Goal: Task Accomplishment & Management: Complete application form

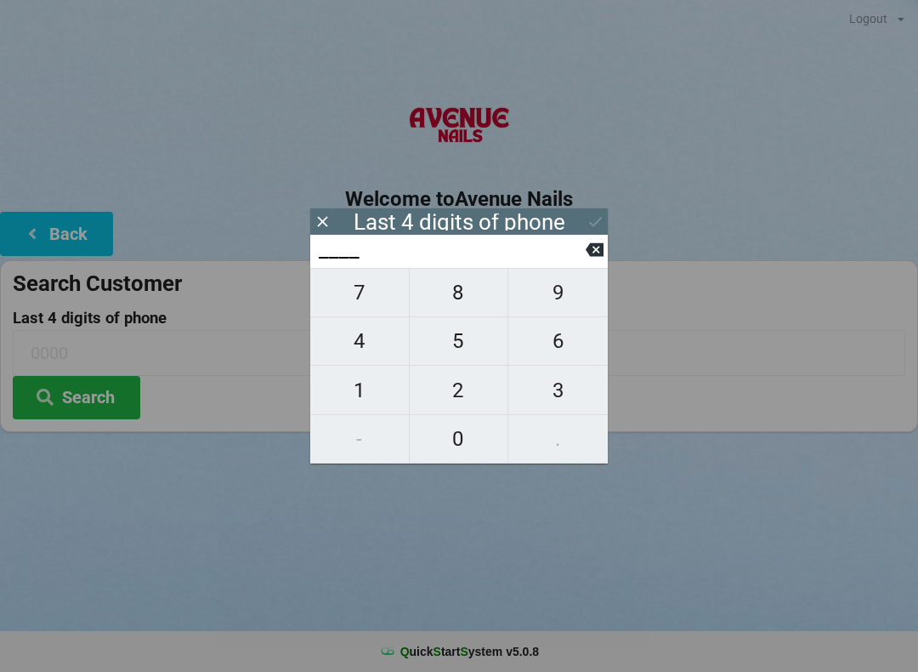
click at [348, 356] on span "4" at bounding box center [359, 341] width 99 height 36
type input "4___"
click at [446, 435] on span "0" at bounding box center [459, 439] width 99 height 36
type input "40__"
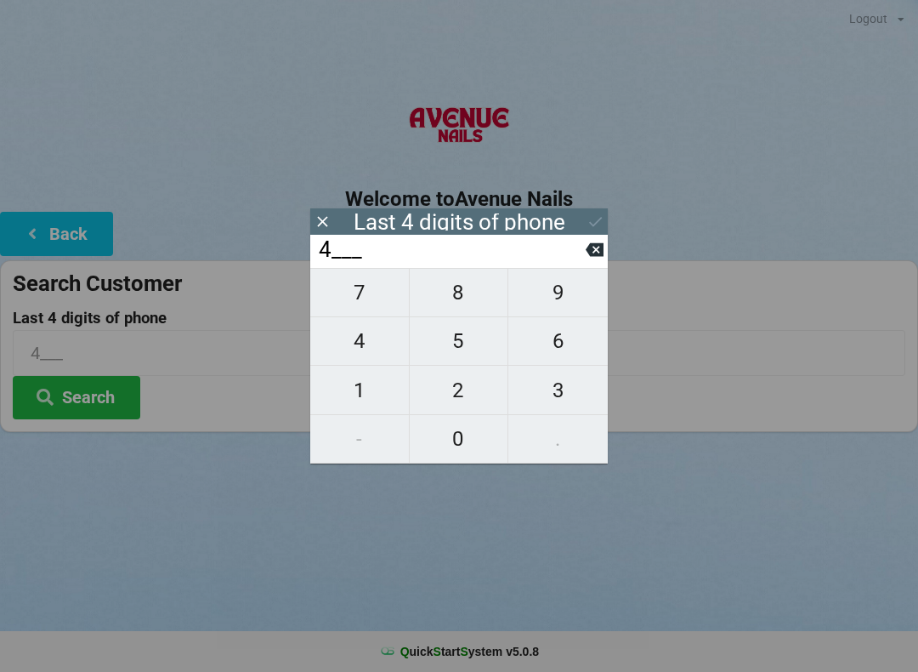
type input "40__"
click at [350, 378] on span "1" at bounding box center [359, 390] width 99 height 36
type input "401_"
click at [554, 400] on span "3" at bounding box center [557, 390] width 99 height 36
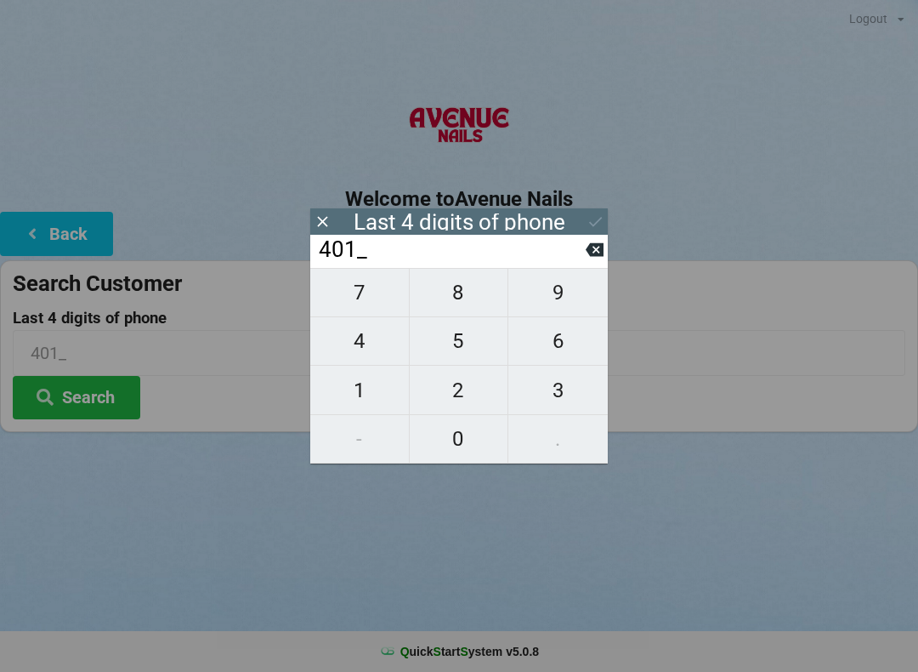
type input "4013"
click at [585, 238] on input "4013" at bounding box center [451, 249] width 269 height 27
click at [598, 246] on icon at bounding box center [595, 250] width 18 height 18
click at [584, 251] on input "401_" at bounding box center [451, 249] width 269 height 27
click at [599, 251] on icon at bounding box center [595, 250] width 18 height 14
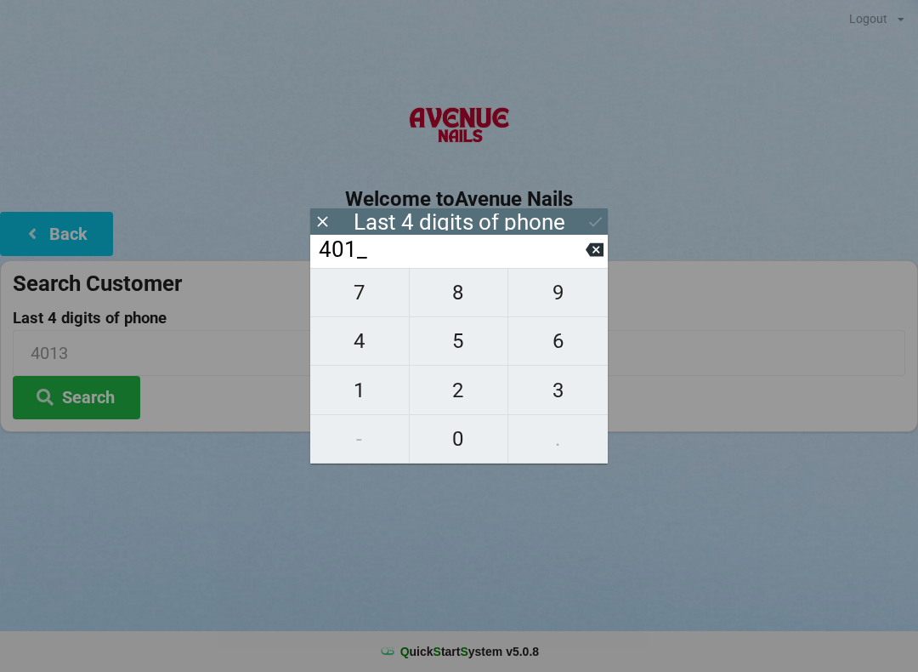
type input "40__"
click at [356, 395] on span "1" at bounding box center [359, 390] width 99 height 36
type input "401_"
click at [607, 243] on div "401_" at bounding box center [459, 251] width 298 height 33
click at [582, 248] on input "401_" at bounding box center [451, 249] width 269 height 27
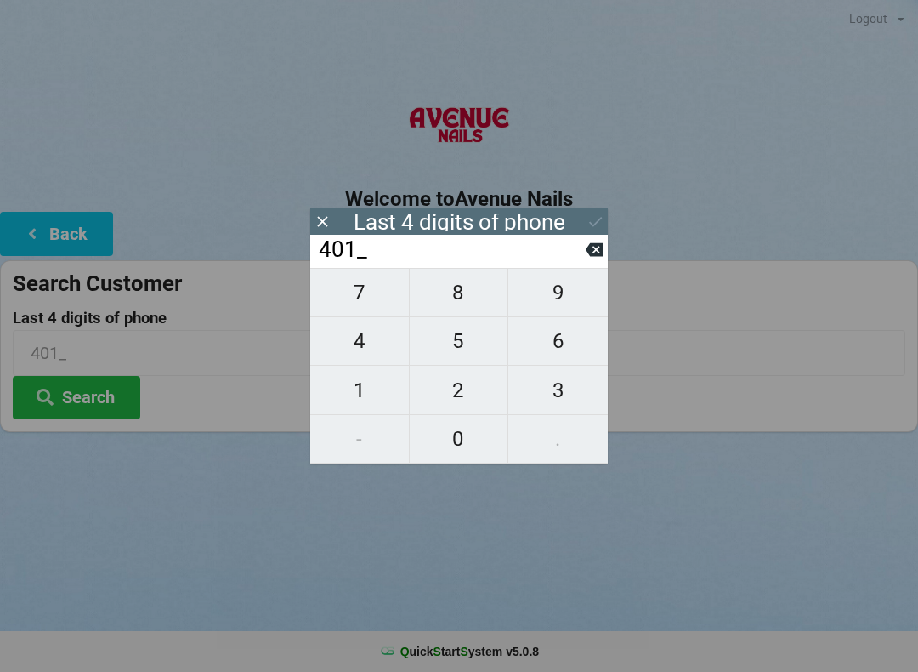
click at [603, 244] on button at bounding box center [595, 249] width 18 height 23
type input "40__"
click at [358, 301] on span "7" at bounding box center [359, 293] width 99 height 36
type input "407_"
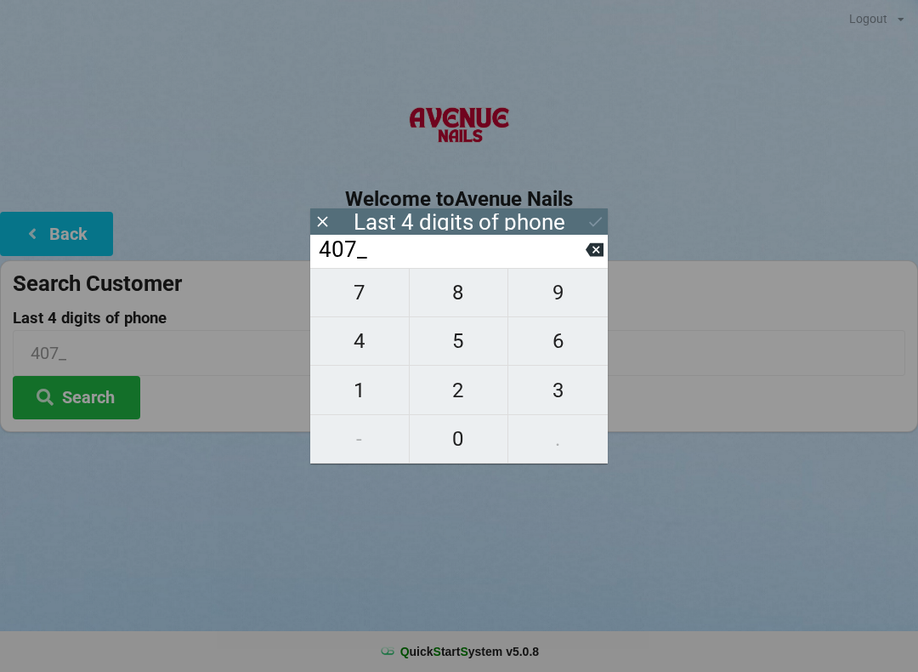
click at [547, 405] on span "3" at bounding box center [557, 390] width 99 height 36
type input "4073"
click at [342, 384] on div "7 8 9 4 5 6 1 2 3 - 0 ." at bounding box center [459, 366] width 298 height 196
click at [595, 257] on icon at bounding box center [595, 250] width 18 height 14
click at [585, 247] on input "407_" at bounding box center [451, 249] width 269 height 27
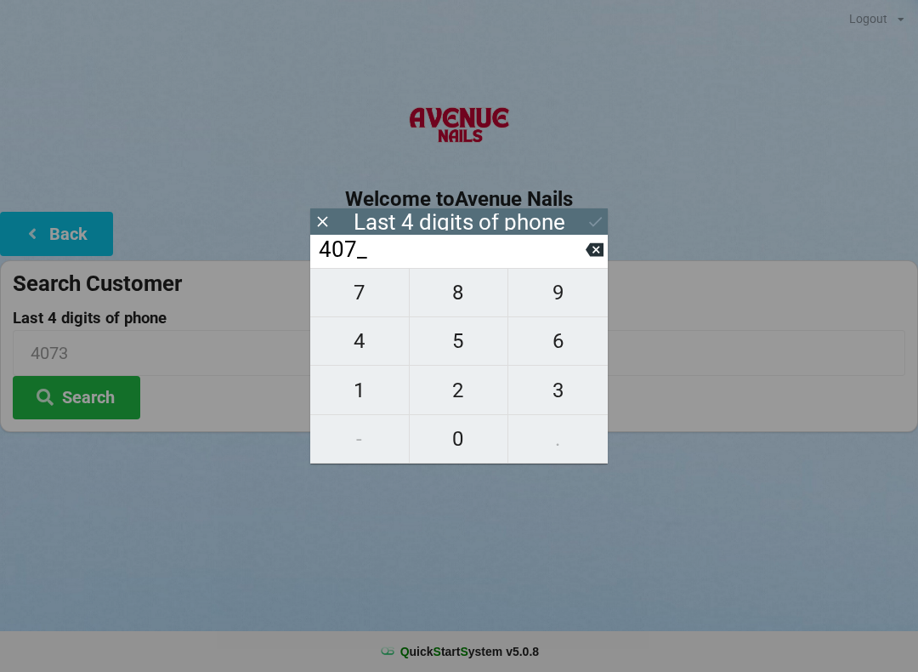
click at [588, 258] on icon at bounding box center [595, 250] width 18 height 18
click at [587, 258] on icon at bounding box center [595, 250] width 18 height 18
click at [599, 253] on icon at bounding box center [595, 250] width 18 height 18
type input "____"
click at [446, 299] on span "8" at bounding box center [459, 293] width 99 height 36
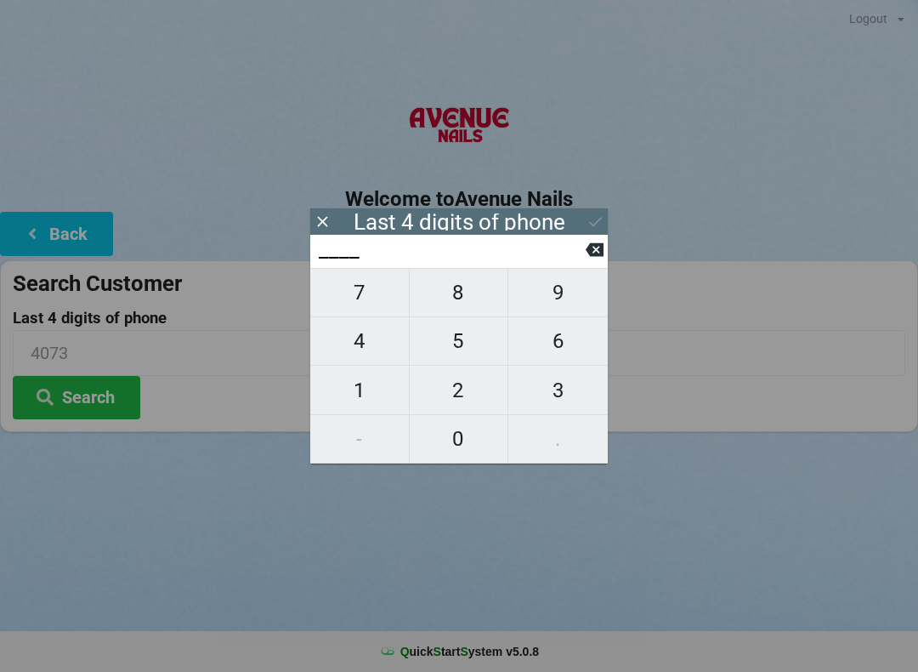
type input "8___"
click at [357, 359] on span "4" at bounding box center [359, 341] width 99 height 36
type input "84__"
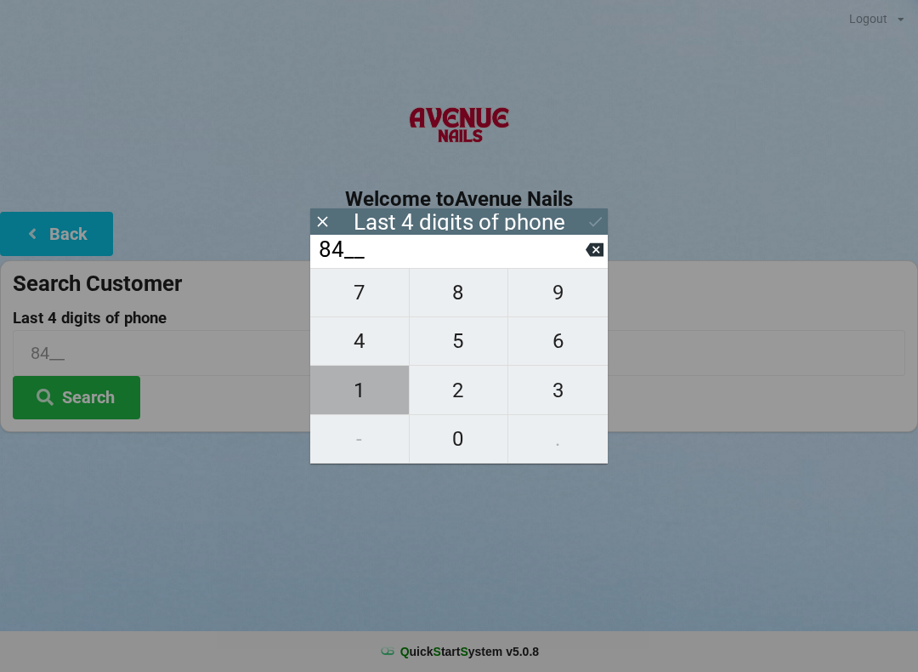
click at [346, 395] on span "1" at bounding box center [359, 390] width 99 height 36
type input "841_"
click at [579, 256] on input "841_" at bounding box center [451, 249] width 269 height 27
click at [598, 247] on icon at bounding box center [595, 250] width 18 height 18
type input "84__"
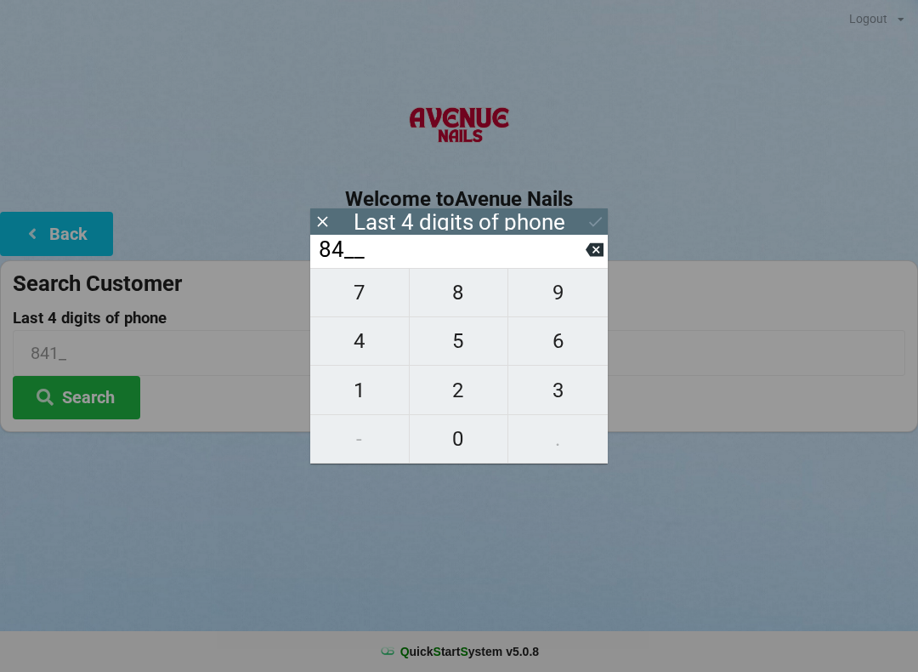
click at [360, 299] on span "7" at bounding box center [359, 293] width 99 height 36
type input "847_"
click at [451, 431] on span "0" at bounding box center [459, 439] width 99 height 36
type input "8470"
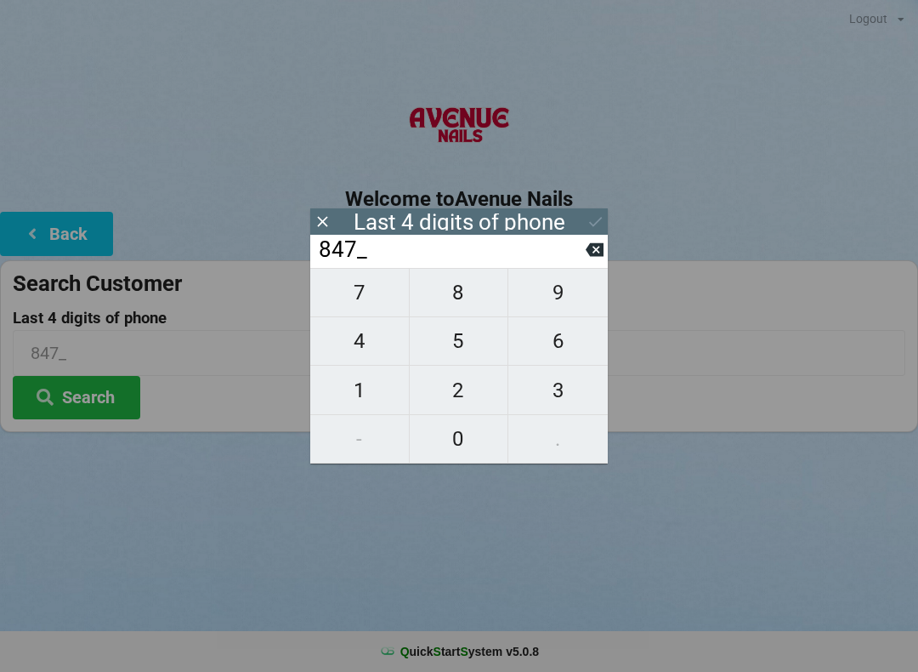
type input "8470"
click at [600, 223] on icon at bounding box center [596, 222] width 18 height 18
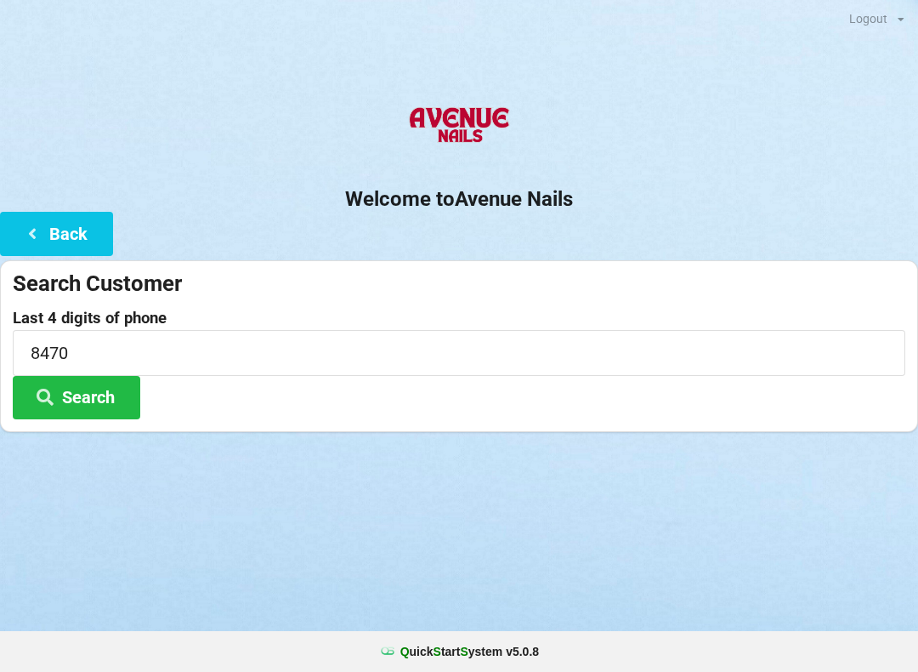
click at [73, 386] on button "Search" at bounding box center [77, 397] width 128 height 43
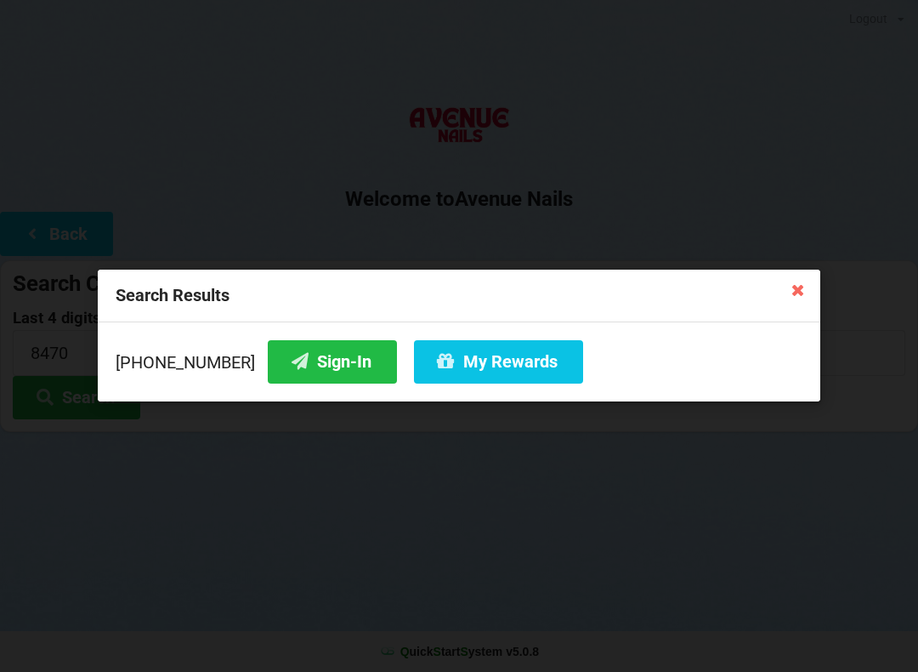
click at [309, 374] on button "Sign-In" at bounding box center [332, 361] width 129 height 43
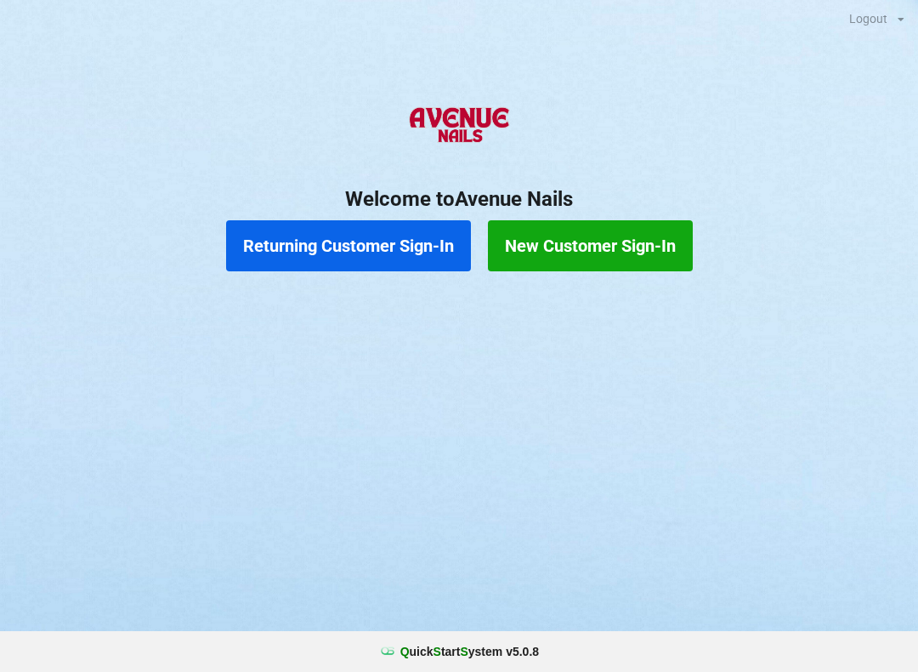
click at [339, 248] on button "Returning Customer Sign-In" at bounding box center [348, 245] width 245 height 51
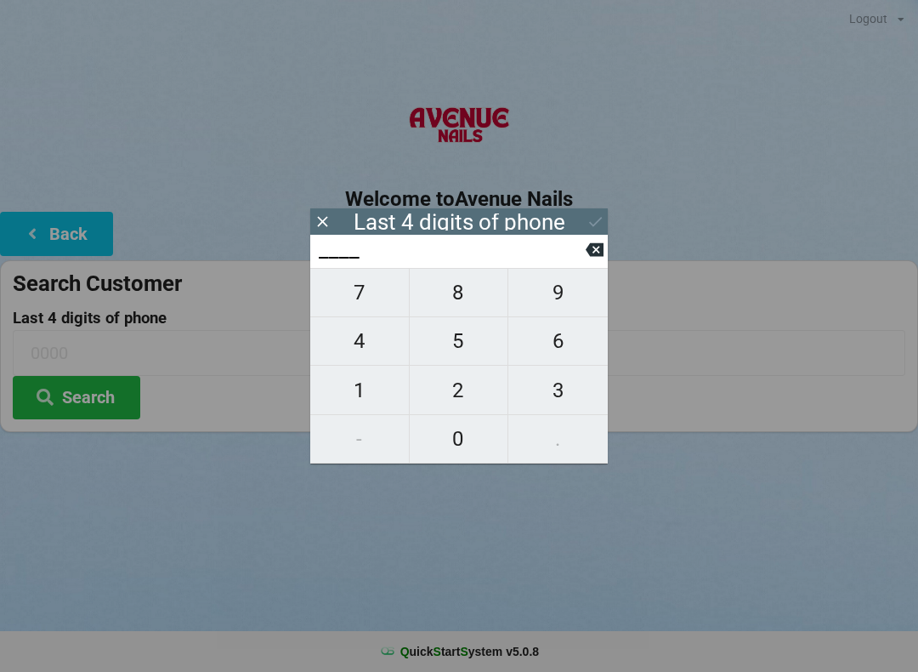
click at [554, 292] on span "9" at bounding box center [557, 293] width 99 height 36
type input "9___"
click at [362, 350] on span "4" at bounding box center [359, 341] width 99 height 36
type input "94__"
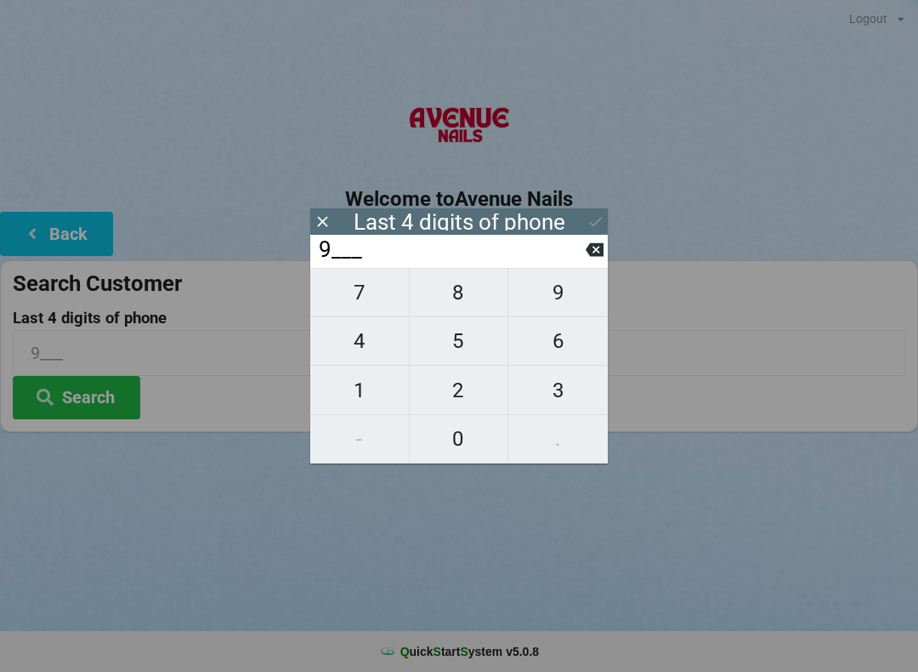
type input "94__"
click at [473, 339] on span "5" at bounding box center [459, 341] width 99 height 36
type input "945_"
click at [374, 284] on span "7" at bounding box center [359, 293] width 99 height 36
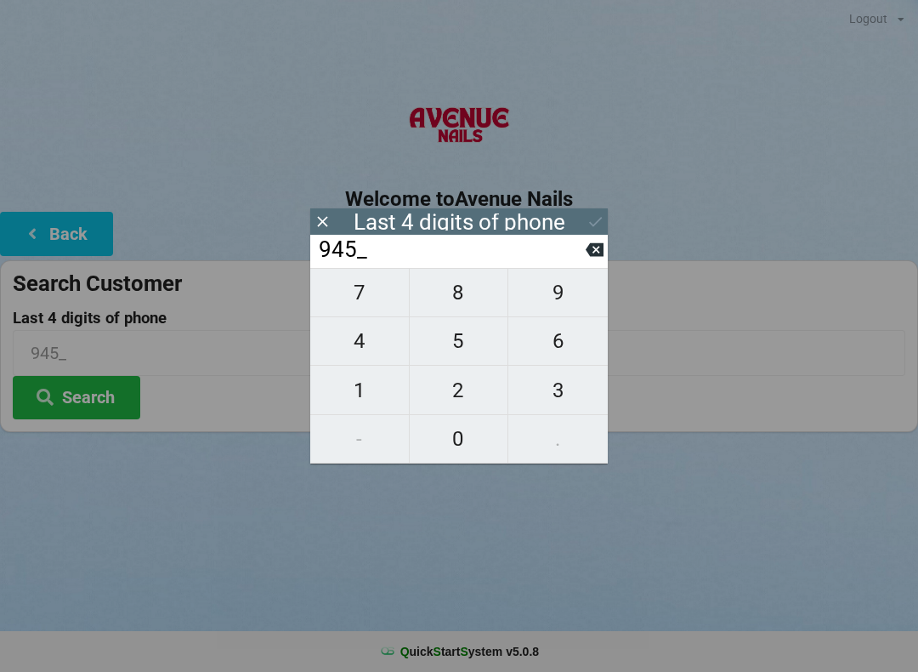
type input "9457"
click at [429, 231] on div "Last 4 digits of phone" at bounding box center [459, 221] width 298 height 26
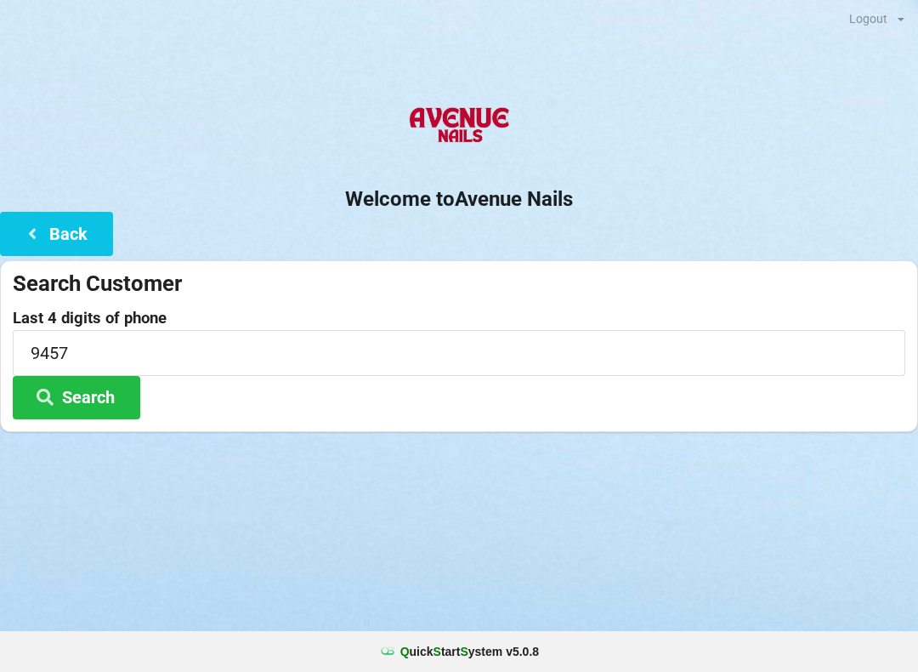
click at [114, 394] on button "Search" at bounding box center [77, 397] width 128 height 43
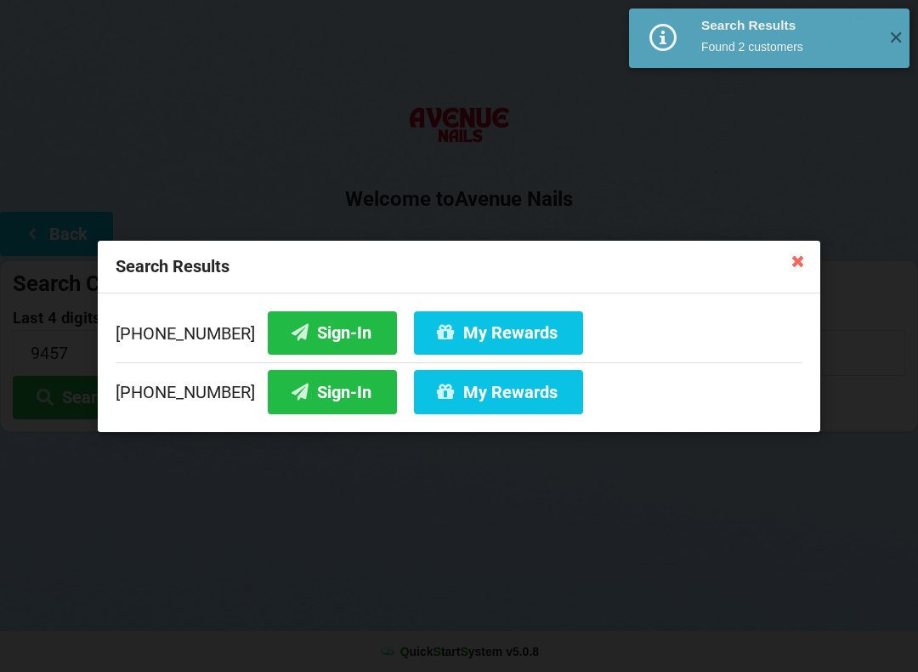
click at [303, 400] on button "Sign-In" at bounding box center [332, 391] width 129 height 43
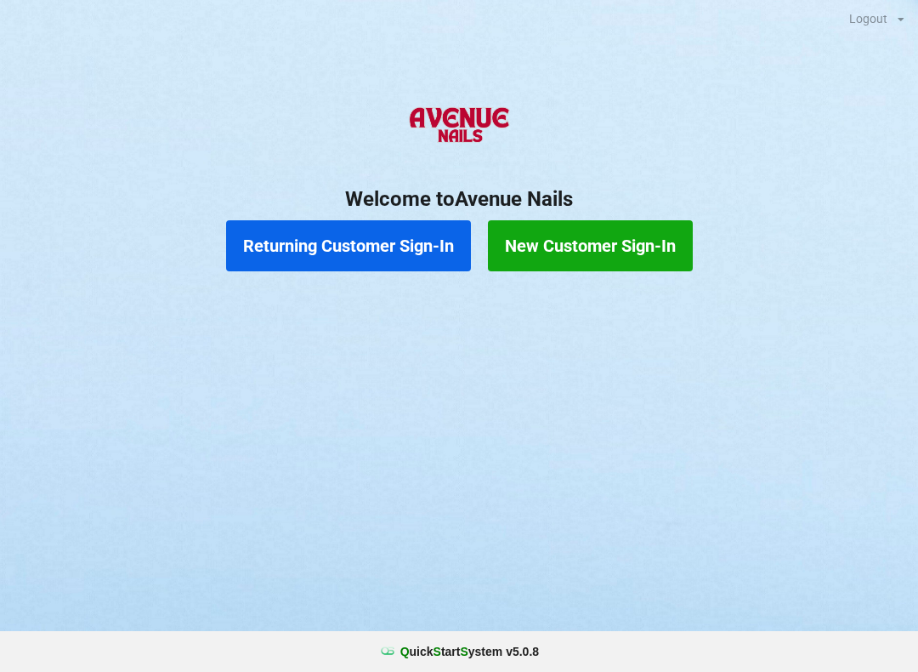
click at [337, 228] on button "Returning Customer Sign-In" at bounding box center [348, 245] width 245 height 51
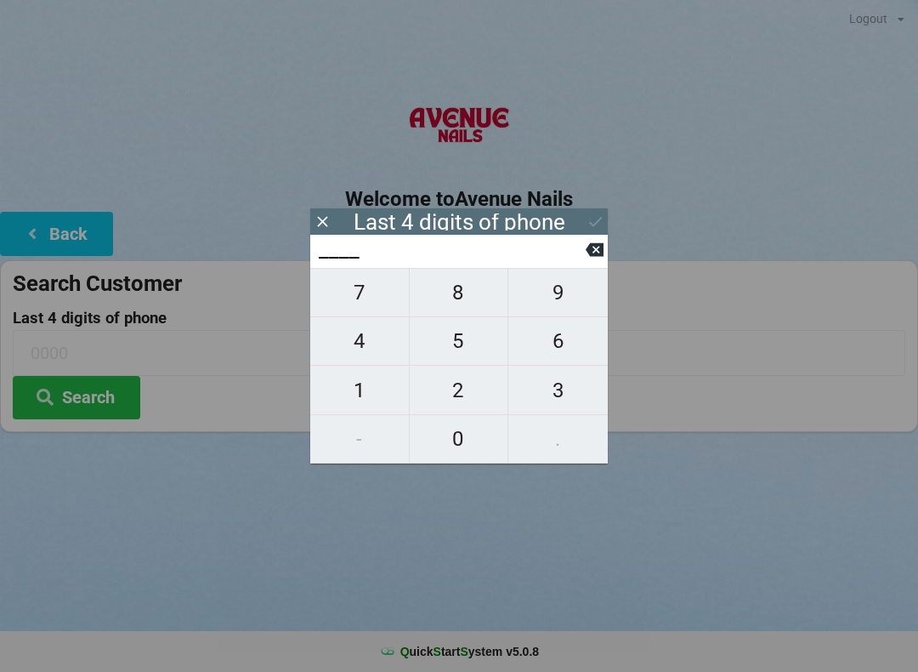
click at [360, 338] on span "4" at bounding box center [359, 341] width 99 height 36
type input "4___"
click at [448, 432] on span "0" at bounding box center [459, 439] width 99 height 36
type input "40__"
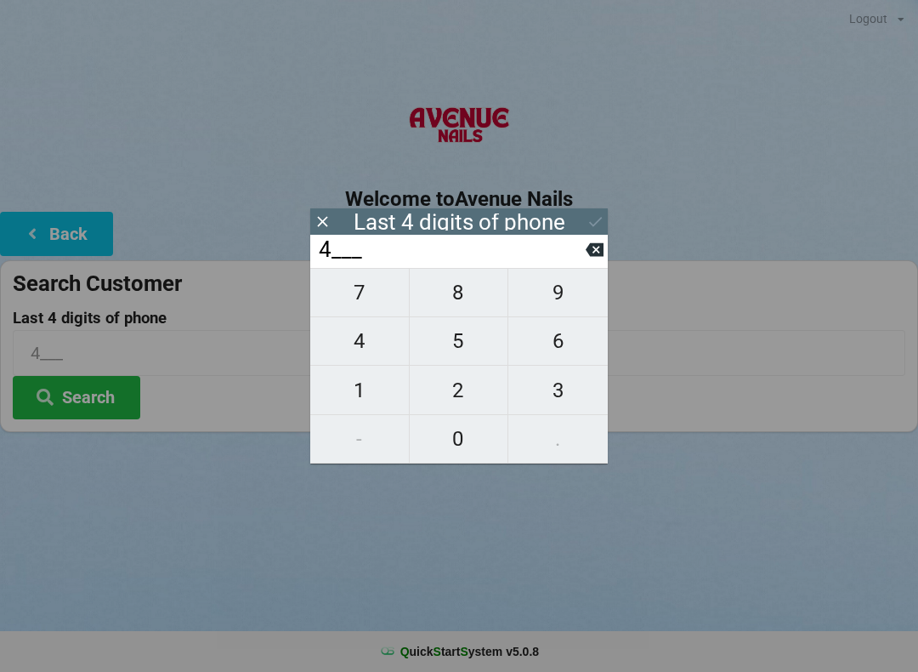
type input "40__"
click at [353, 290] on span "7" at bounding box center [359, 293] width 99 height 36
type input "407_"
click at [555, 294] on span "9" at bounding box center [557, 293] width 99 height 36
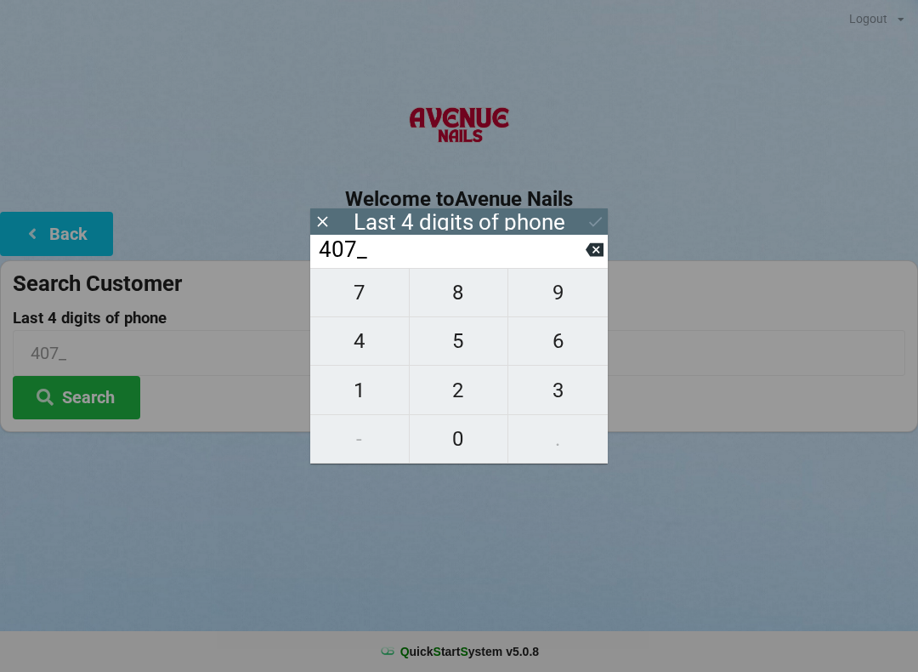
type input "4079"
click at [363, 304] on div "7 8 9 4 5 6 1 2 3 - 0 ." at bounding box center [459, 366] width 298 height 196
click at [372, 293] on div "7 8 9 4 5 6 1 2 3 - 0 ." at bounding box center [459, 366] width 298 height 196
click at [374, 298] on div "7 8 9 4 5 6 1 2 3 - 0 ." at bounding box center [459, 366] width 298 height 196
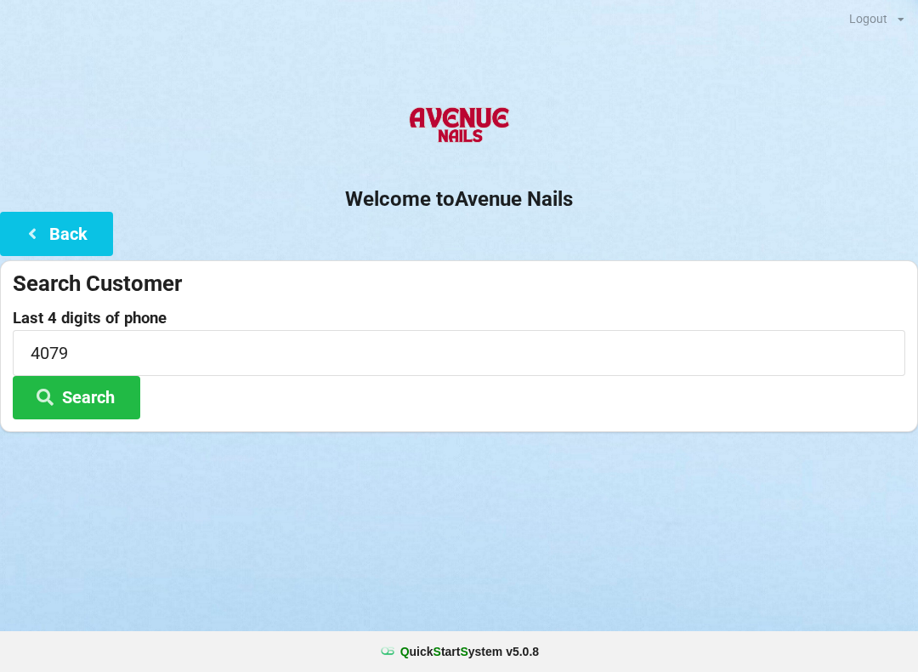
click at [787, 224] on div "Welcome to Avenue Nails Back Search Customer Last 4 digits of phone 4079 Search" at bounding box center [459, 262] width 918 height 339
click at [354, 299] on form "Search Customer Last 4 digits of phone 4079 Search" at bounding box center [459, 345] width 893 height 150
click at [111, 381] on button "Search" at bounding box center [77, 397] width 128 height 43
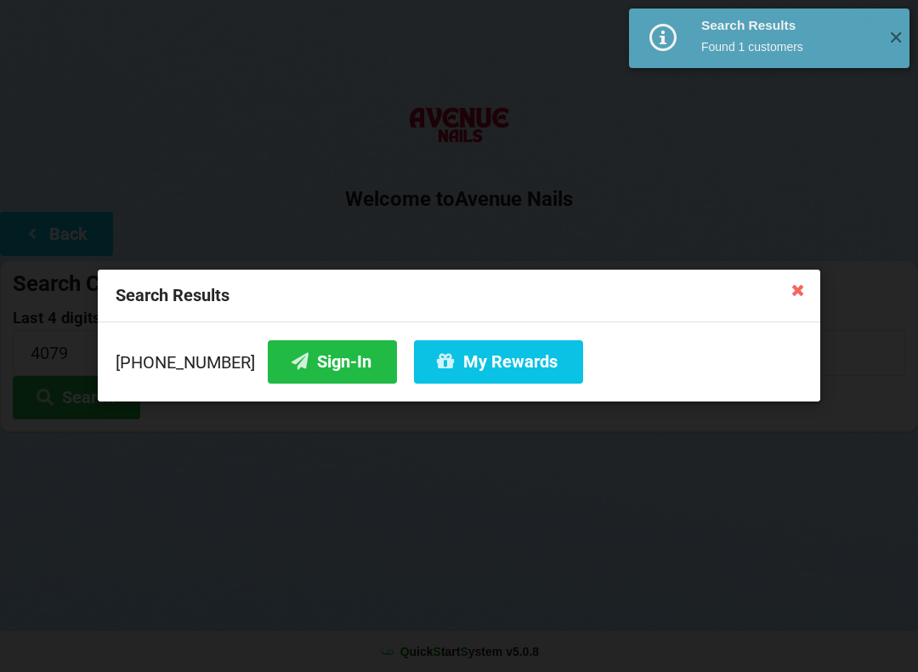
click at [307, 363] on button "Sign-In" at bounding box center [332, 361] width 129 height 43
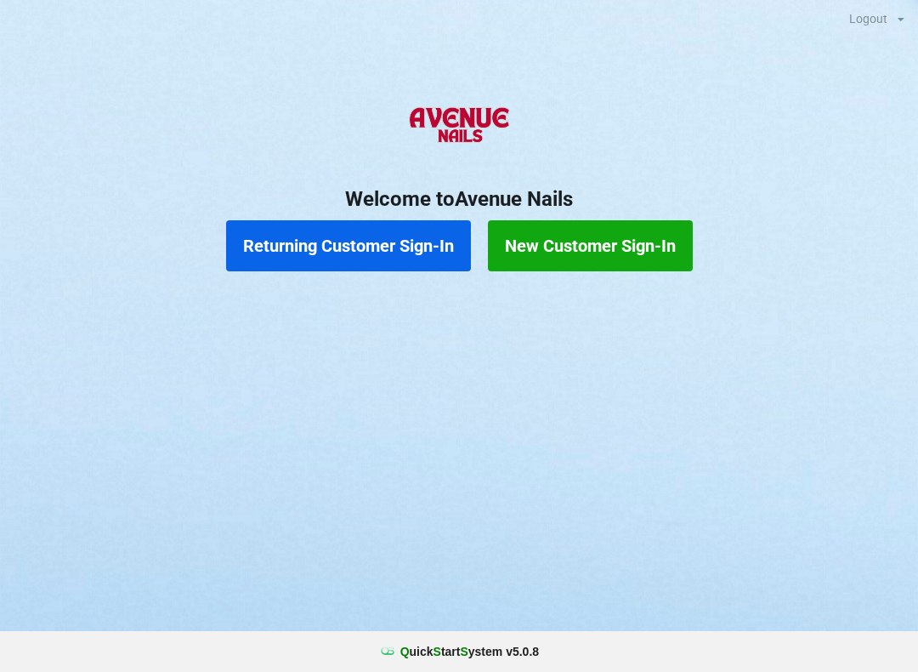
click at [373, 252] on button "Returning Customer Sign-In" at bounding box center [348, 245] width 245 height 51
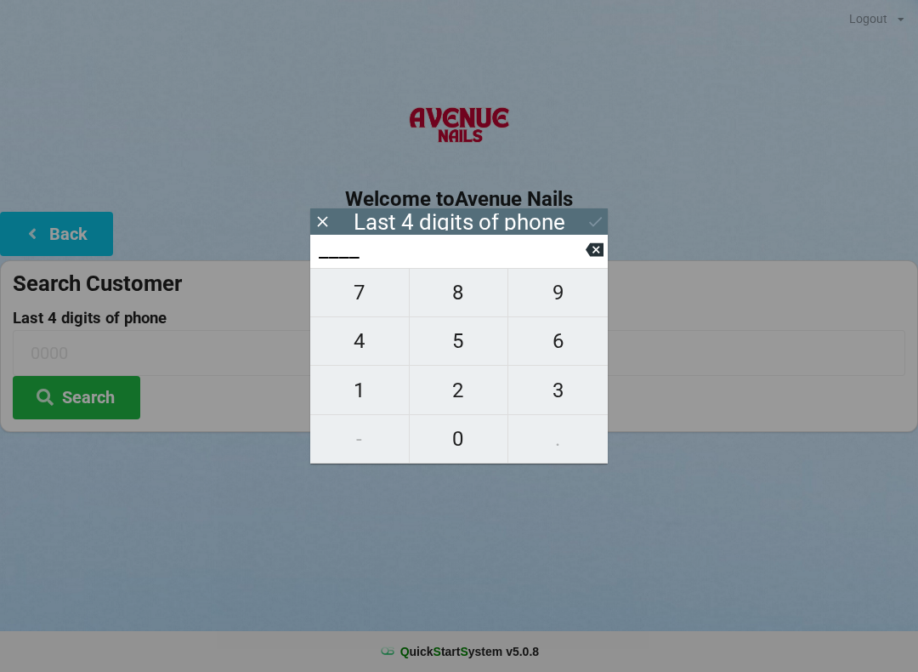
click at [356, 334] on span "4" at bounding box center [359, 341] width 99 height 36
type input "4___"
click at [460, 429] on span "0" at bounding box center [459, 439] width 99 height 36
type input "40__"
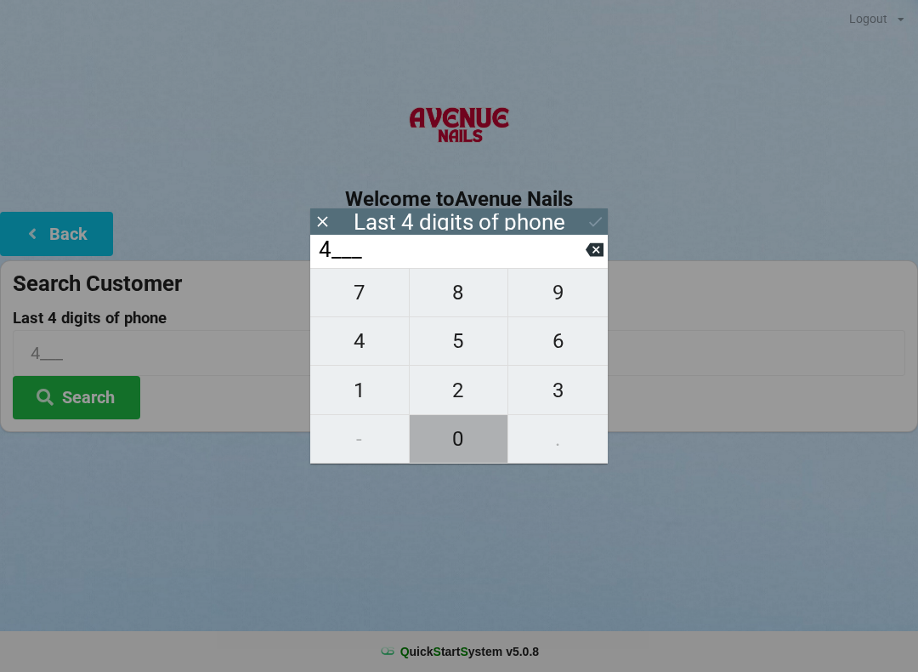
type input "40__"
click at [356, 290] on span "7" at bounding box center [359, 293] width 99 height 36
type input "407_"
click at [558, 287] on span "9" at bounding box center [557, 293] width 99 height 36
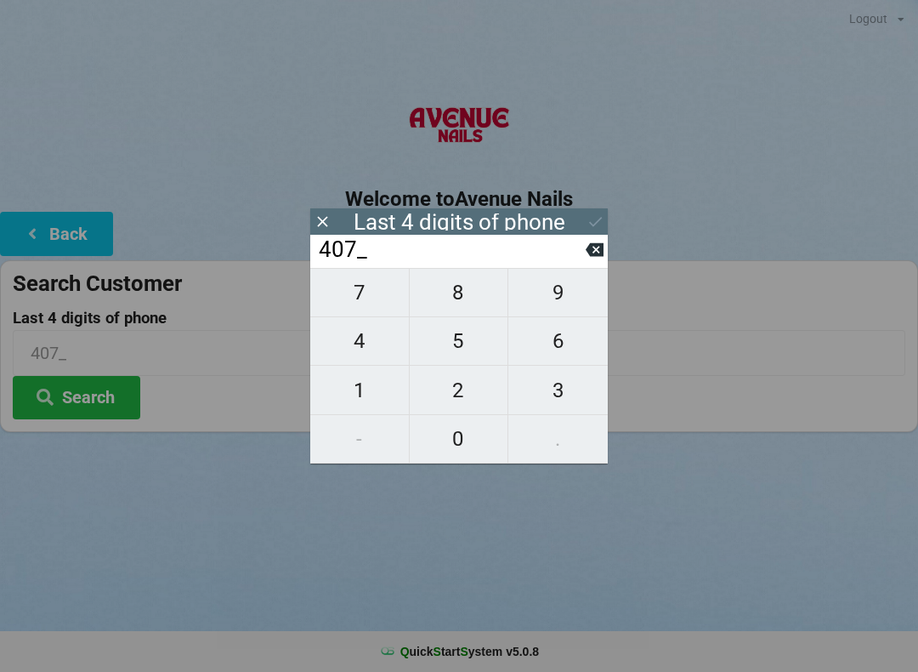
type input "4079"
click at [366, 288] on div "7 8 9 4 5 6 1 2 3 - 0 ." at bounding box center [459, 366] width 298 height 196
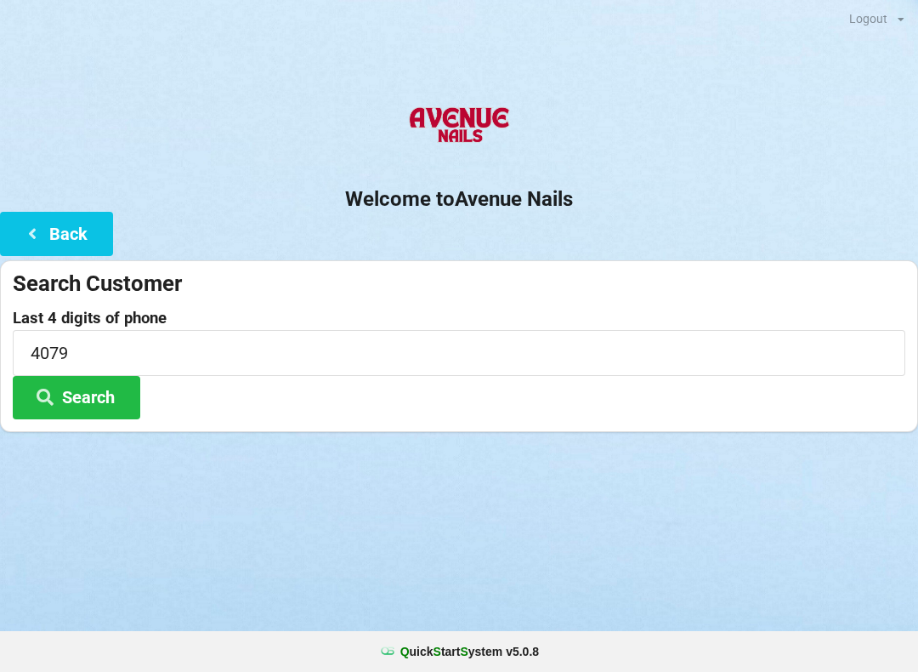
click at [91, 395] on button "Search" at bounding box center [77, 397] width 128 height 43
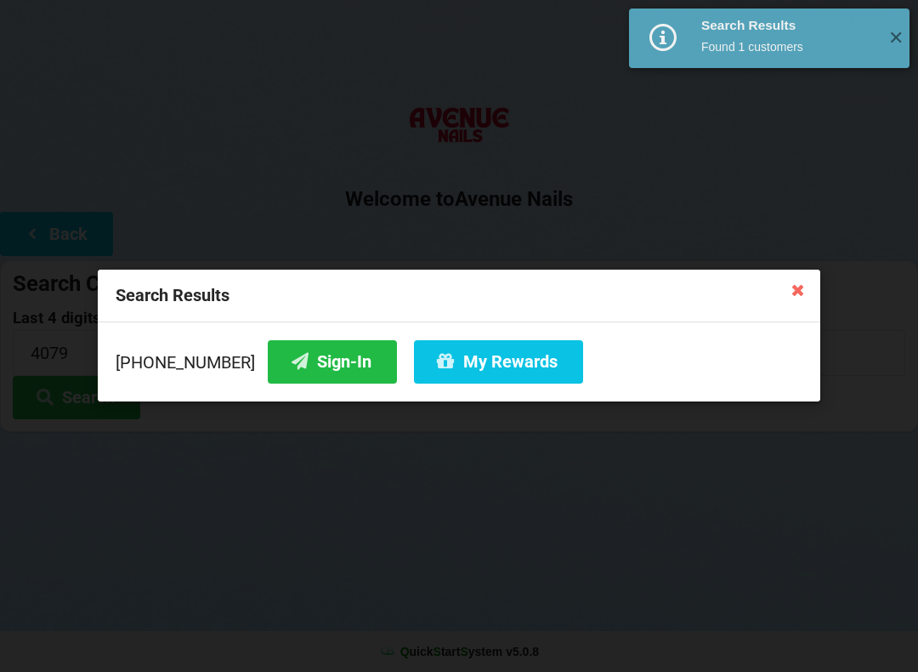
click at [323, 361] on button "Sign-In" at bounding box center [332, 361] width 129 height 43
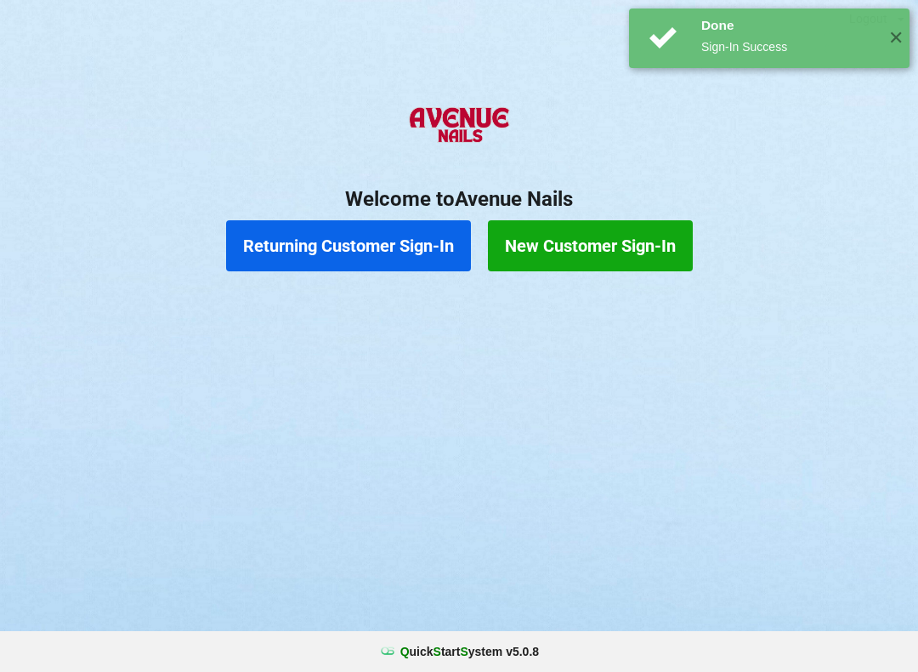
click at [336, 239] on button "Returning Customer Sign-In" at bounding box center [348, 245] width 245 height 51
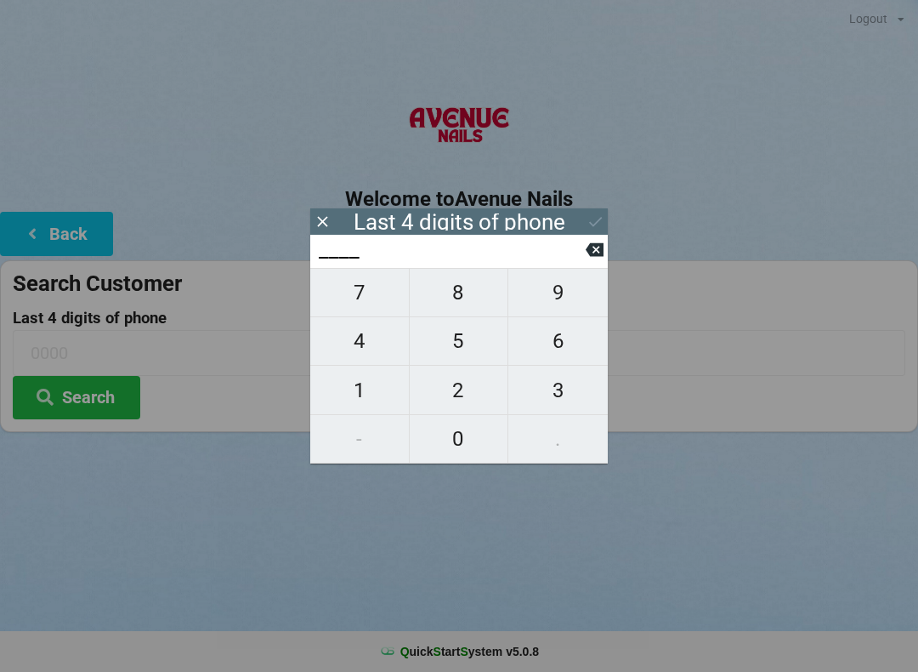
click at [356, 338] on span "4" at bounding box center [359, 341] width 99 height 36
type input "4___"
click at [462, 440] on span "0" at bounding box center [459, 439] width 99 height 36
type input "40__"
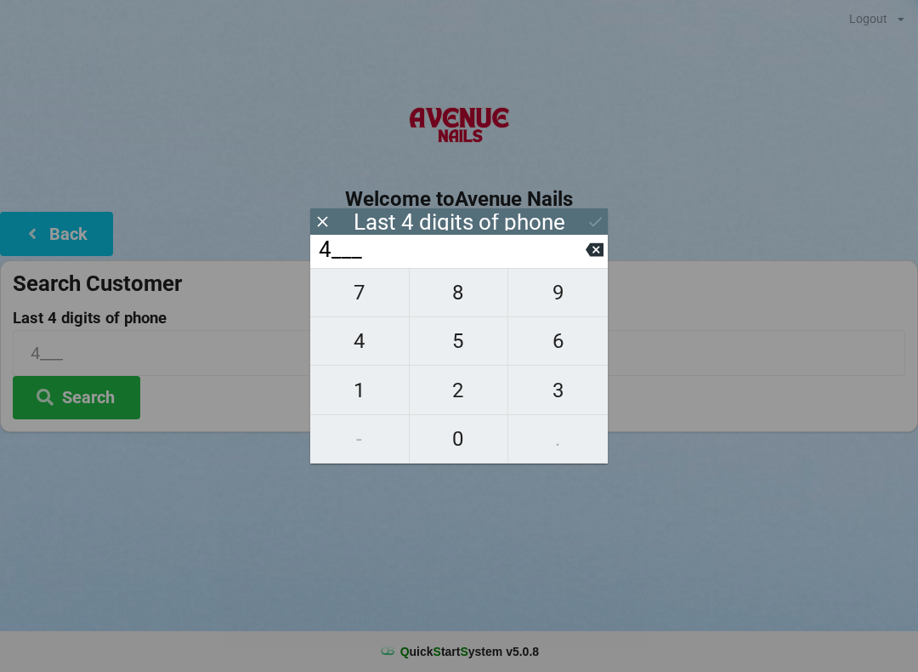
type input "40__"
click at [352, 304] on span "7" at bounding box center [359, 293] width 99 height 36
type input "407_"
click at [425, 245] on input "407_" at bounding box center [451, 249] width 269 height 27
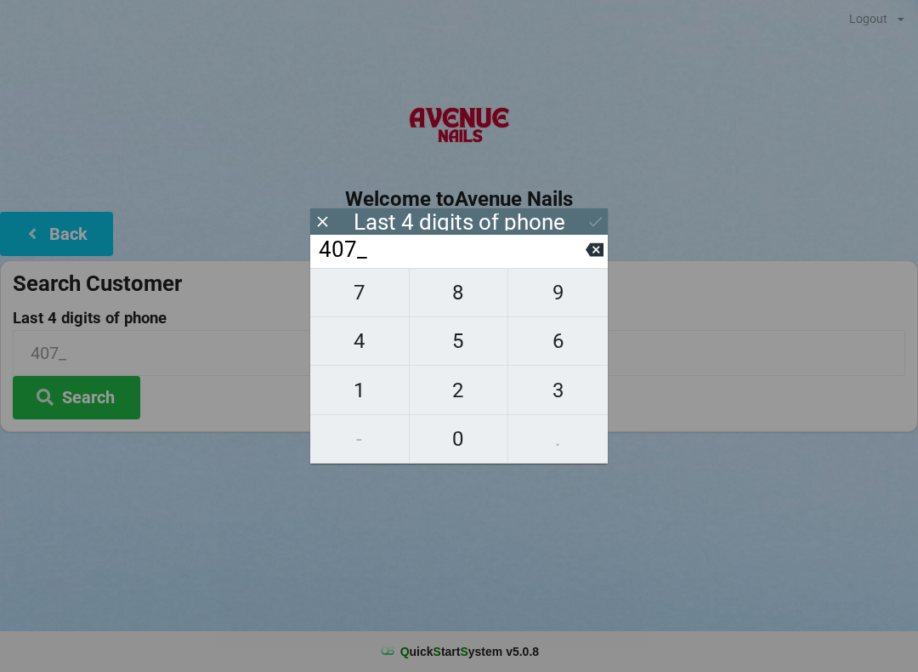
click at [565, 281] on button "9" at bounding box center [557, 292] width 99 height 49
type input "4079"
click at [361, 293] on div "7 8 9 4 5 6 1 2 3 - 0 ." at bounding box center [459, 366] width 298 height 196
click at [375, 289] on div "7 8 9 4 5 6 1 2 3 - 0 ." at bounding box center [459, 366] width 298 height 196
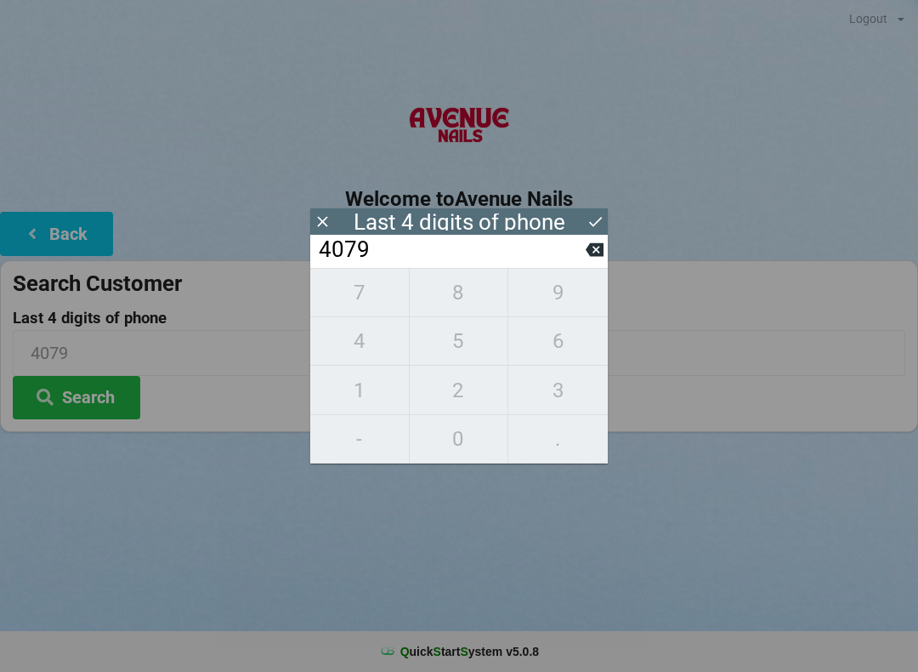
click at [372, 304] on div "7 8 9 4 5 6 1 2 3 - 0 ." at bounding box center [459, 366] width 298 height 196
click at [377, 303] on div "7 8 9 4 5 6 1 2 3 - 0 ." at bounding box center [459, 366] width 298 height 196
click at [862, 346] on input "4079" at bounding box center [459, 352] width 893 height 45
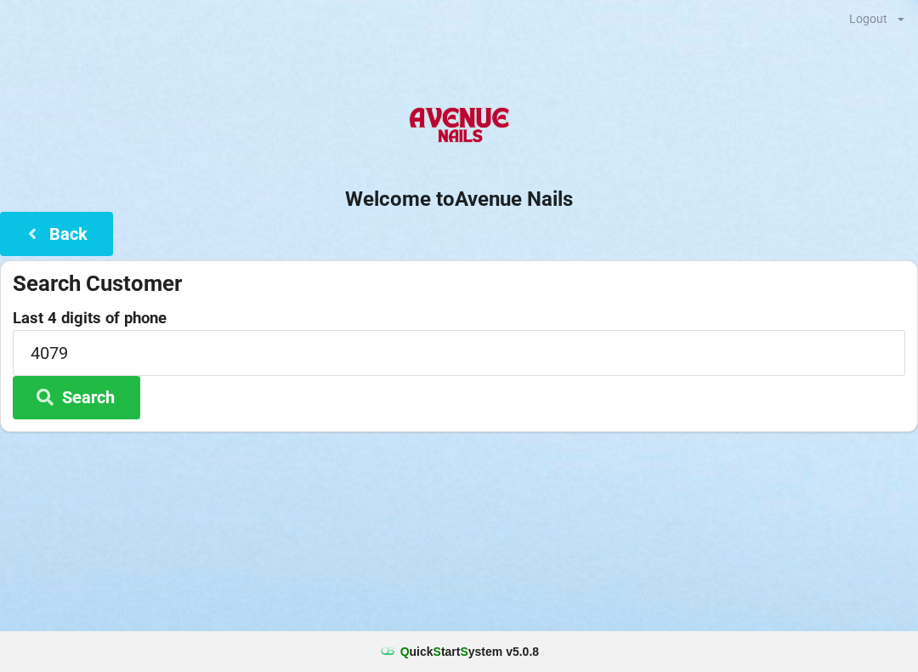
click at [104, 389] on button "Search" at bounding box center [77, 397] width 128 height 43
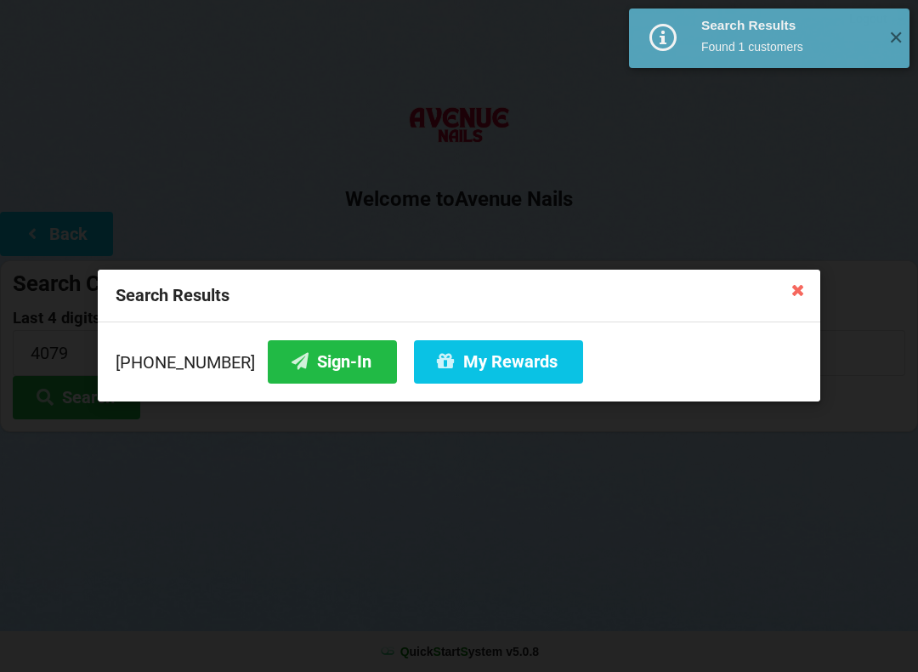
click at [298, 350] on button "Sign-In" at bounding box center [332, 361] width 129 height 43
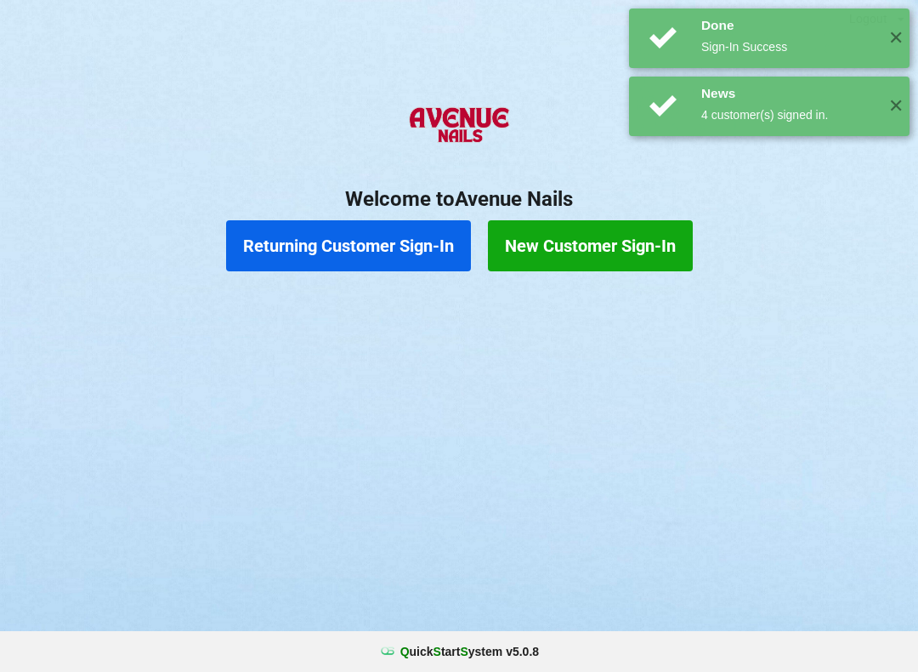
click at [363, 231] on button "Returning Customer Sign-In" at bounding box center [348, 245] width 245 height 51
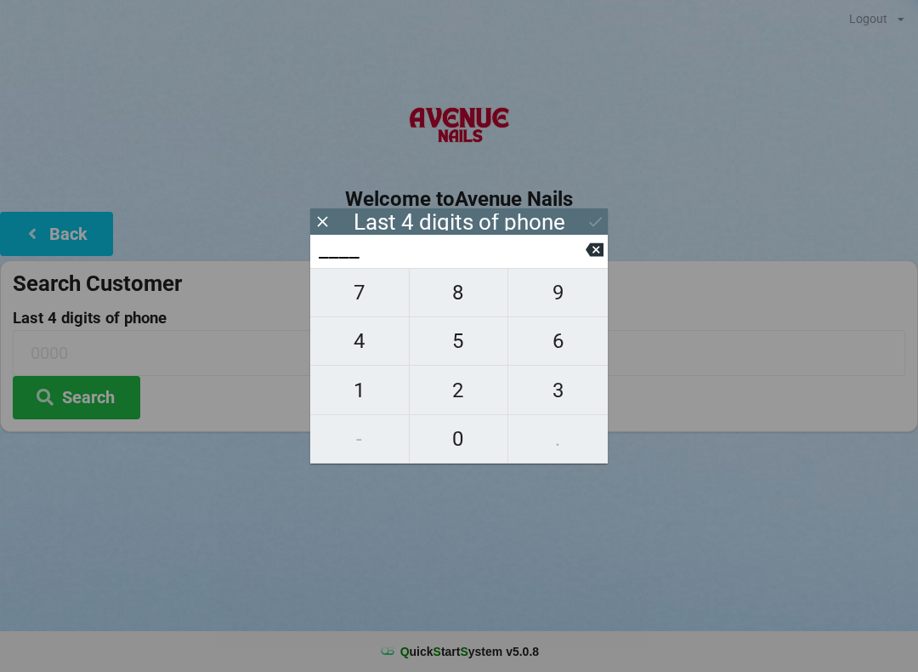
click at [361, 386] on span "1" at bounding box center [359, 390] width 99 height 36
type input "1___"
click at [453, 289] on span "8" at bounding box center [459, 293] width 99 height 36
type input "18__"
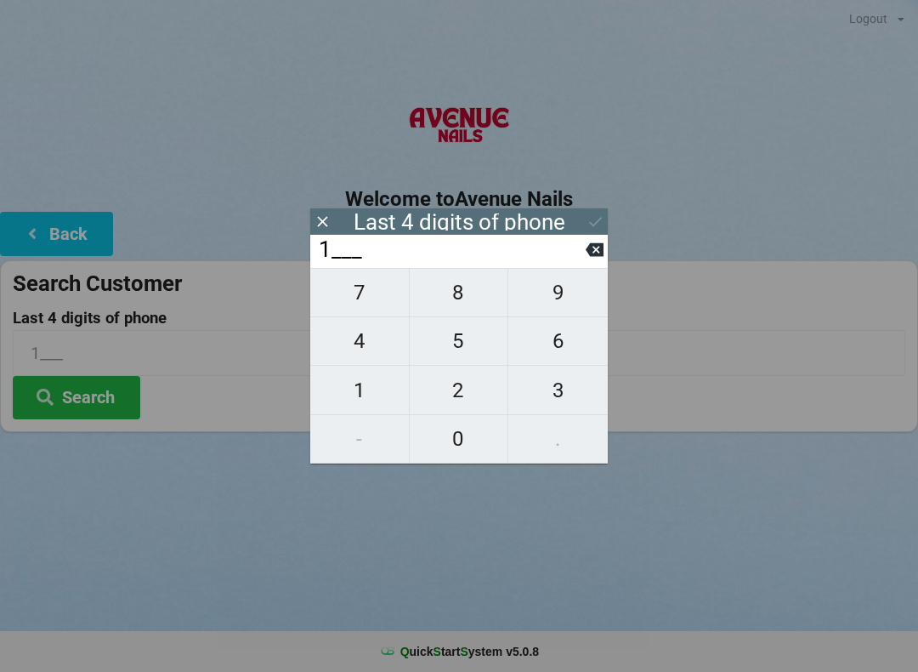
type input "18__"
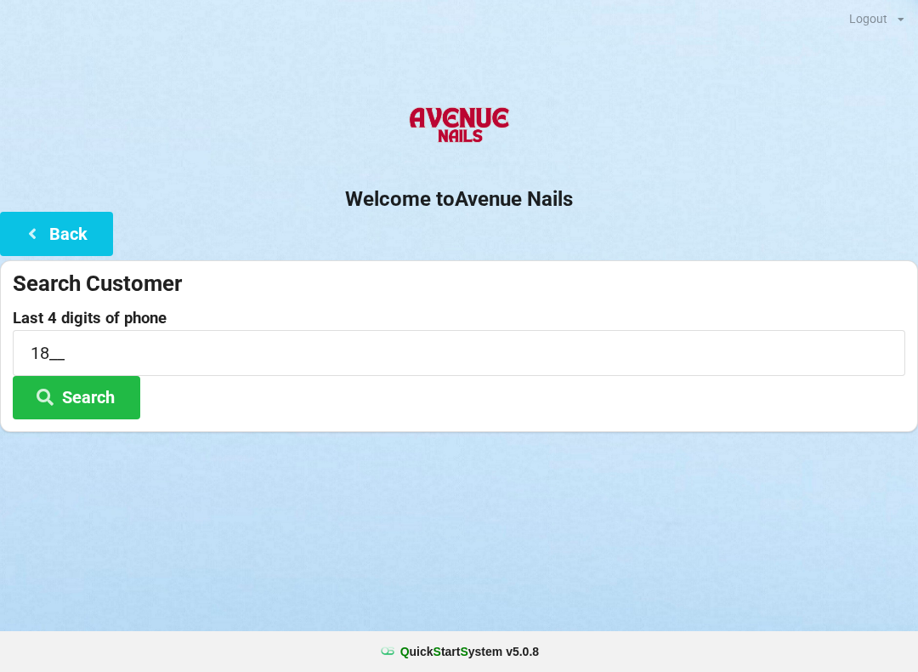
click at [470, 395] on div "Last 4 digits of phone 18__ Search" at bounding box center [459, 364] width 893 height 110
click at [551, 301] on form "Search Customer Last 4 digits of phone 18__ Search" at bounding box center [459, 345] width 893 height 150
click at [113, 395] on button "Search" at bounding box center [77, 397] width 128 height 43
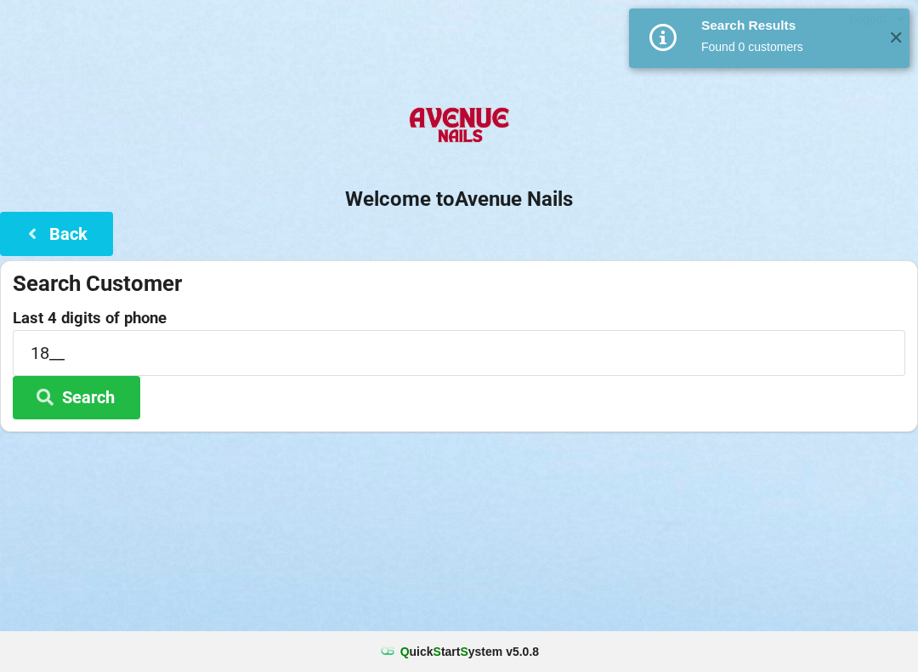
click at [89, 395] on button "Search" at bounding box center [77, 397] width 128 height 43
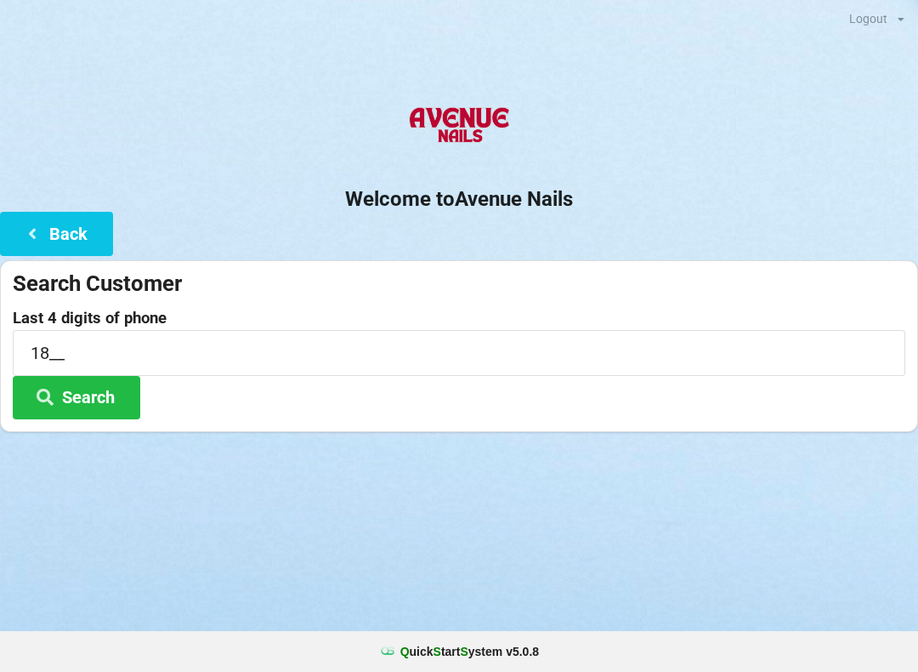
click at [773, 41] on div "Logout Logout Sign-In Welcome to Avenue Nails Back Search Customer Last 4 digit…" at bounding box center [459, 237] width 918 height 474
click at [98, 386] on button "Search" at bounding box center [77, 397] width 128 height 43
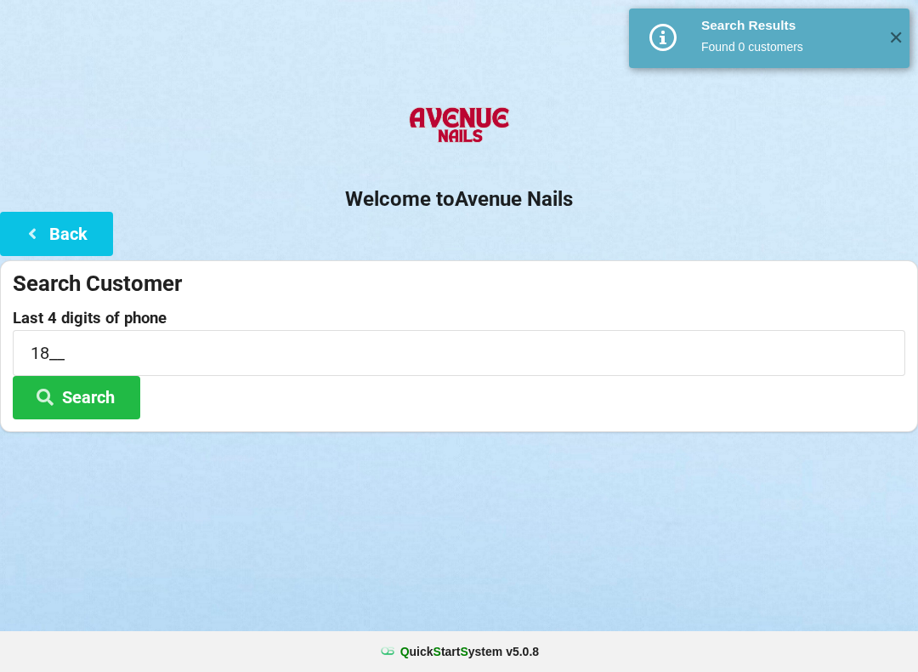
click at [77, 221] on button "Back" at bounding box center [56, 233] width 113 height 43
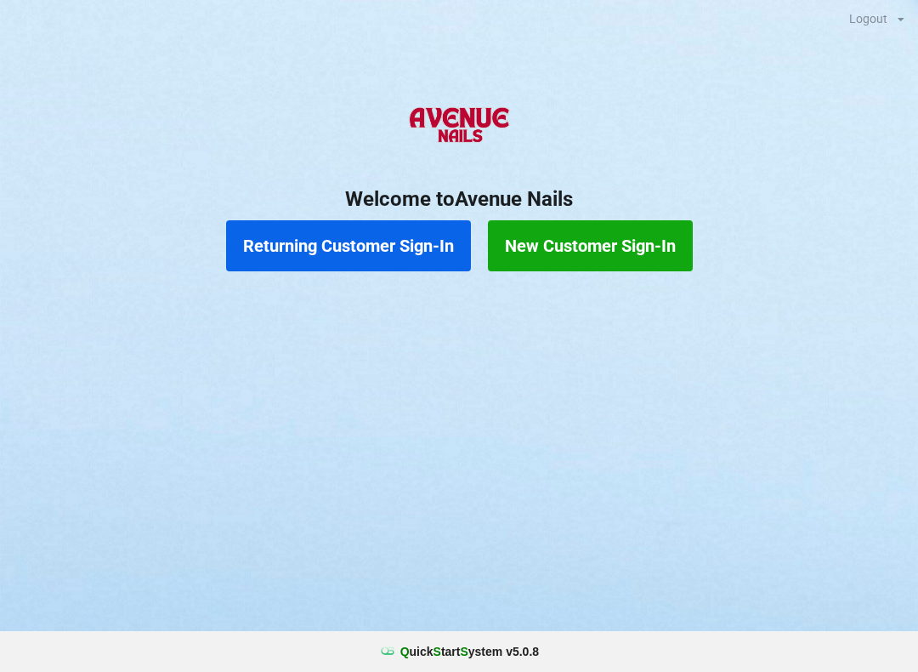
click at [325, 259] on button "Returning Customer Sign-In" at bounding box center [348, 245] width 245 height 51
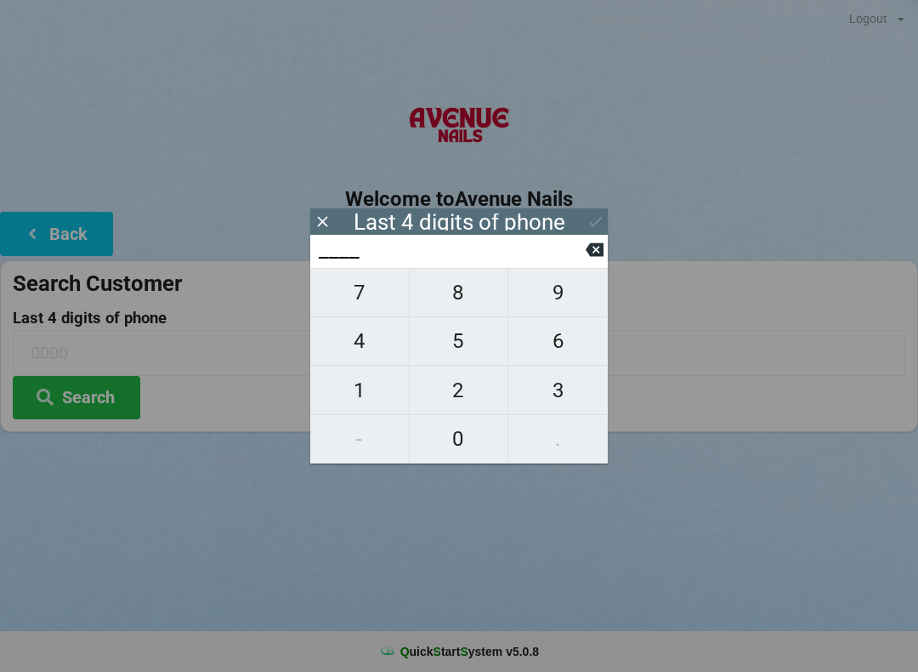
click at [360, 396] on span "1" at bounding box center [359, 390] width 99 height 36
type input "1___"
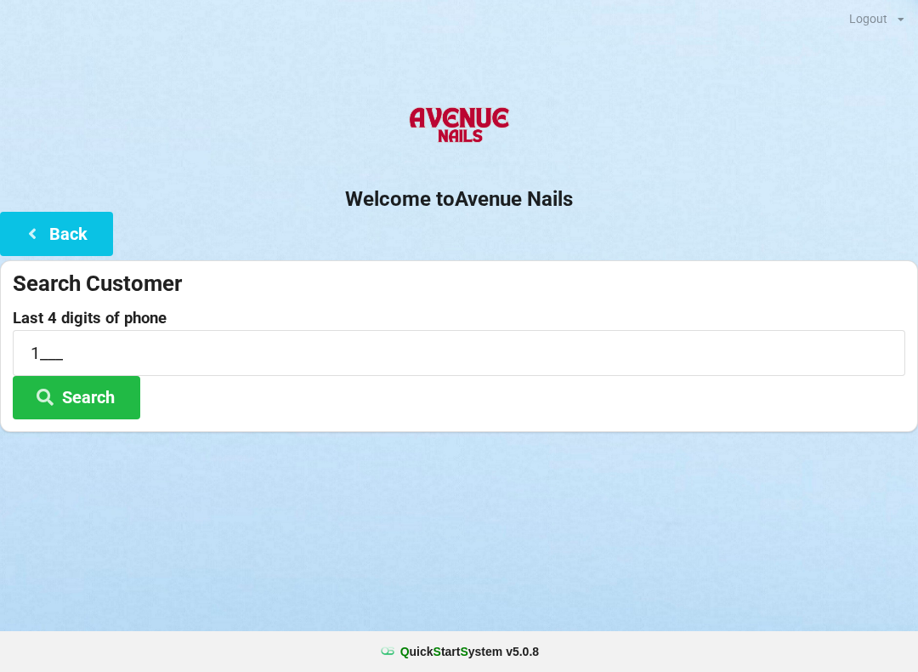
click at [87, 400] on button "Search" at bounding box center [77, 397] width 128 height 43
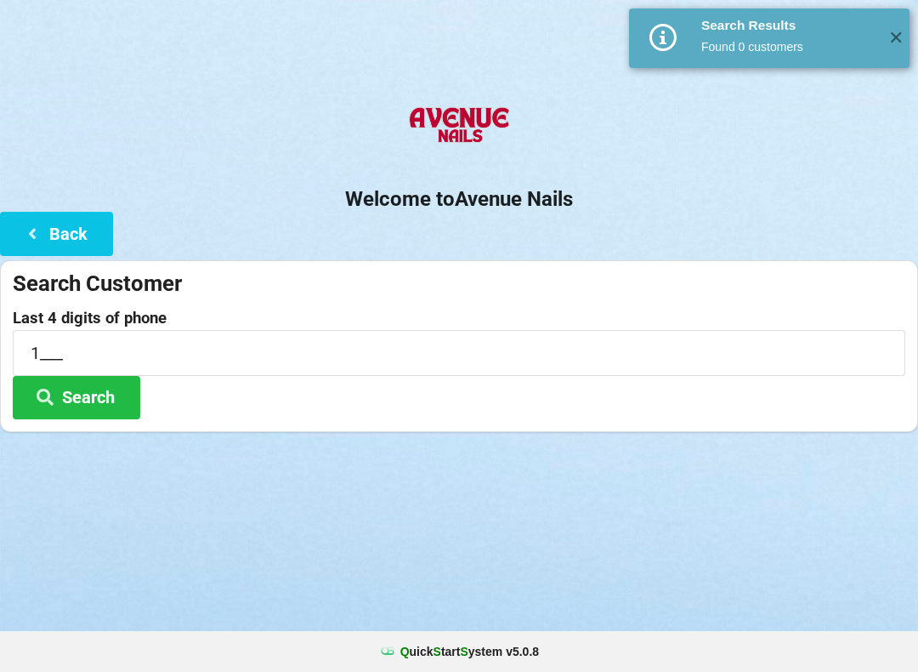
click at [61, 231] on button "Back" at bounding box center [56, 233] width 113 height 43
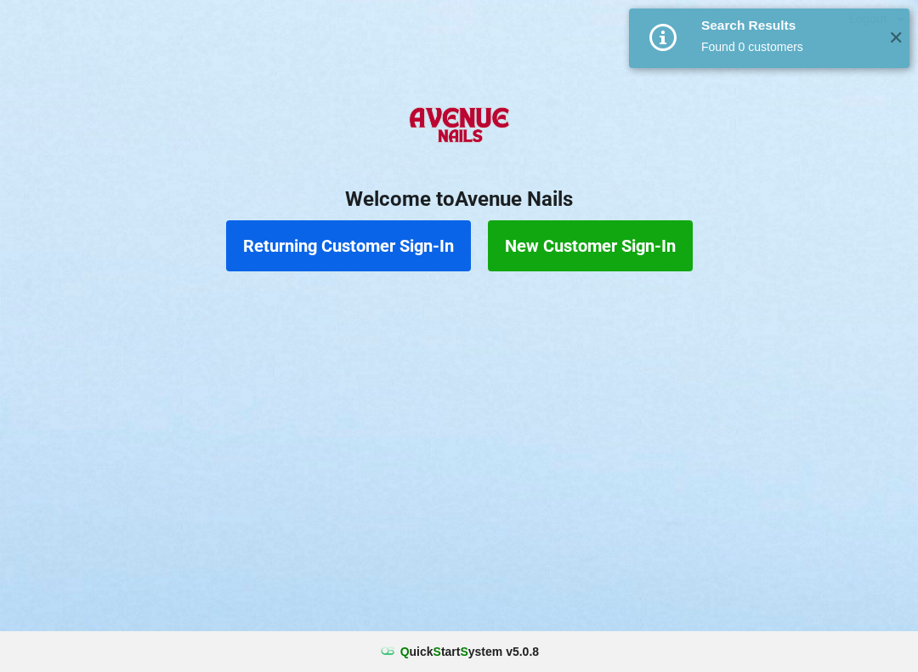
click at [361, 249] on button "Returning Customer Sign-In" at bounding box center [348, 245] width 245 height 51
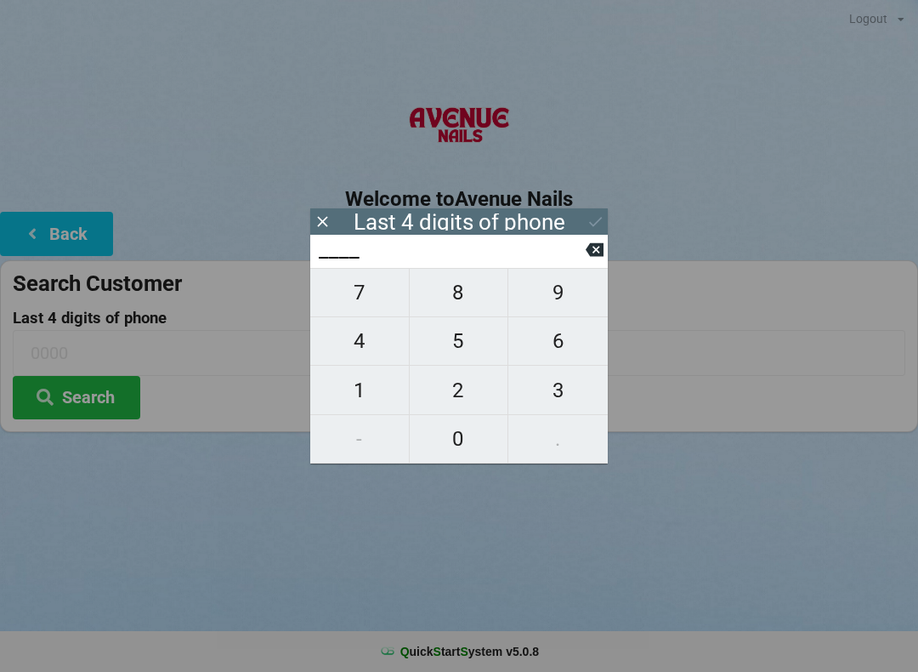
click at [362, 397] on span "1" at bounding box center [359, 390] width 99 height 36
type input "1___"
click at [458, 295] on span "8" at bounding box center [459, 293] width 99 height 36
type input "18__"
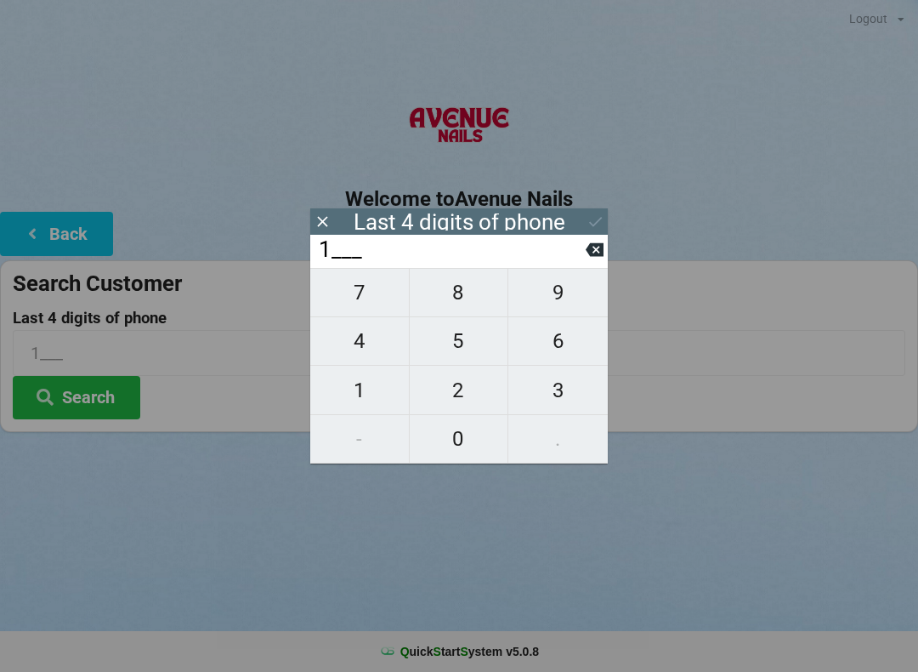
type input "18__"
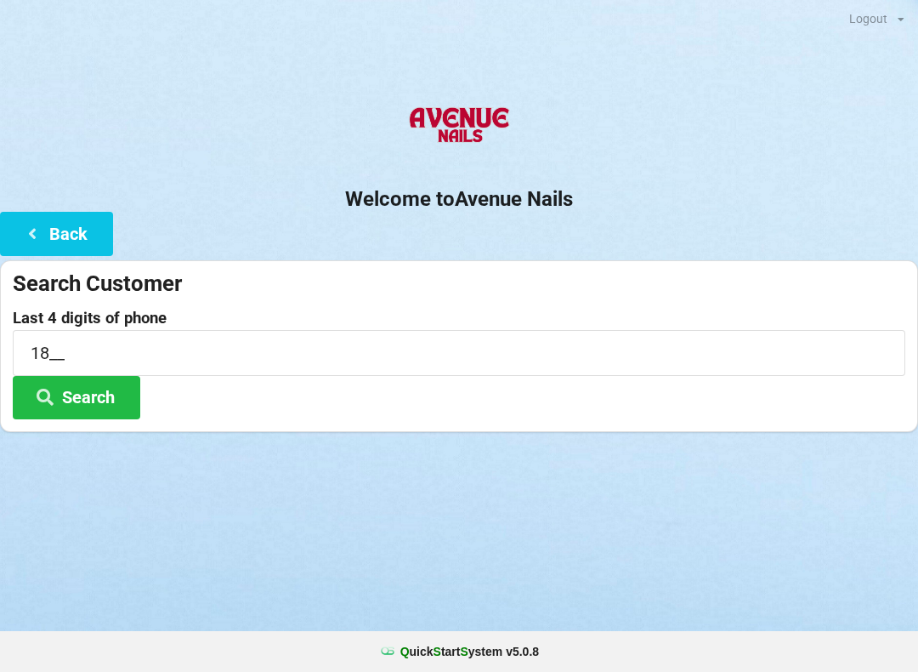
click at [85, 396] on button "Search" at bounding box center [77, 397] width 128 height 43
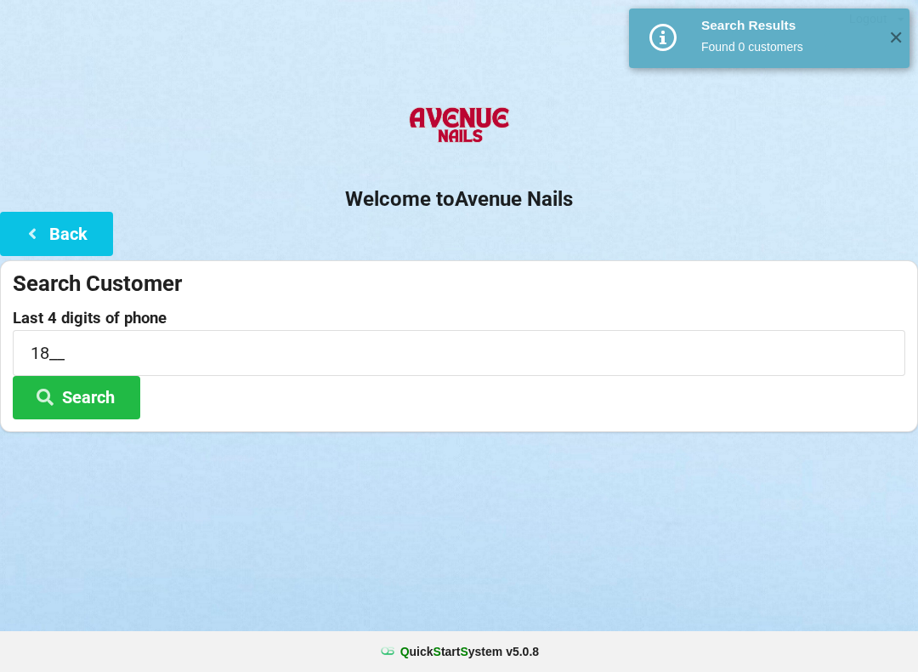
click at [127, 396] on button "Search" at bounding box center [77, 397] width 128 height 43
click at [75, 234] on button "Back" at bounding box center [56, 233] width 113 height 43
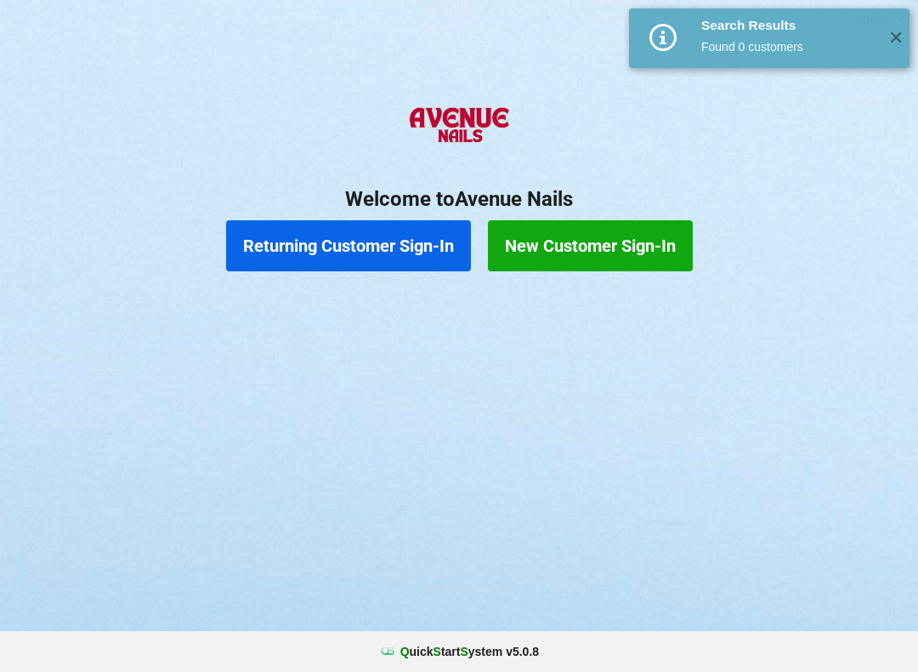
click at [361, 227] on button "Returning Customer Sign-In" at bounding box center [348, 245] width 245 height 51
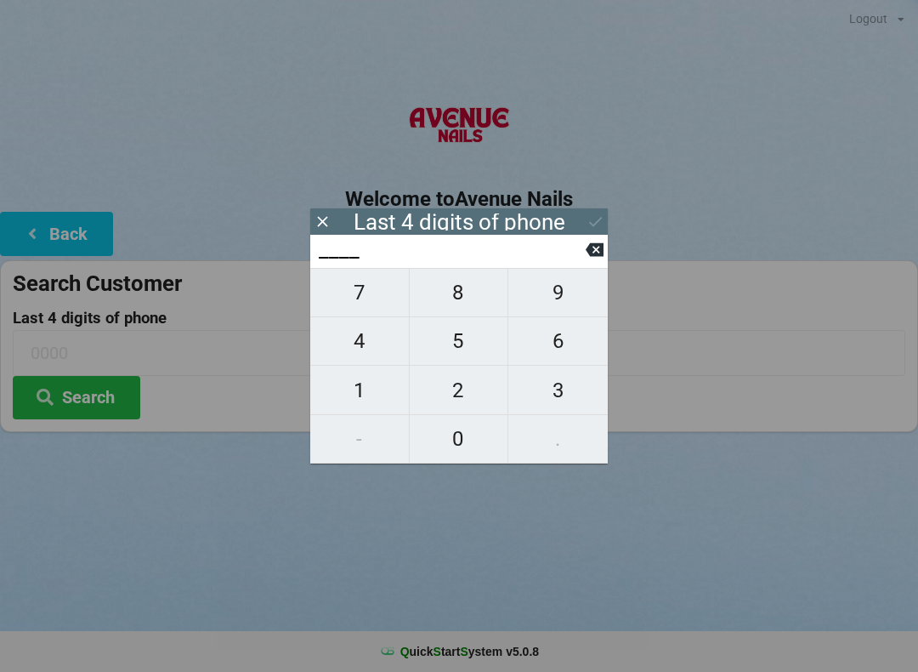
click at [353, 392] on span "1" at bounding box center [359, 390] width 99 height 36
type input "1___"
click at [449, 297] on span "8" at bounding box center [459, 293] width 99 height 36
type input "18__"
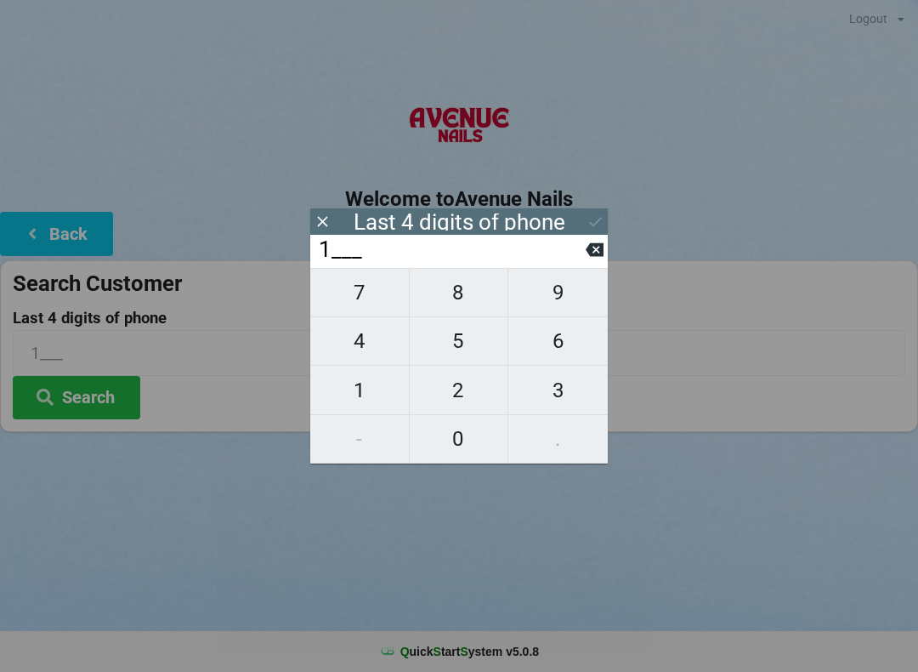
type input "18__"
click at [345, 399] on span "1" at bounding box center [359, 390] width 99 height 36
type input "181_"
click at [457, 402] on span "2" at bounding box center [459, 390] width 99 height 36
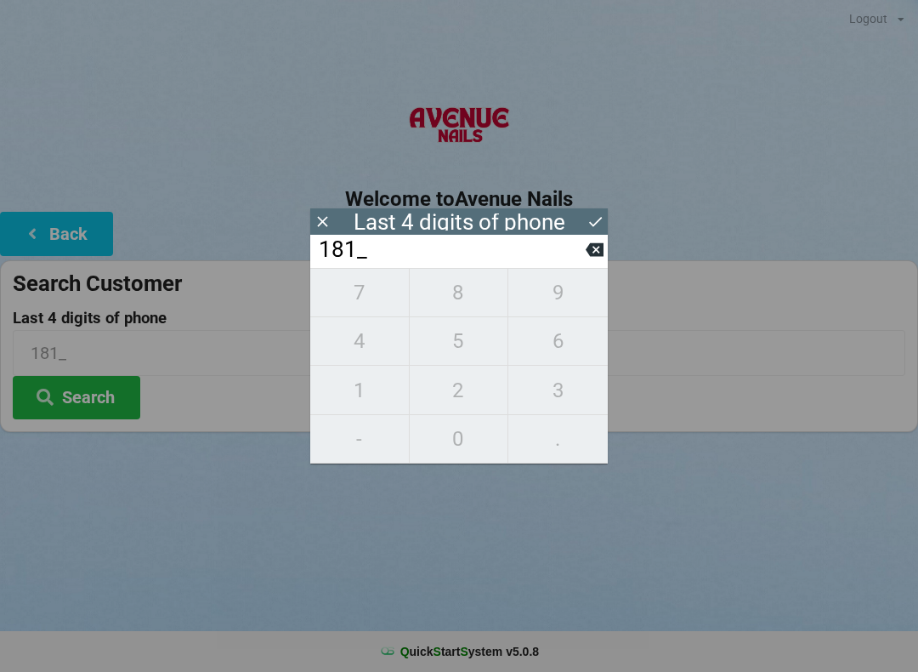
type input "1812"
click at [81, 413] on button "Search" at bounding box center [77, 397] width 128 height 43
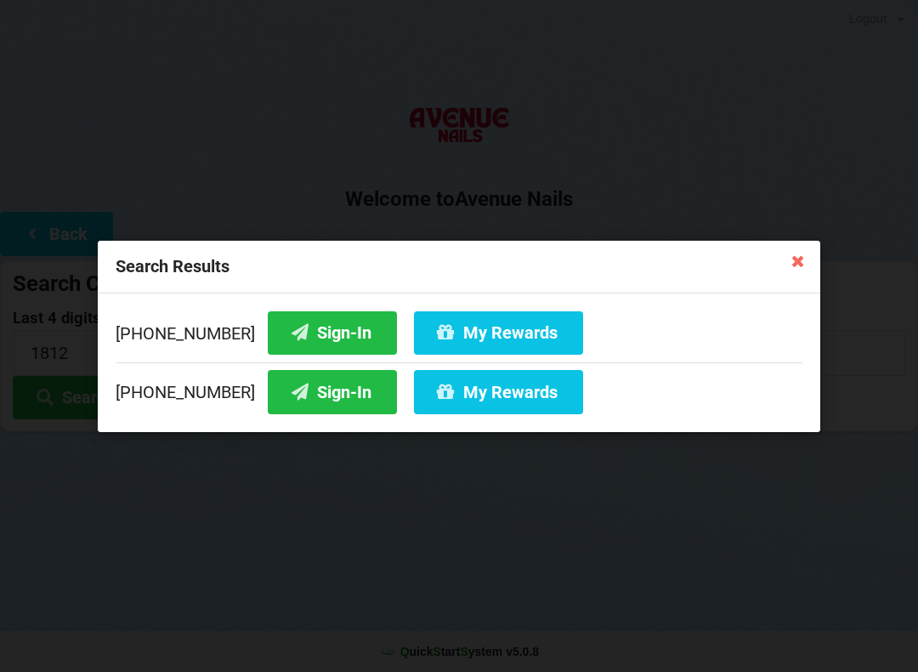
click at [746, 292] on div "[PHONE_NUMBER] Sign-In My Rewards [PHONE_NUMBER] Sign-In My Rewards" at bounding box center [459, 361] width 723 height 139
click at [321, 315] on button "Sign-In" at bounding box center [332, 331] width 129 height 43
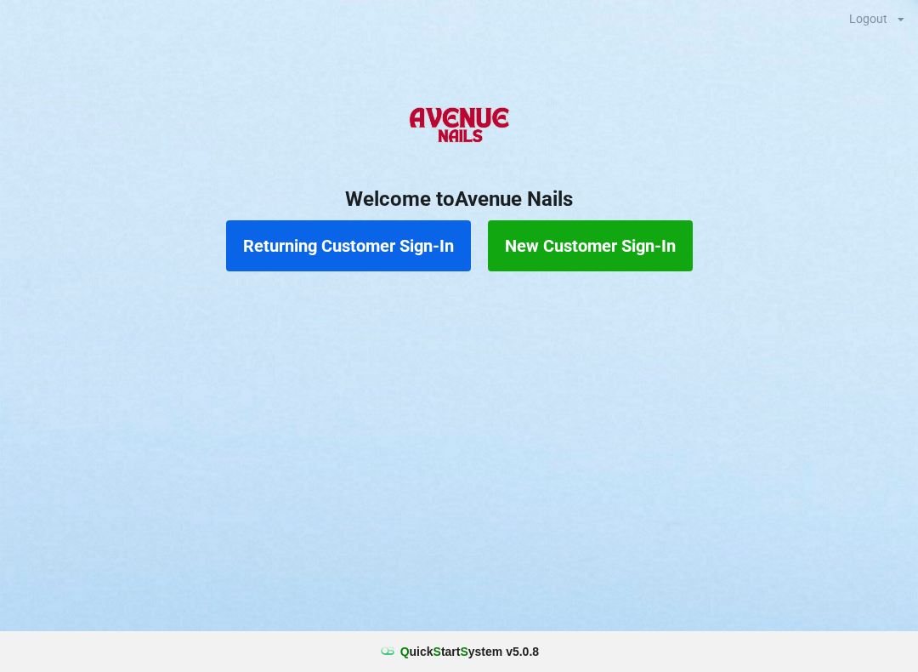
click at [374, 252] on button "Returning Customer Sign-In" at bounding box center [348, 245] width 245 height 51
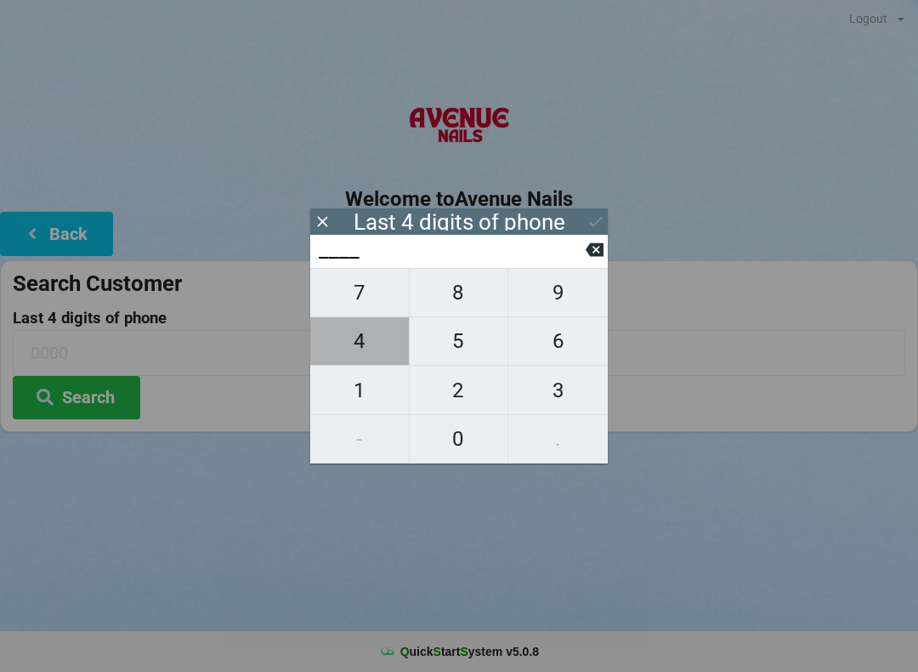
click at [350, 351] on span "4" at bounding box center [359, 341] width 99 height 36
type input "4___"
click at [563, 288] on span "9" at bounding box center [557, 293] width 99 height 36
type input "49__"
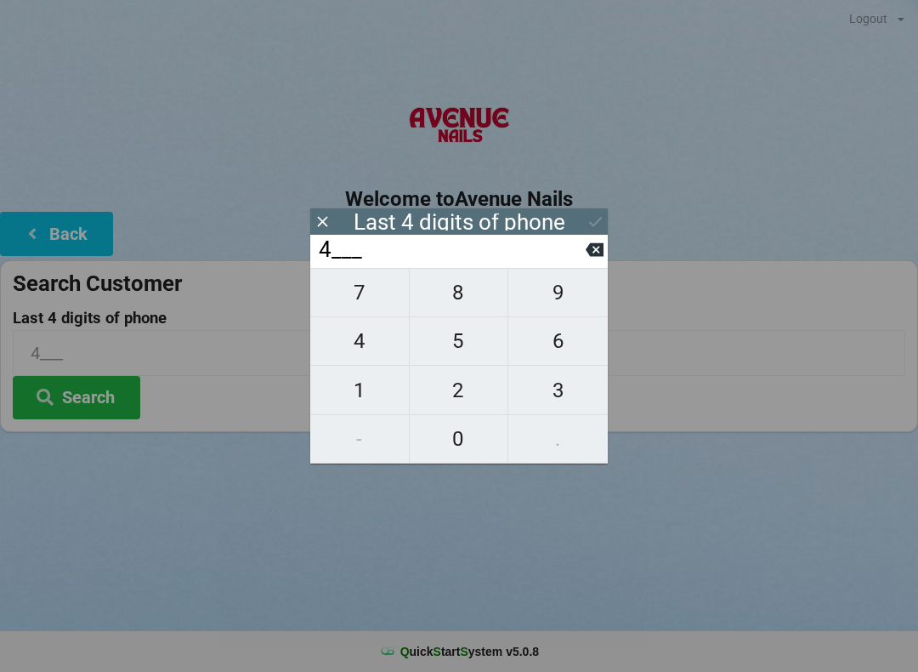
type input "49__"
click at [563, 391] on span "3" at bounding box center [557, 390] width 99 height 36
type input "493_"
click at [571, 389] on span "3" at bounding box center [557, 390] width 99 height 36
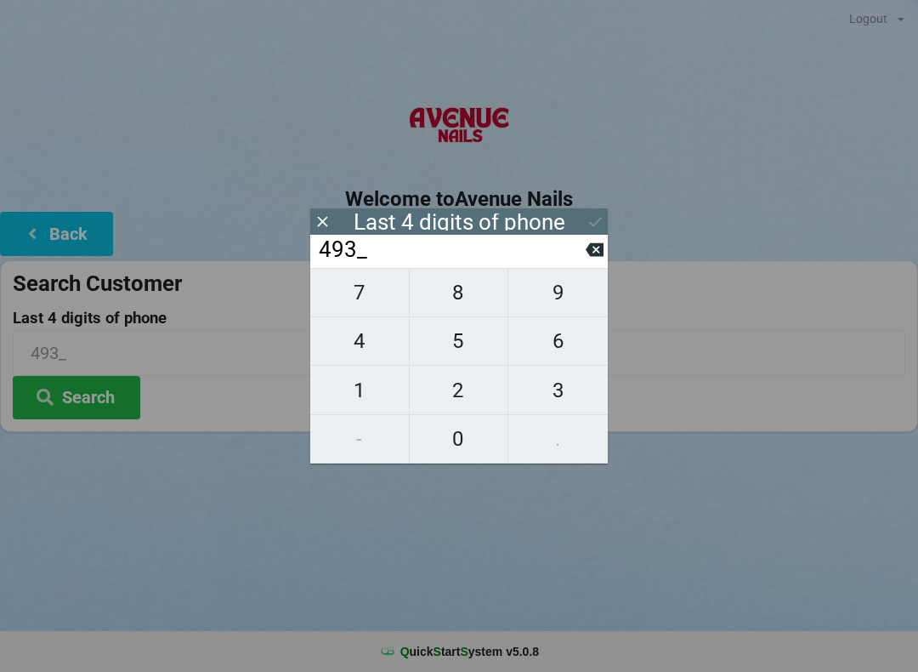
type input "4933"
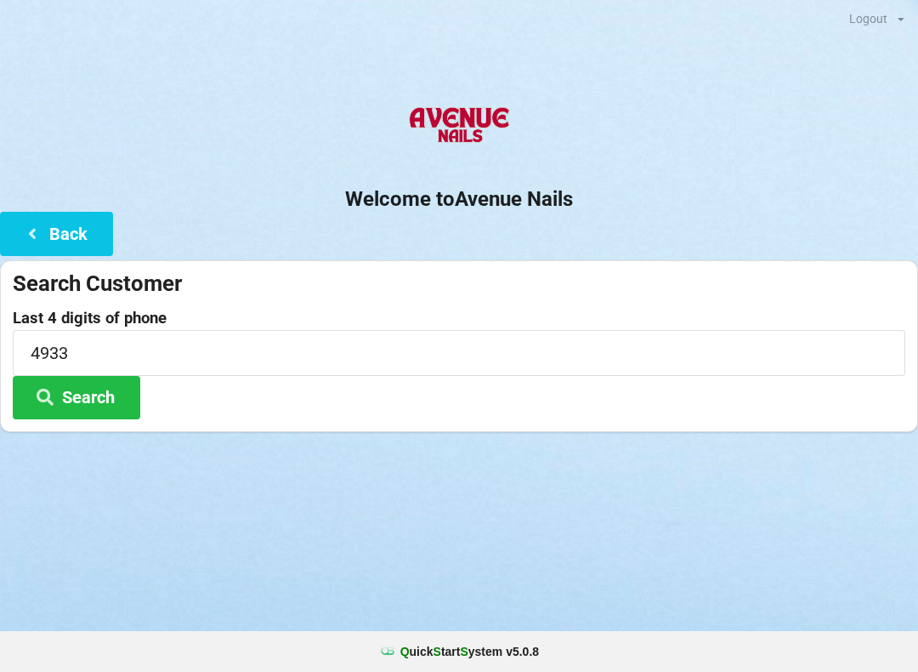
click at [54, 389] on icon at bounding box center [45, 396] width 20 height 14
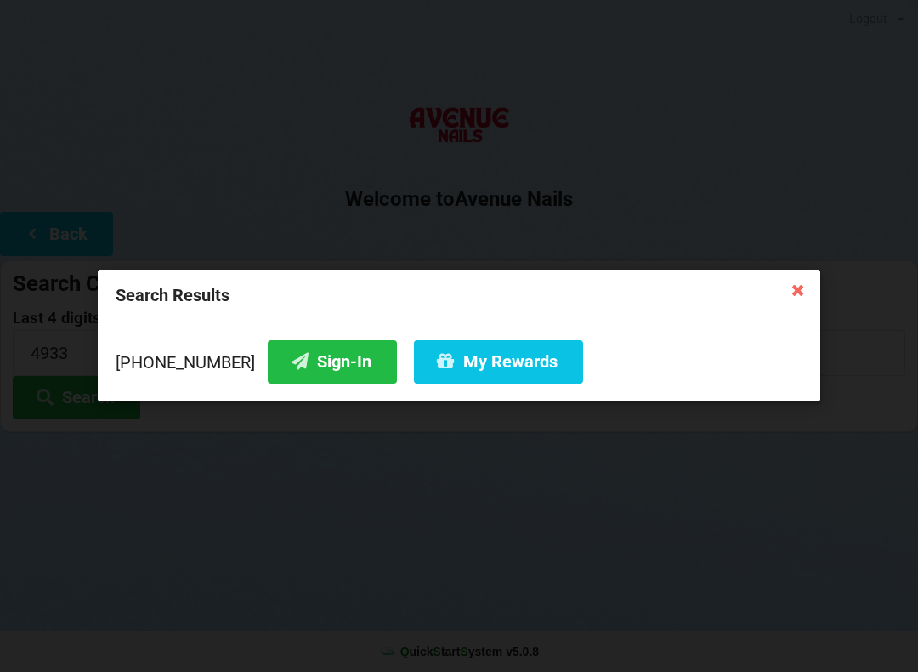
click at [774, 291] on div "Search Results" at bounding box center [459, 296] width 723 height 53
click at [778, 297] on div "Search Results" at bounding box center [459, 296] width 723 height 53
click at [769, 293] on div "Search Results" at bounding box center [459, 296] width 723 height 53
click at [770, 298] on div "Search Results" at bounding box center [459, 296] width 723 height 53
click at [774, 295] on div "Search Results" at bounding box center [459, 296] width 723 height 53
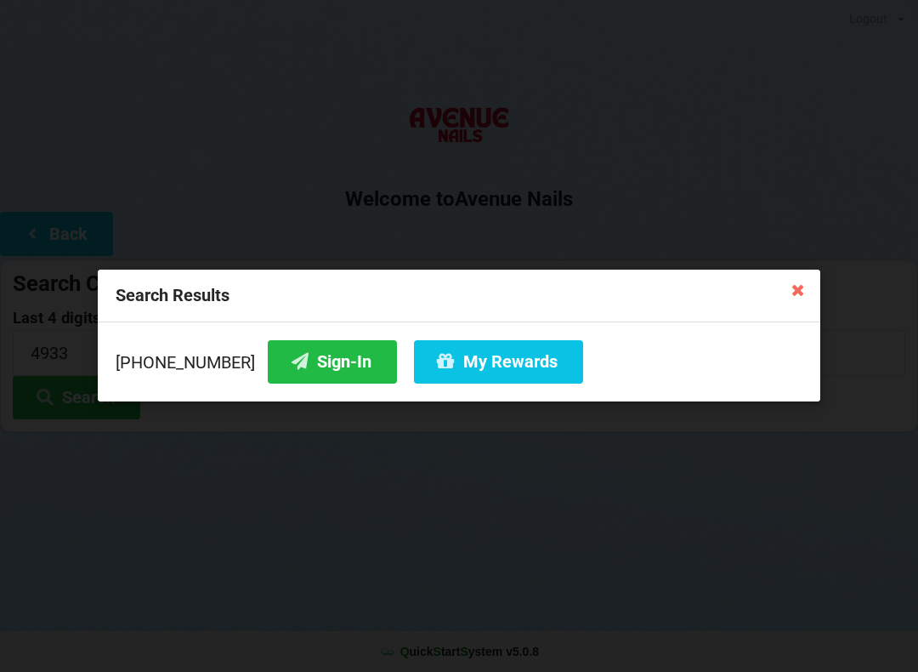
click at [449, 349] on button "My Rewards" at bounding box center [498, 361] width 169 height 43
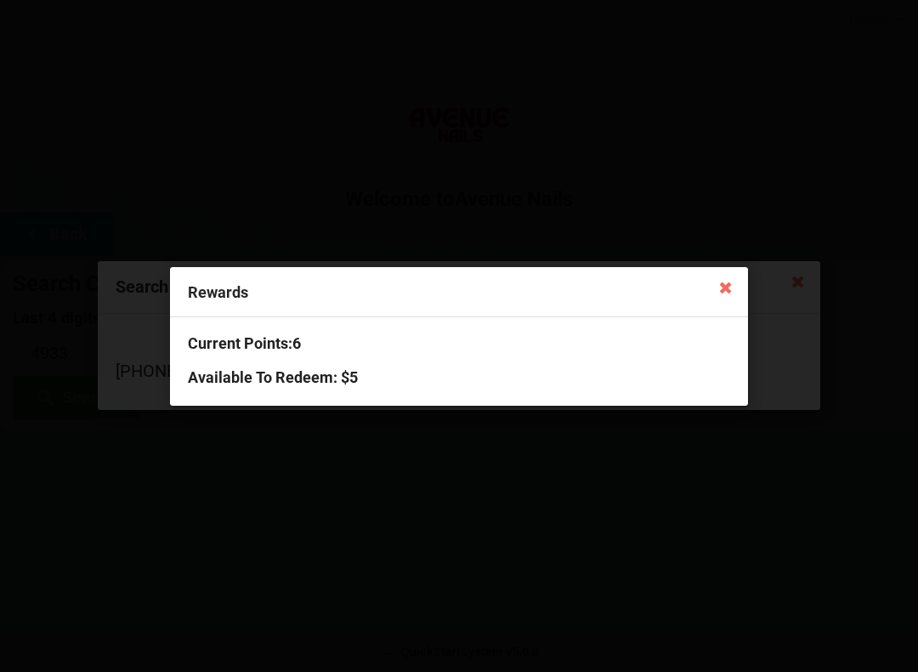
click at [725, 279] on icon at bounding box center [726, 286] width 27 height 27
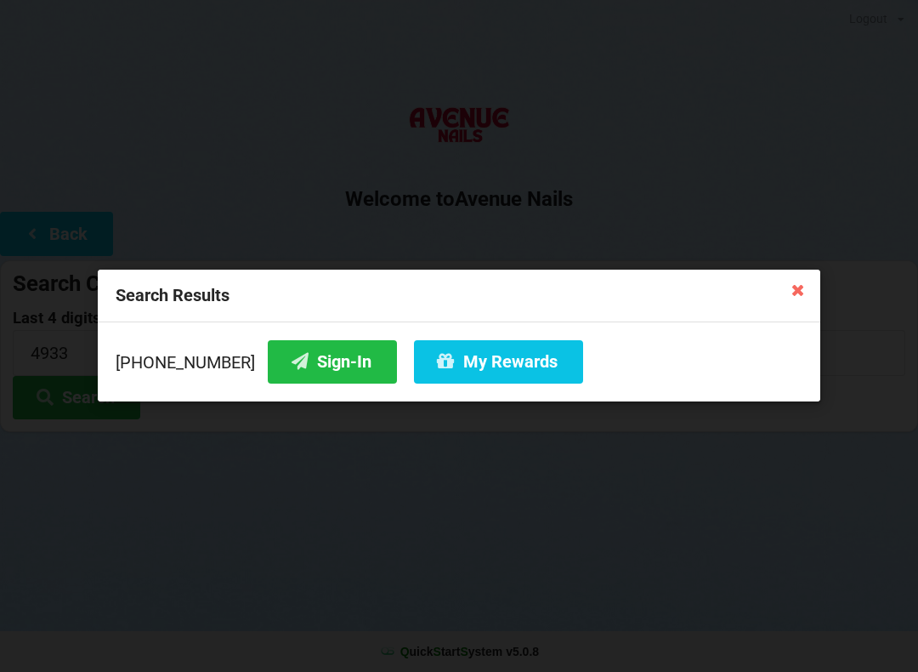
click at [795, 290] on icon at bounding box center [798, 288] width 27 height 27
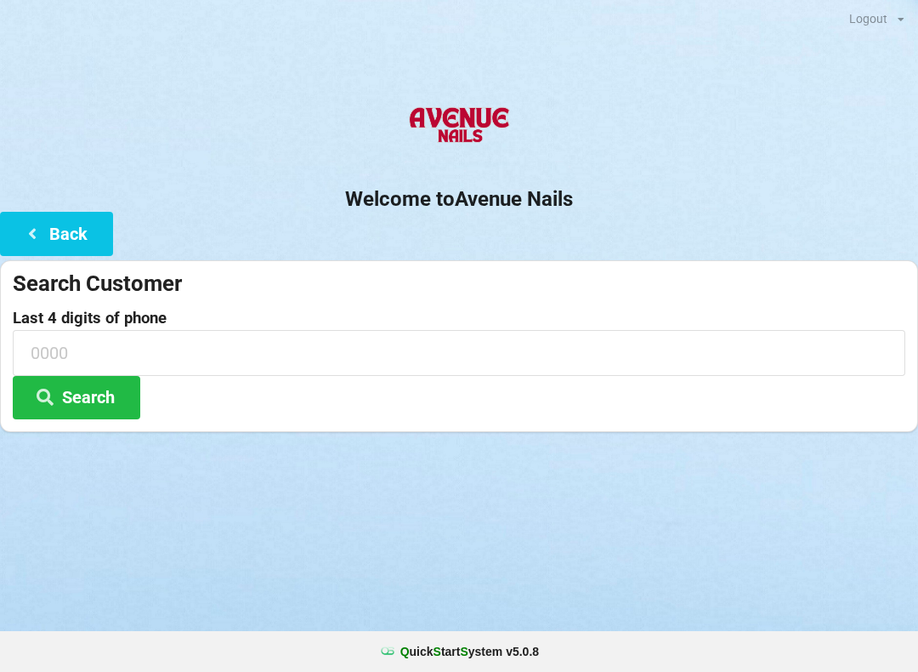
click at [35, 221] on button "Back" at bounding box center [56, 233] width 113 height 43
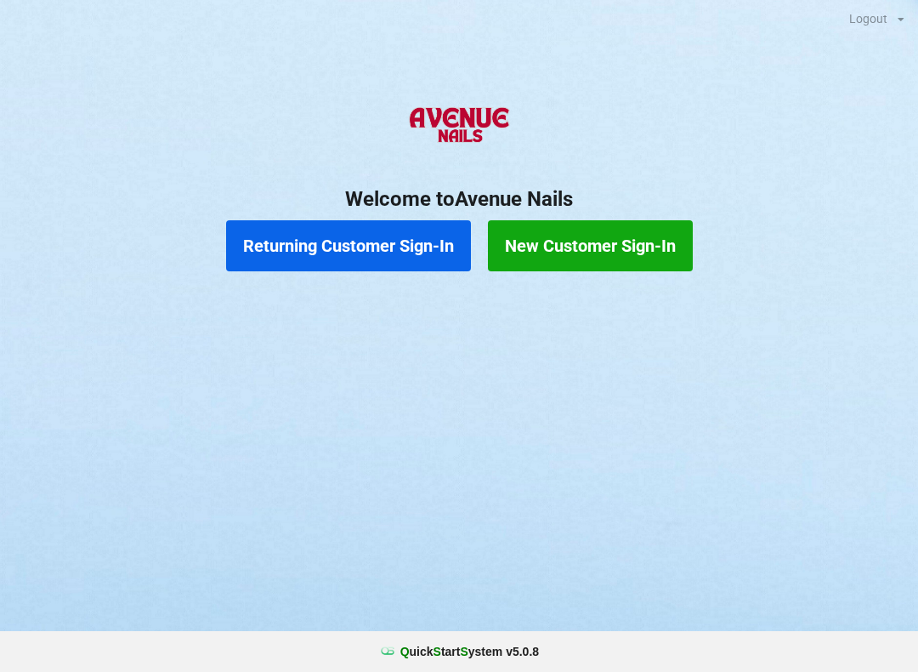
click at [361, 244] on button "Returning Customer Sign-In" at bounding box center [348, 245] width 245 height 51
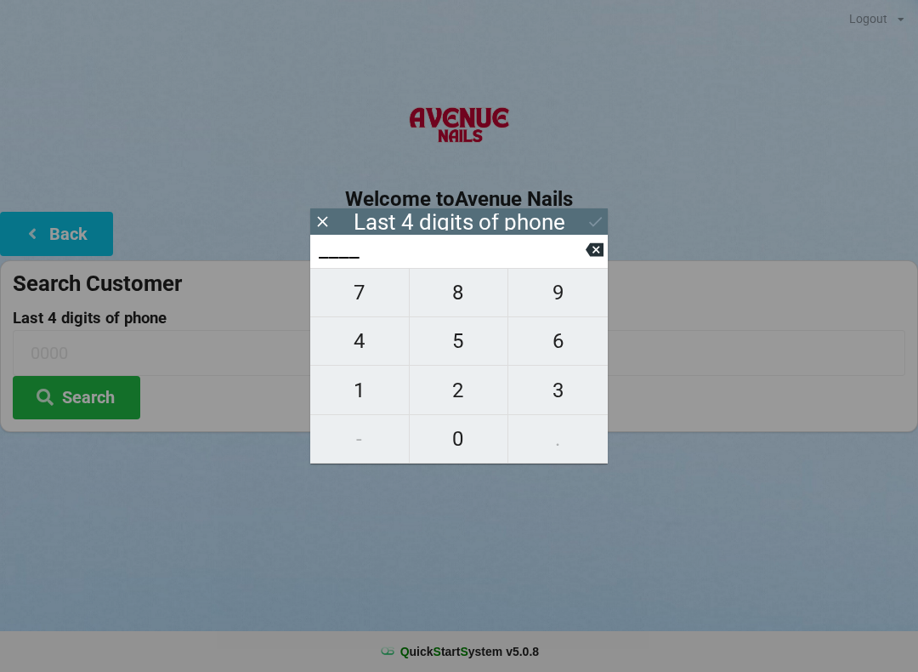
click at [359, 333] on span "4" at bounding box center [359, 341] width 99 height 36
type input "4___"
click at [546, 296] on span "9" at bounding box center [557, 293] width 99 height 36
type input "49__"
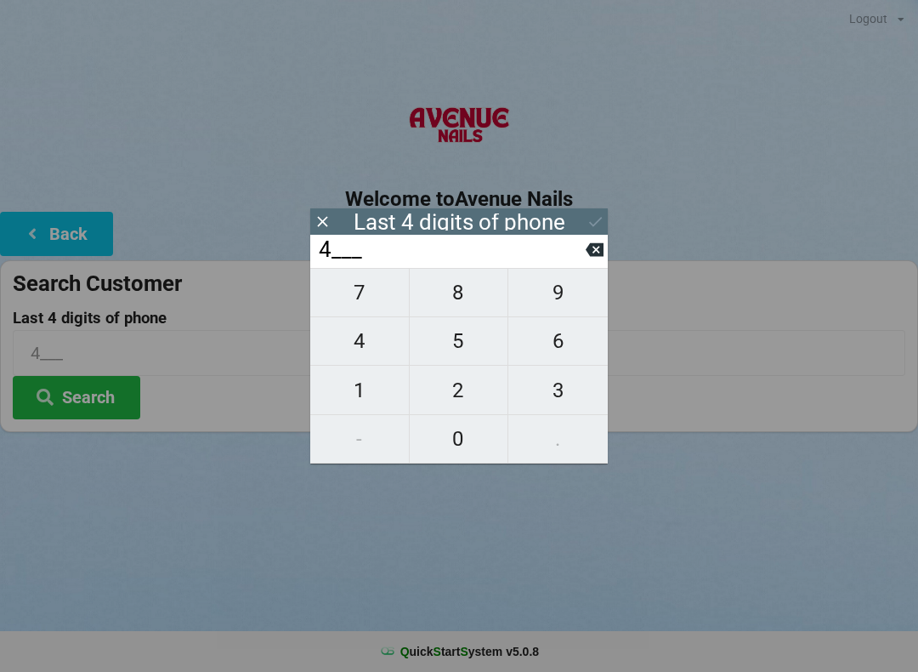
type input "49__"
click at [548, 384] on span "3" at bounding box center [557, 390] width 99 height 36
type input "493_"
click at [547, 384] on span "3" at bounding box center [557, 390] width 99 height 36
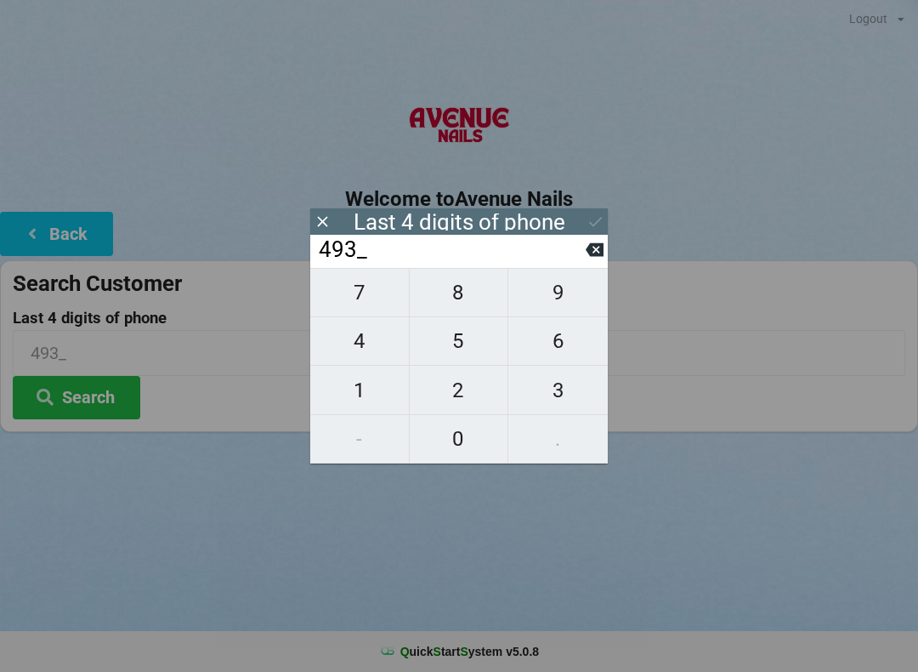
type input "4933"
click at [81, 390] on button "Search" at bounding box center [77, 397] width 128 height 43
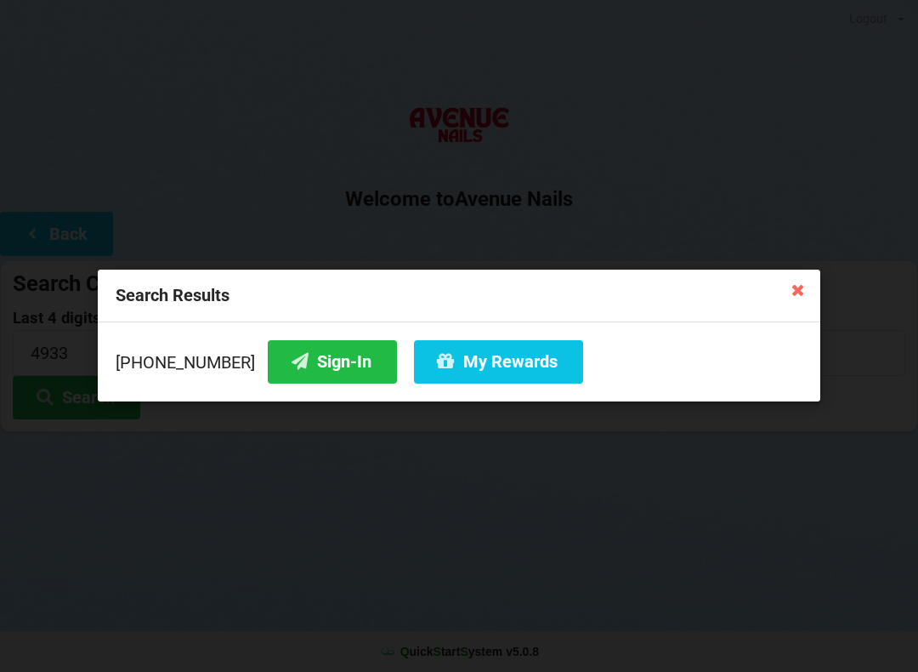
click at [786, 294] on icon at bounding box center [798, 288] width 27 height 27
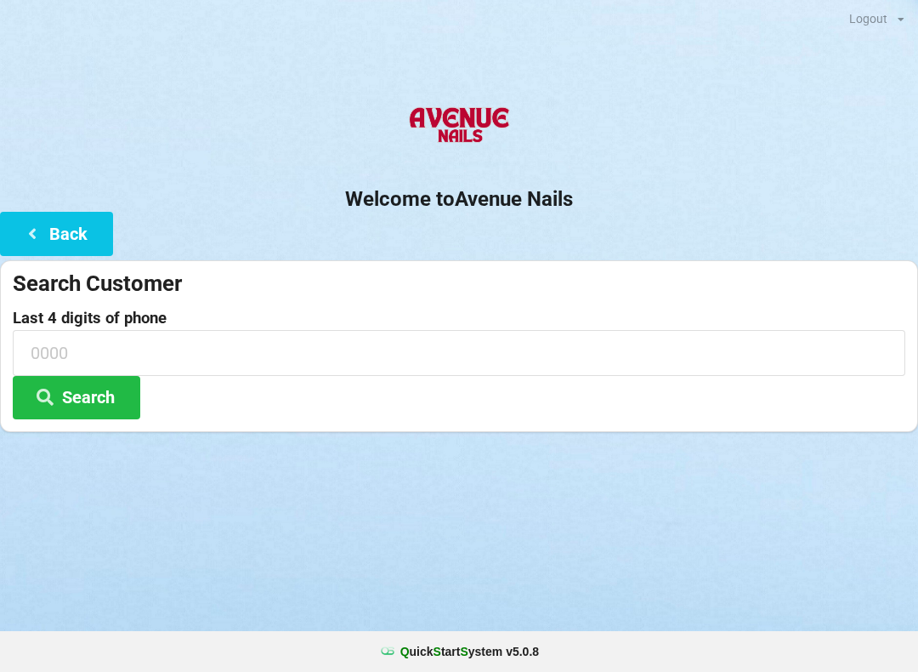
click at [41, 226] on icon at bounding box center [32, 232] width 20 height 14
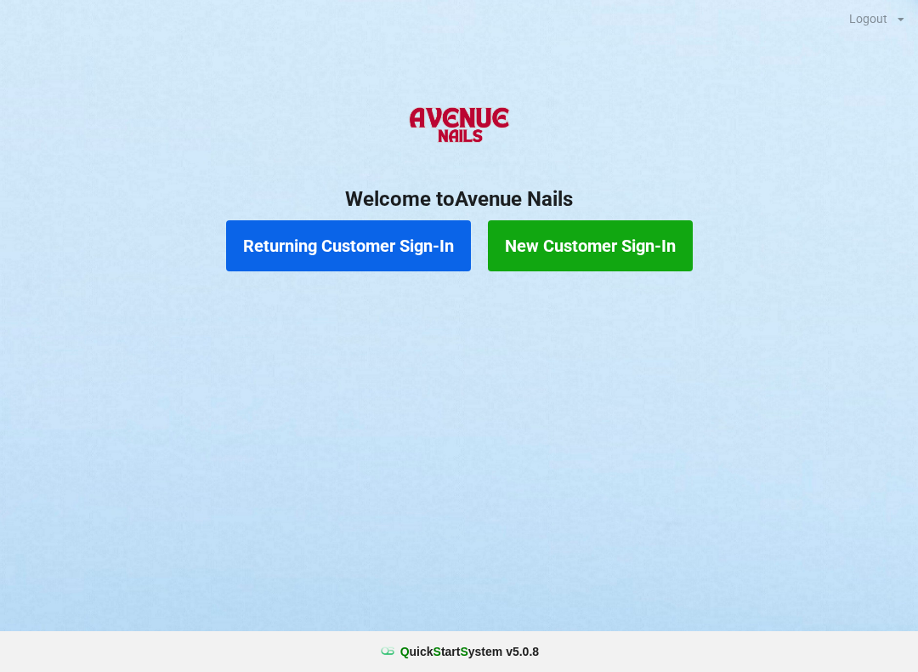
click at [591, 238] on button "New Customer Sign-In" at bounding box center [590, 245] width 205 height 51
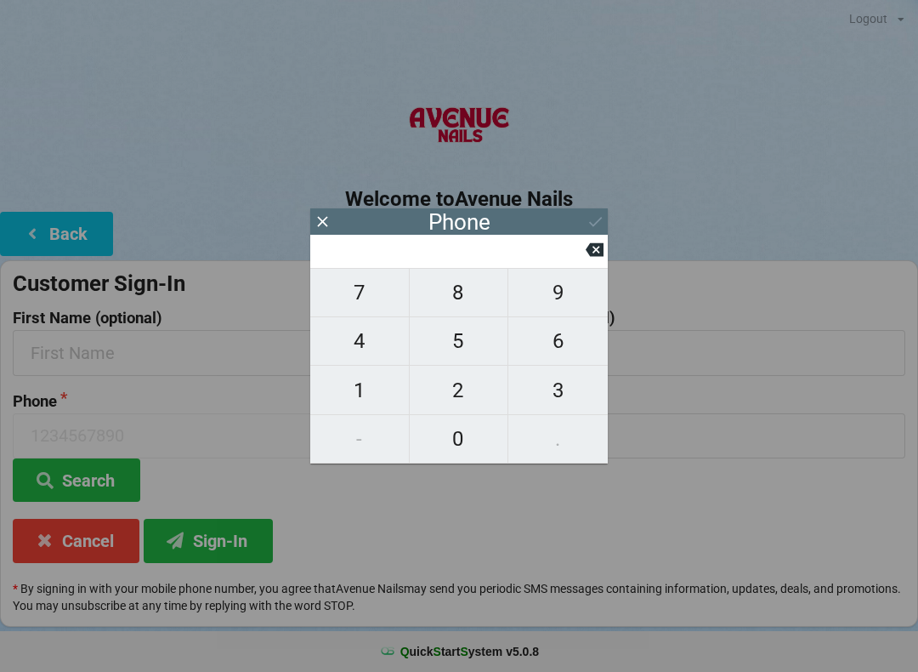
click at [554, 380] on span "3" at bounding box center [557, 390] width 99 height 36
type input "3"
click at [504, 327] on button "5" at bounding box center [459, 341] width 99 height 48
type input "35"
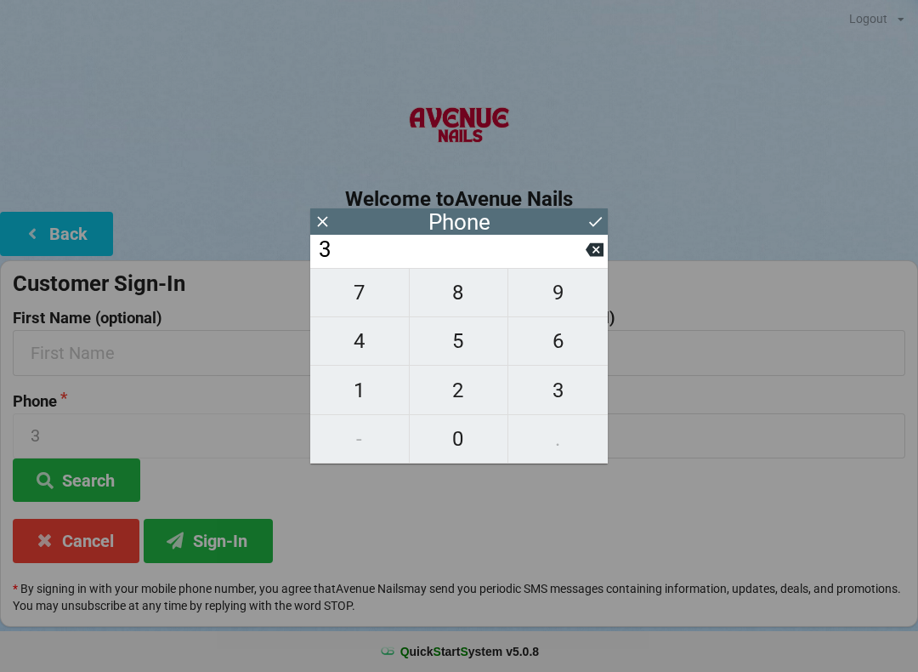
type input "35"
click at [474, 349] on span "5" at bounding box center [459, 341] width 99 height 36
type input "355"
click at [481, 384] on span "2" at bounding box center [459, 390] width 99 height 36
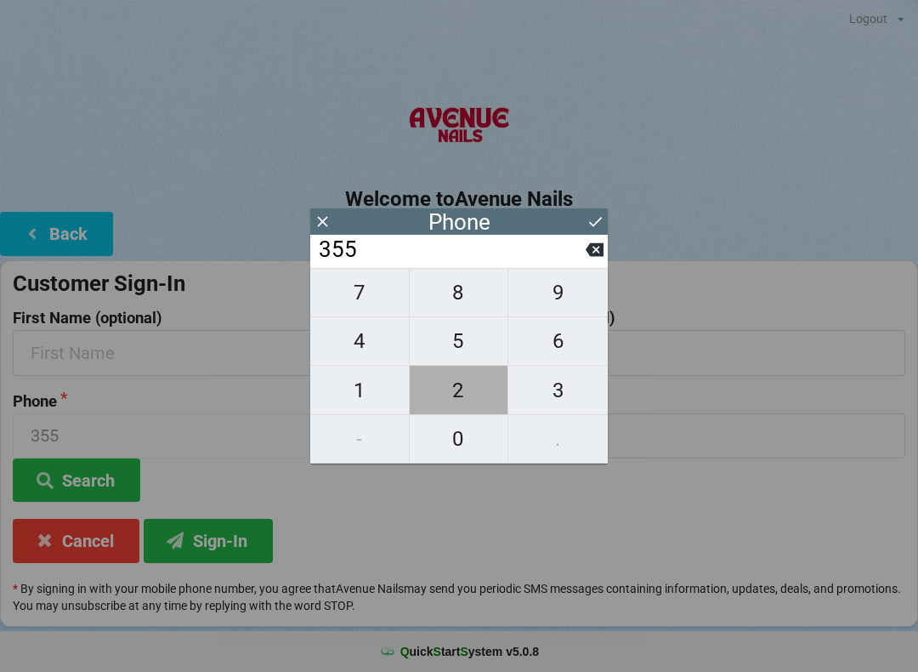
type input "3552"
click at [594, 252] on icon at bounding box center [595, 250] width 18 height 14
click at [589, 253] on icon at bounding box center [595, 250] width 18 height 14
click at [581, 256] on input "35" at bounding box center [451, 249] width 269 height 27
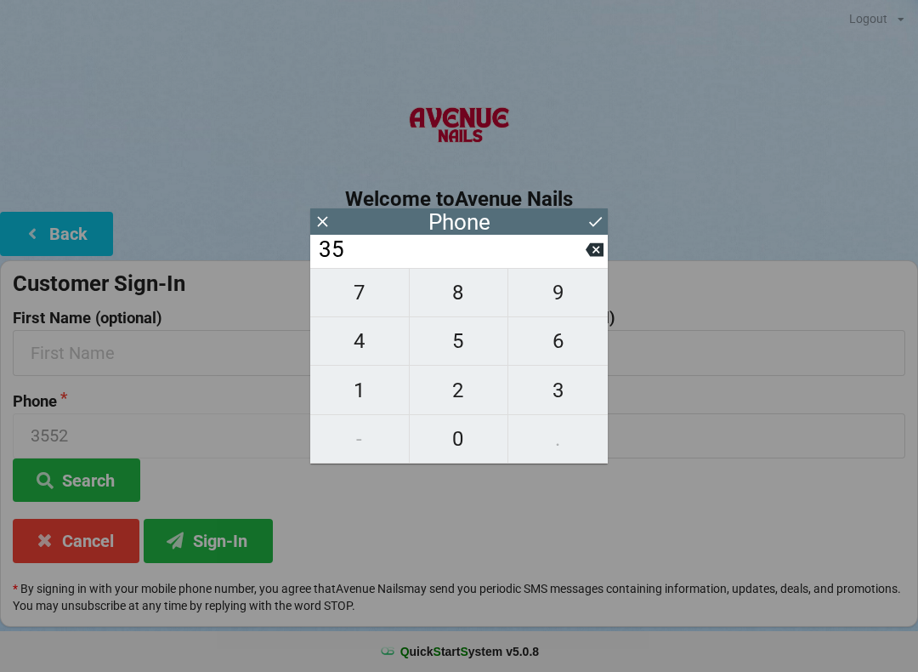
click at [593, 253] on icon at bounding box center [595, 250] width 18 height 14
click at [448, 336] on span "5" at bounding box center [459, 341] width 99 height 36
type input "35"
click at [455, 388] on span "2" at bounding box center [459, 390] width 99 height 36
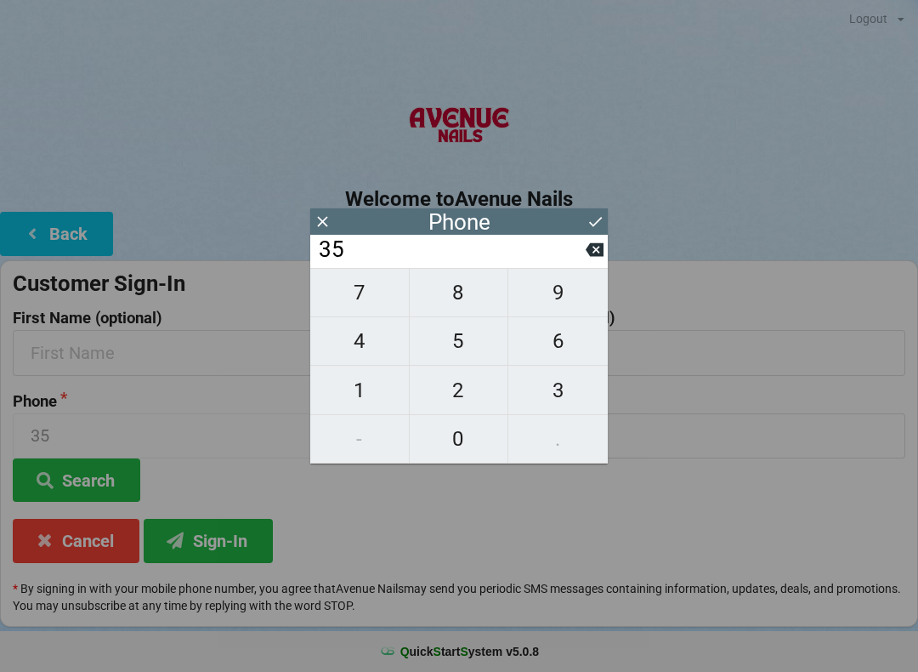
type input "352"
click at [546, 386] on span "3" at bounding box center [557, 390] width 99 height 36
type input "3523"
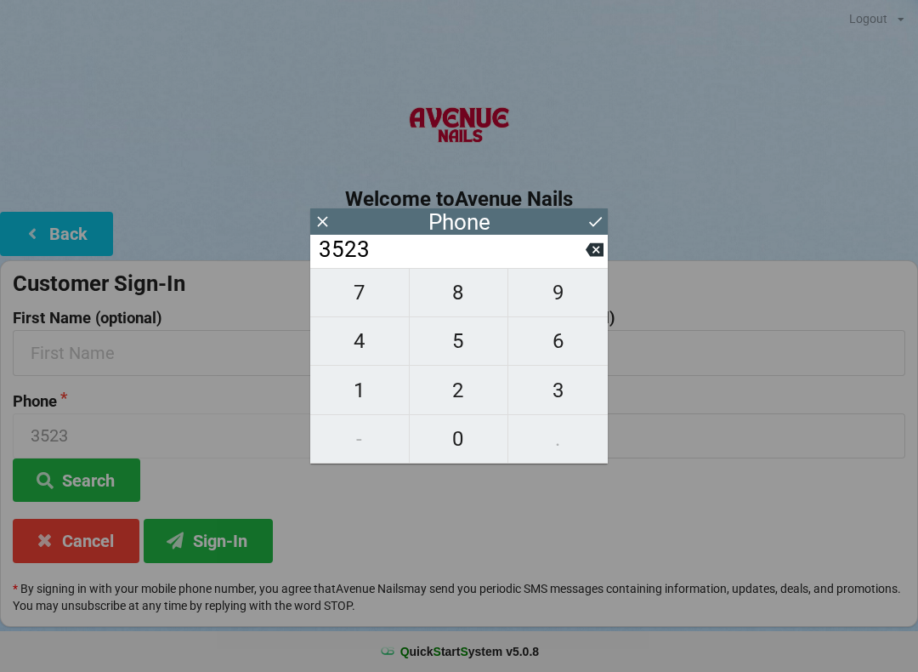
click at [451, 343] on span "5" at bounding box center [459, 341] width 99 height 36
type input "35235"
click at [583, 258] on input "35235" at bounding box center [451, 249] width 269 height 27
click at [544, 295] on span "9" at bounding box center [557, 293] width 99 height 36
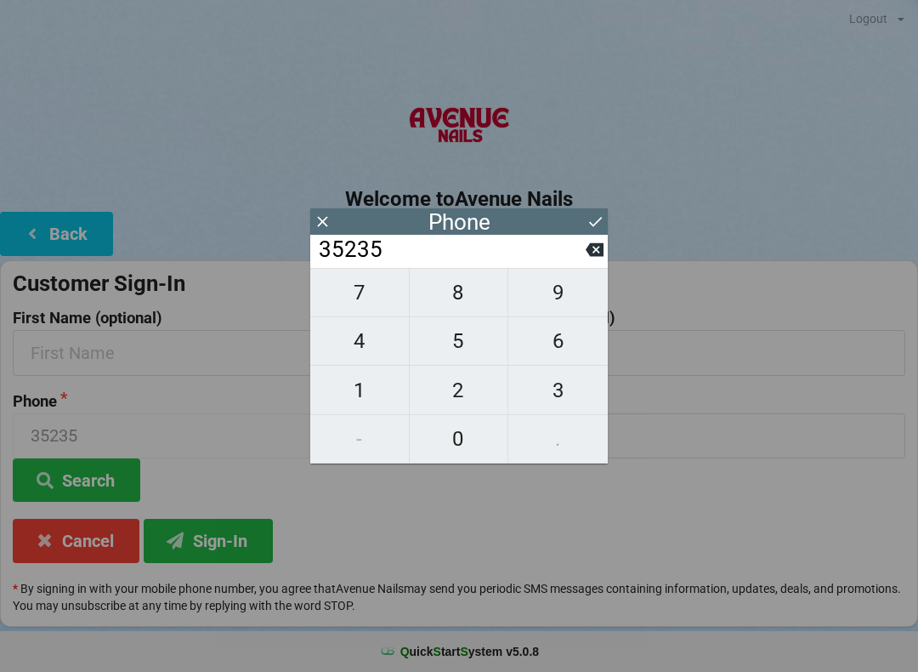
type input "352359"
click at [589, 253] on icon at bounding box center [595, 250] width 18 height 14
click at [586, 253] on icon at bounding box center [595, 250] width 18 height 18
click at [547, 298] on span "9" at bounding box center [557, 293] width 99 height 36
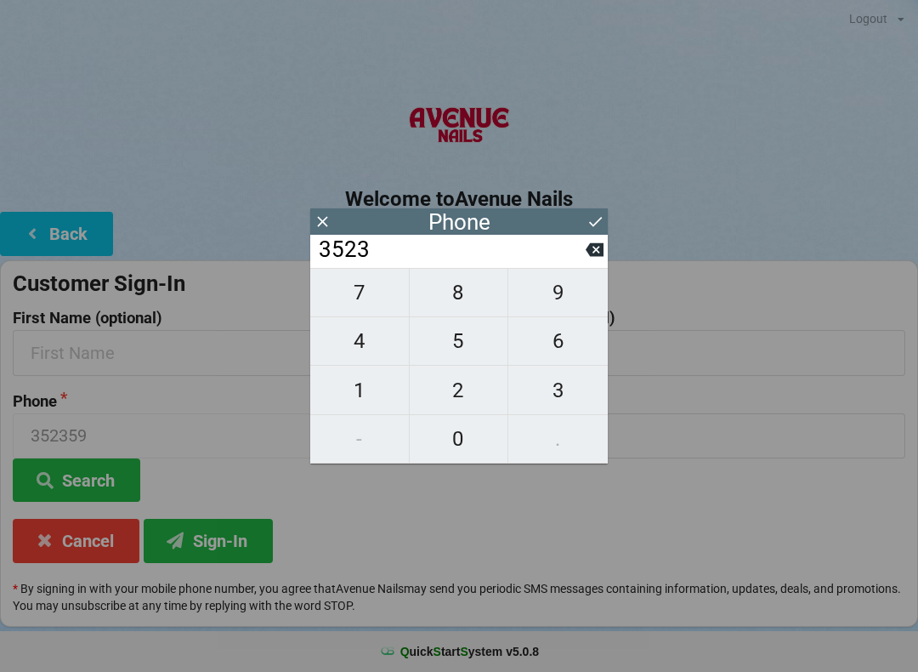
type input "35239"
click at [454, 436] on span "0" at bounding box center [459, 439] width 99 height 36
type input "352390"
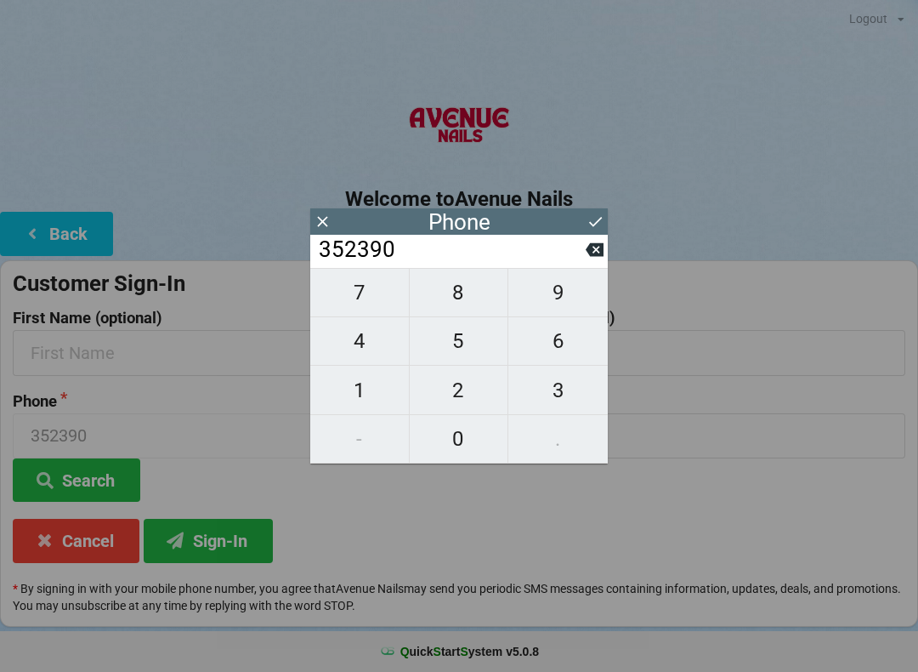
click at [359, 335] on span "4" at bounding box center [359, 341] width 99 height 36
type input "3523904"
click at [545, 292] on span "9" at bounding box center [557, 293] width 99 height 36
type input "35239049"
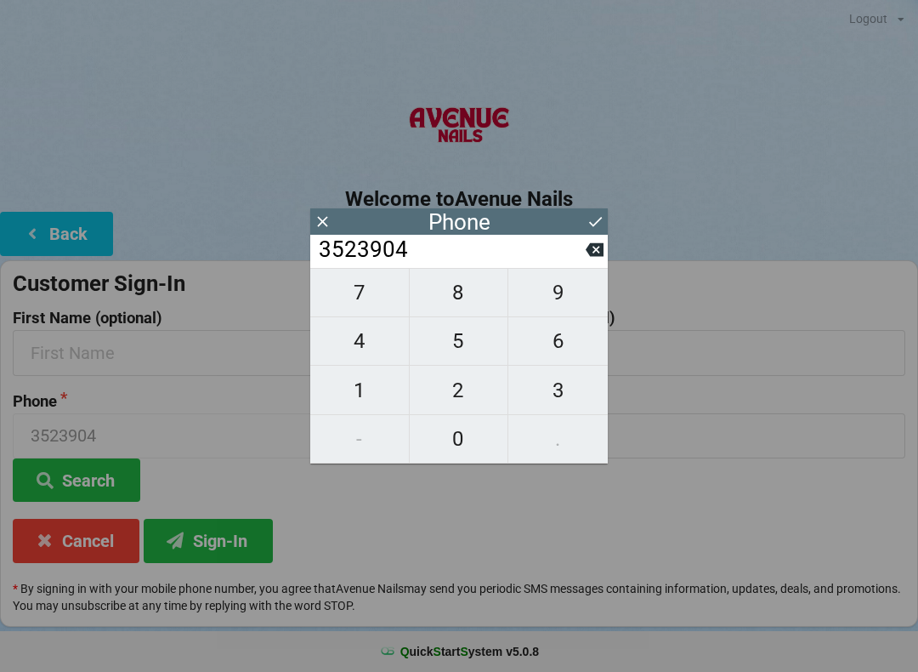
type input "35239049"
click at [546, 396] on span "3" at bounding box center [557, 390] width 99 height 36
type input "352390493"
click at [542, 397] on span "3" at bounding box center [557, 390] width 99 height 36
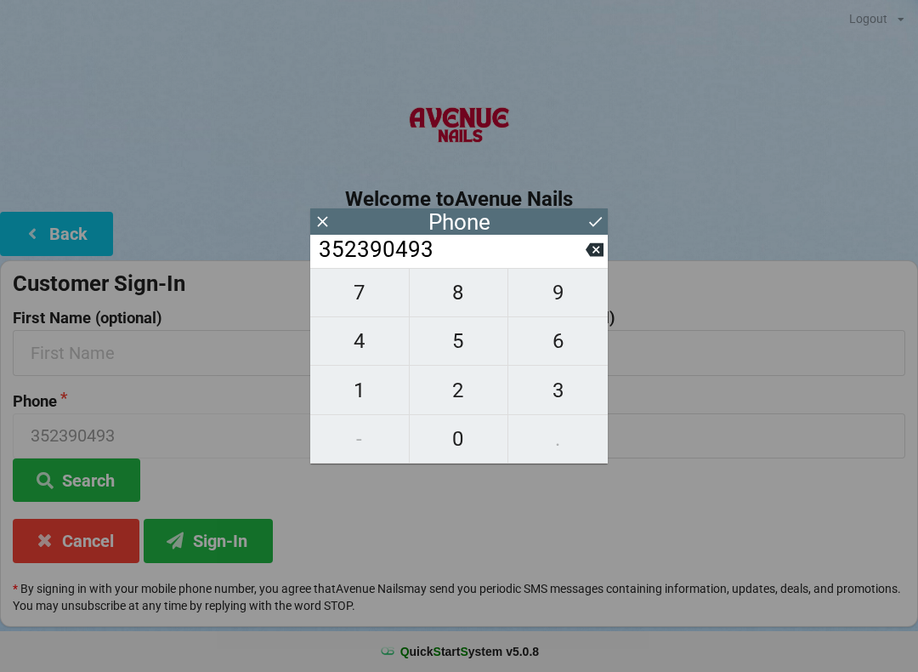
type input "3523904933"
click at [218, 542] on button "Sign-In" at bounding box center [208, 540] width 129 height 43
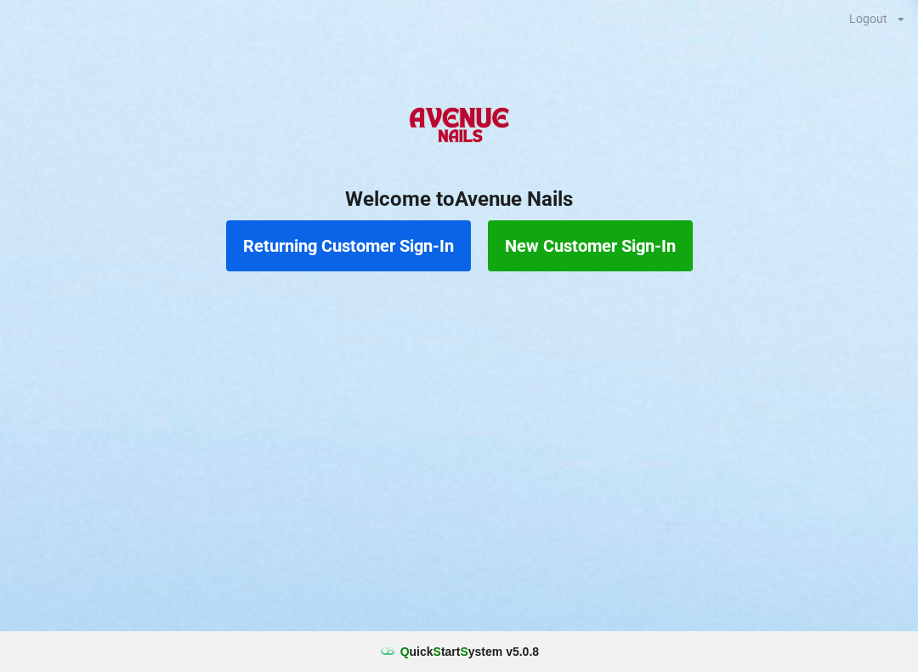
click at [617, 242] on button "New Customer Sign-In" at bounding box center [590, 245] width 205 height 51
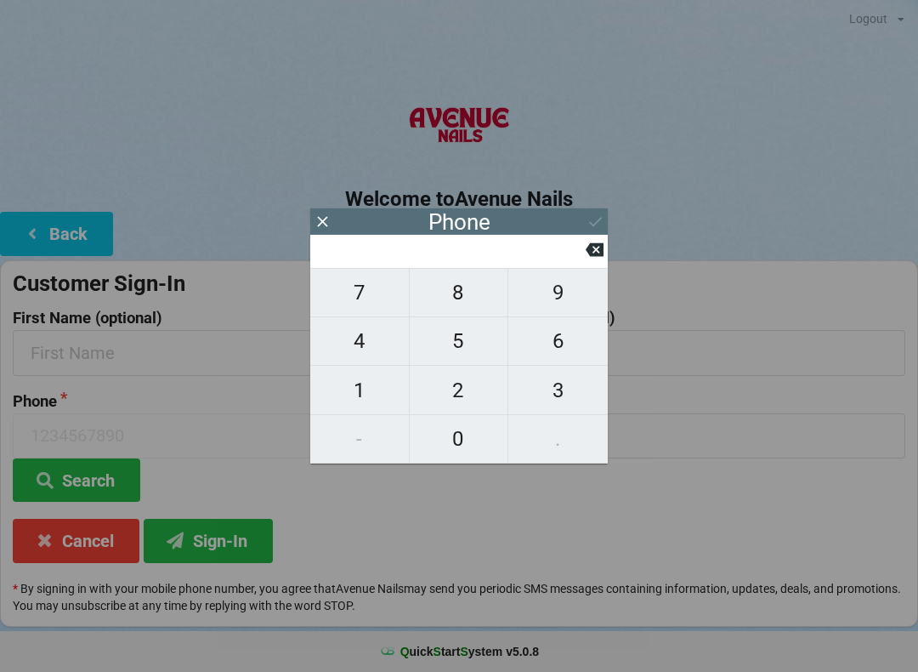
click at [364, 343] on span "4" at bounding box center [359, 341] width 99 height 36
type input "4"
click at [465, 446] on span "0" at bounding box center [459, 439] width 99 height 36
type input "40"
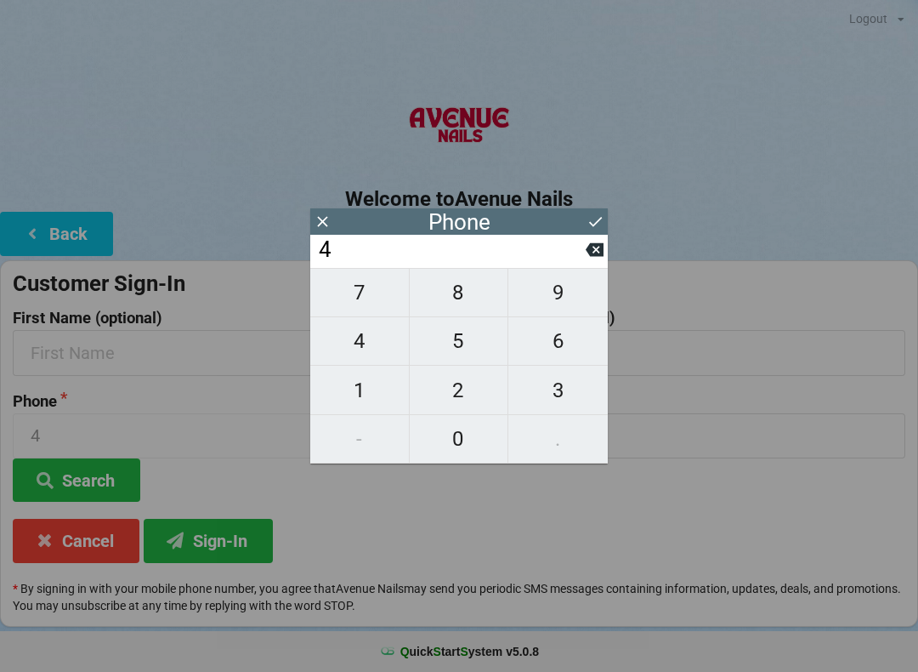
type input "40"
click at [366, 288] on span "7" at bounding box center [359, 293] width 99 height 36
type input "407"
click at [377, 288] on span "7" at bounding box center [359, 293] width 99 height 36
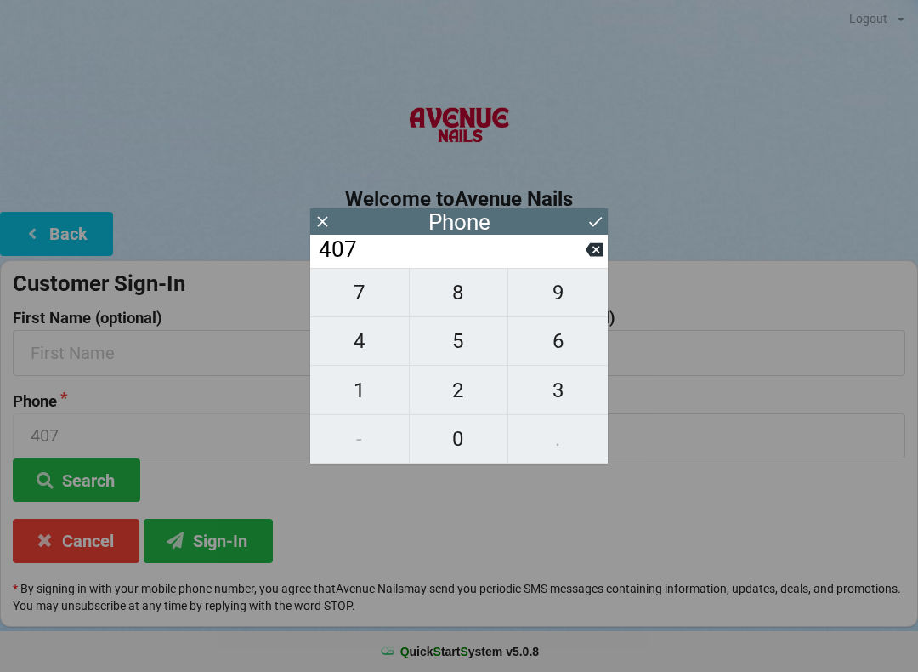
type input "4077"
click at [368, 402] on span "1" at bounding box center [359, 390] width 99 height 36
type input "40771"
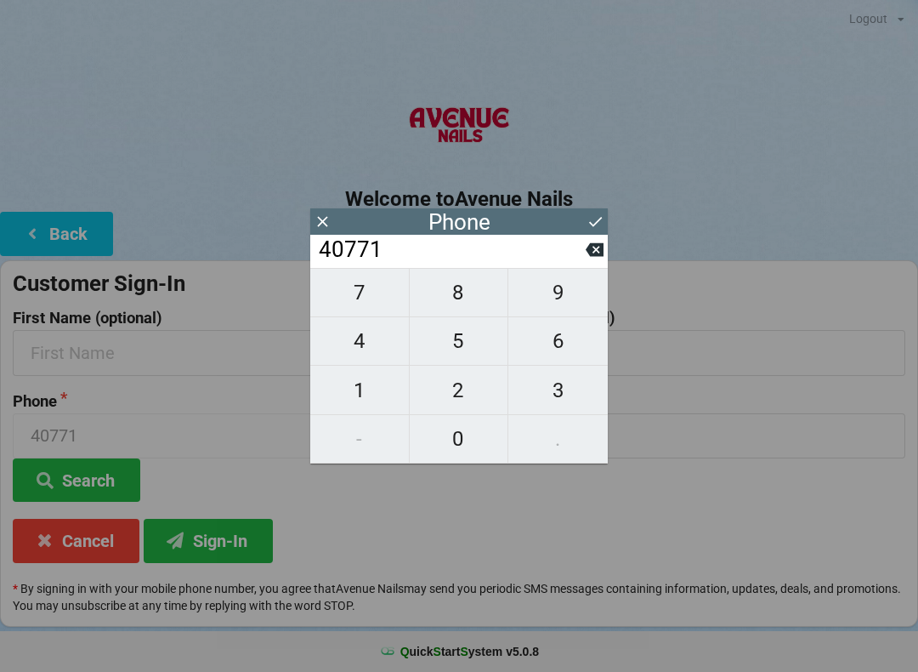
click at [573, 350] on span "6" at bounding box center [557, 341] width 99 height 36
type input "407716"
click at [466, 387] on span "2" at bounding box center [459, 390] width 99 height 36
type input "4077162"
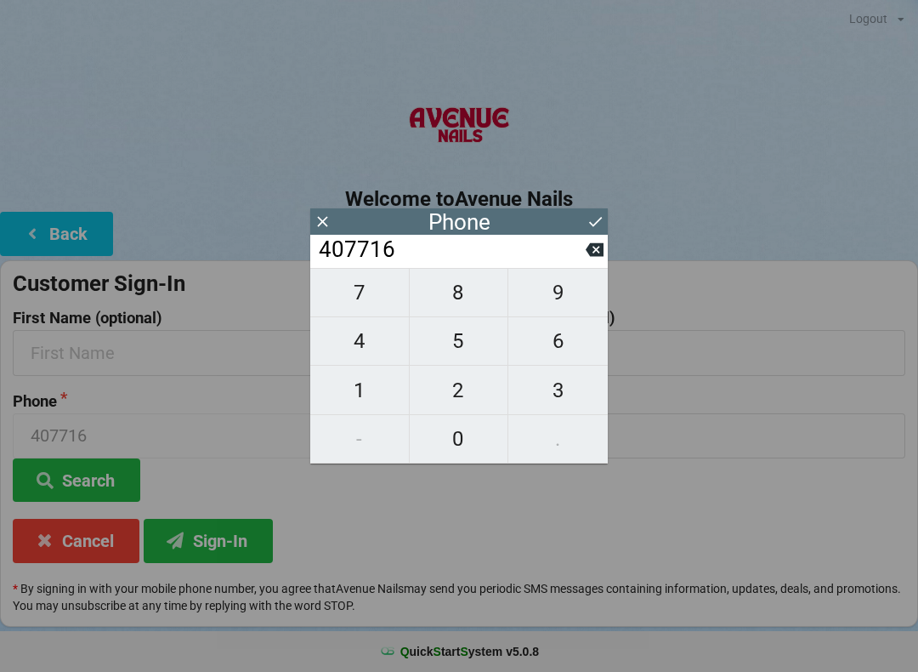
type input "4077162"
click at [360, 298] on span "7" at bounding box center [359, 293] width 99 height 36
type input "40771627"
click at [571, 293] on span "9" at bounding box center [557, 293] width 99 height 36
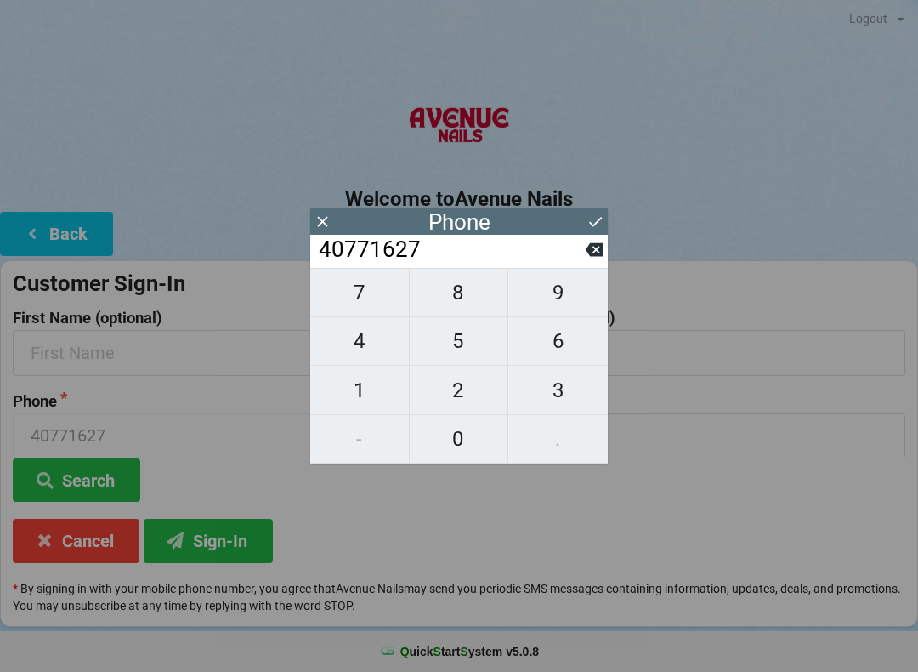
type input "407716279"
click at [567, 295] on span "9" at bounding box center [557, 293] width 99 height 36
type input "4077162799"
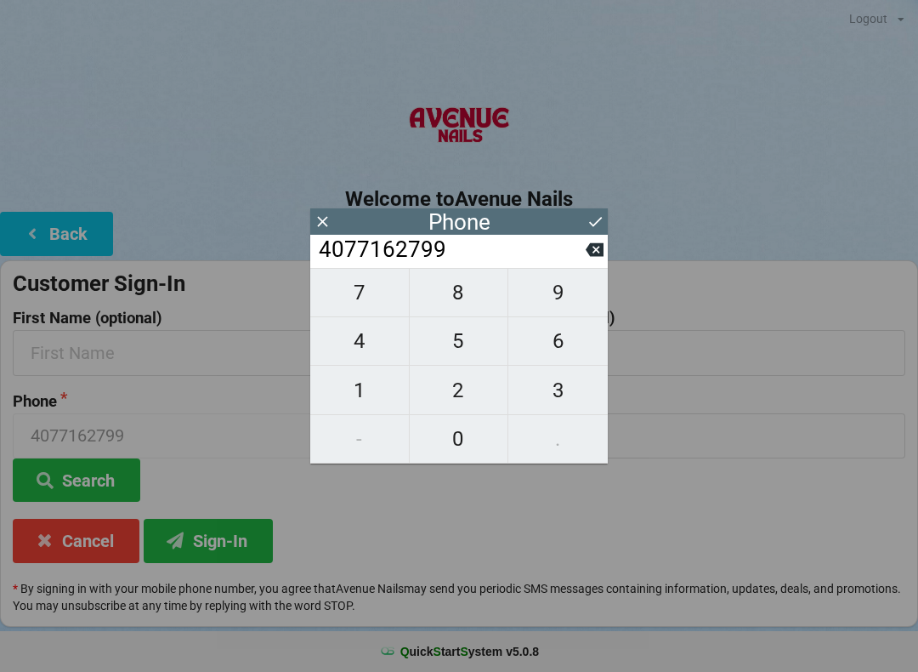
click at [219, 537] on button "Sign-In" at bounding box center [208, 540] width 129 height 43
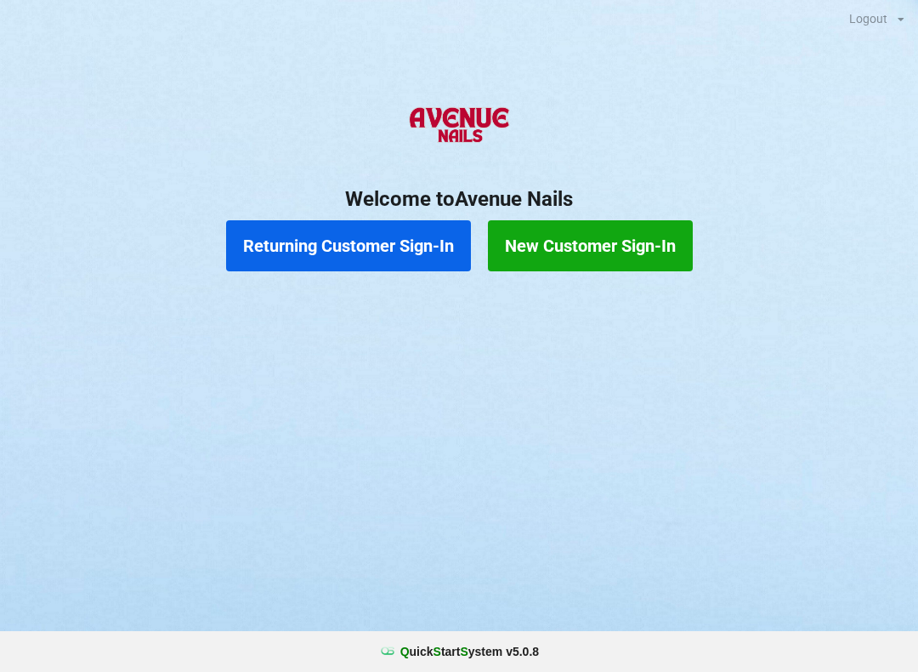
click at [383, 239] on button "Returning Customer Sign-In" at bounding box center [348, 245] width 245 height 51
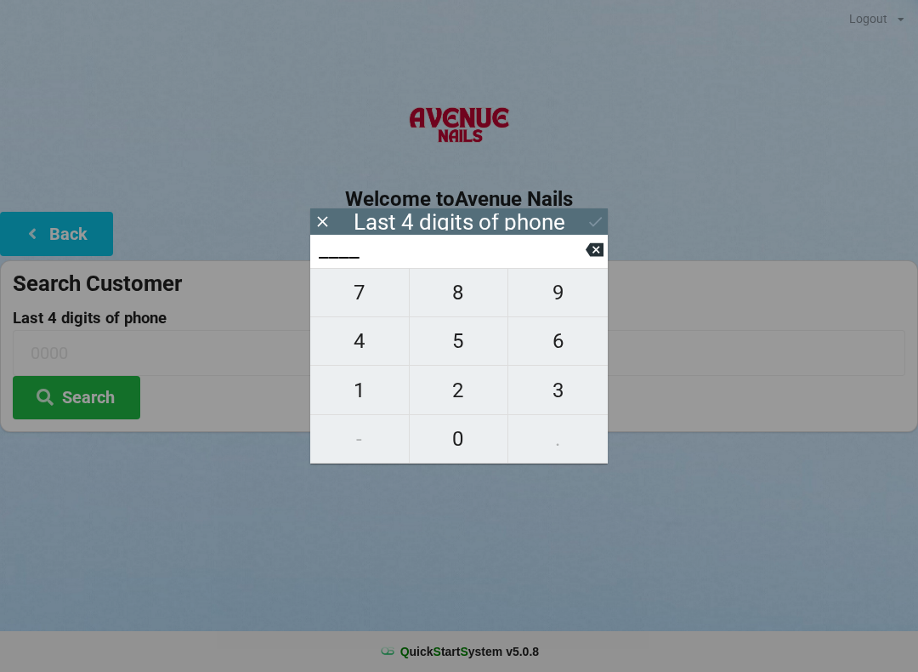
click at [360, 305] on span "7" at bounding box center [359, 293] width 99 height 36
type input "7___"
click at [464, 345] on span "5" at bounding box center [459, 341] width 99 height 36
type input "75__"
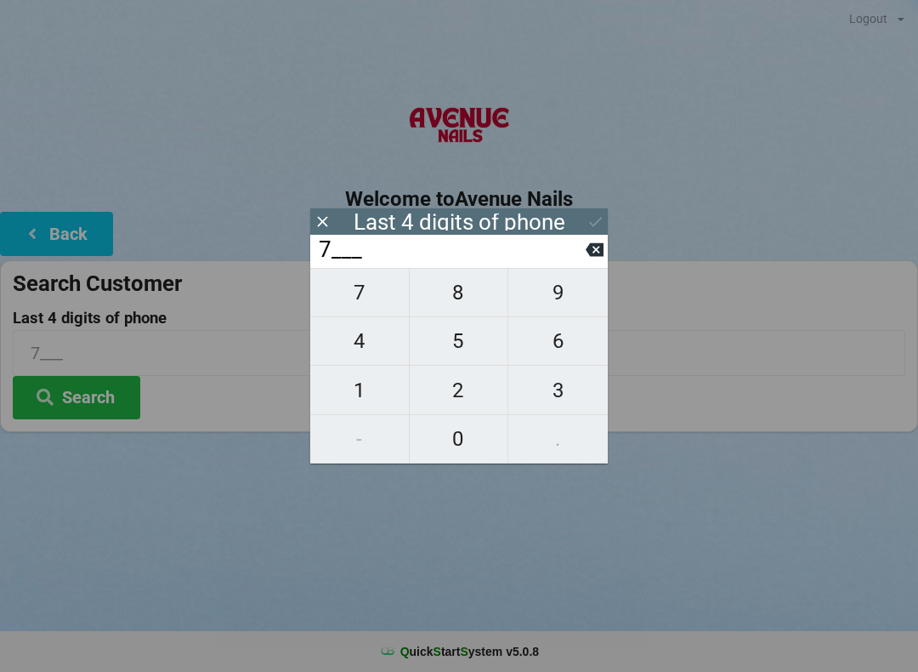
type input "75__"
click at [565, 299] on span "9" at bounding box center [557, 293] width 99 height 36
type input "759_"
click at [560, 297] on span "9" at bounding box center [557, 293] width 99 height 36
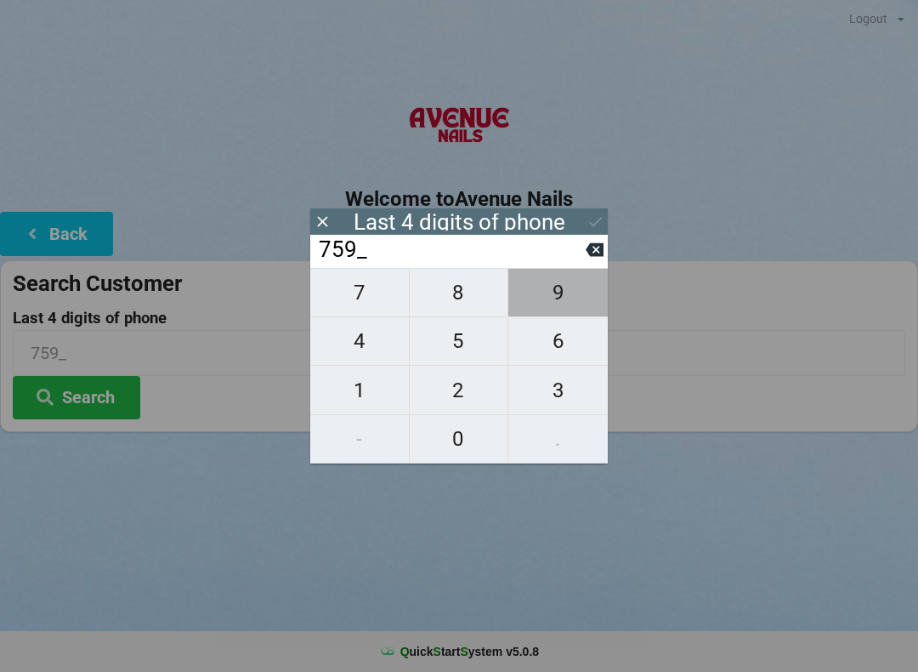
type input "7599"
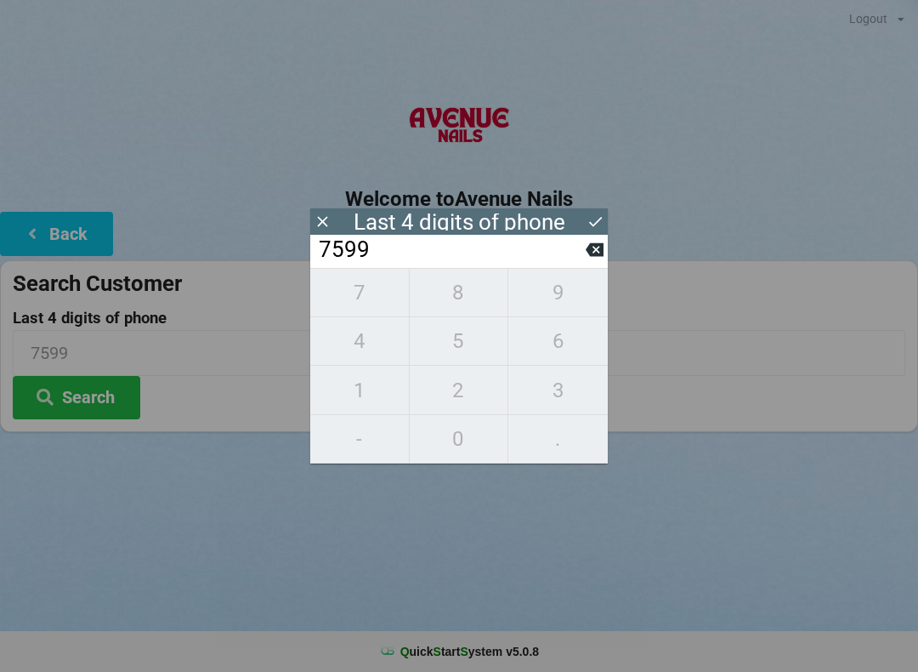
click at [109, 395] on button "Search" at bounding box center [77, 397] width 128 height 43
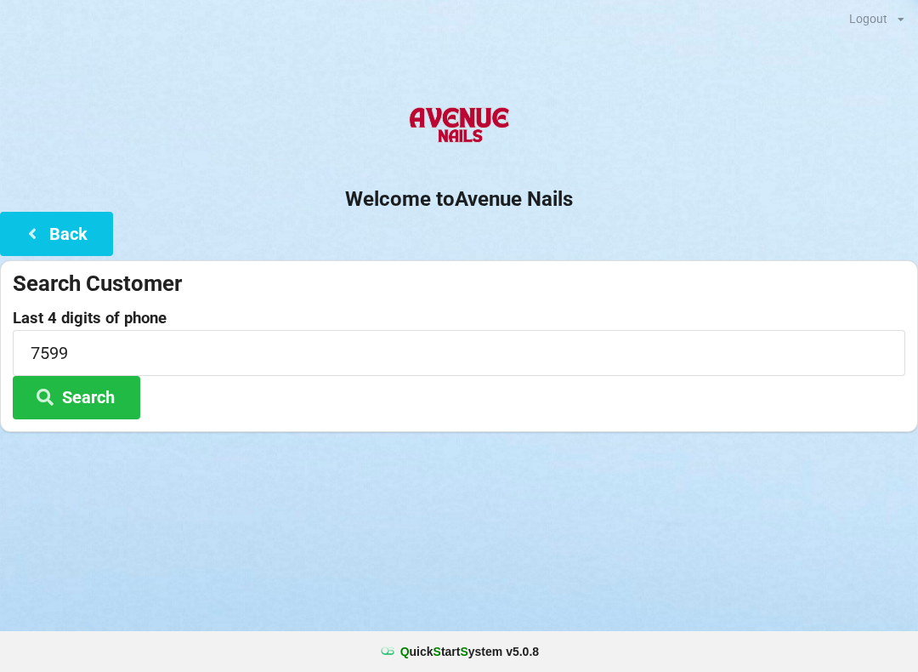
click at [82, 404] on button "Search" at bounding box center [77, 397] width 128 height 43
click at [75, 230] on button "Back" at bounding box center [56, 233] width 113 height 43
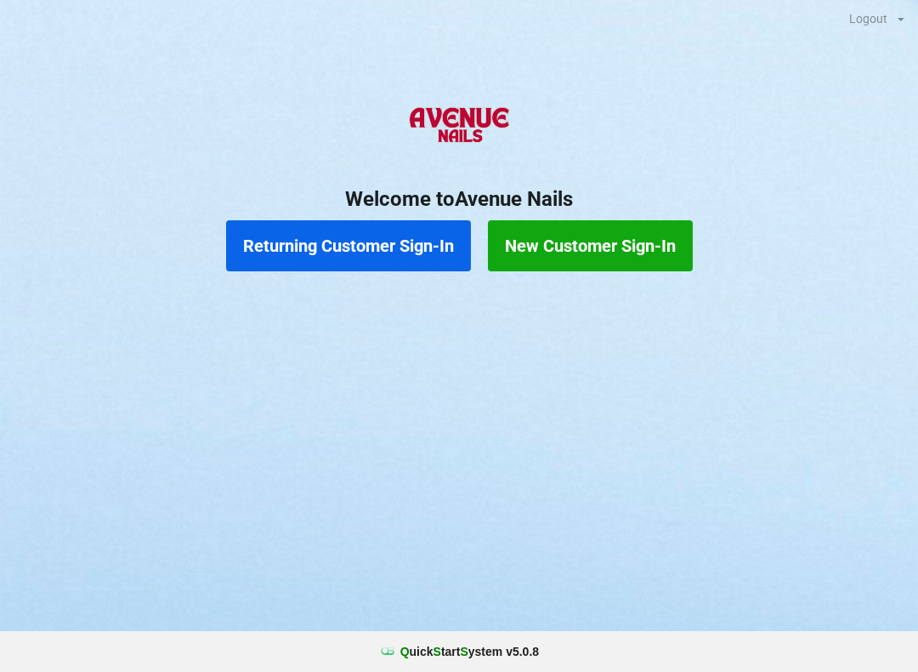
click at [631, 239] on button "New Customer Sign-In" at bounding box center [590, 245] width 205 height 51
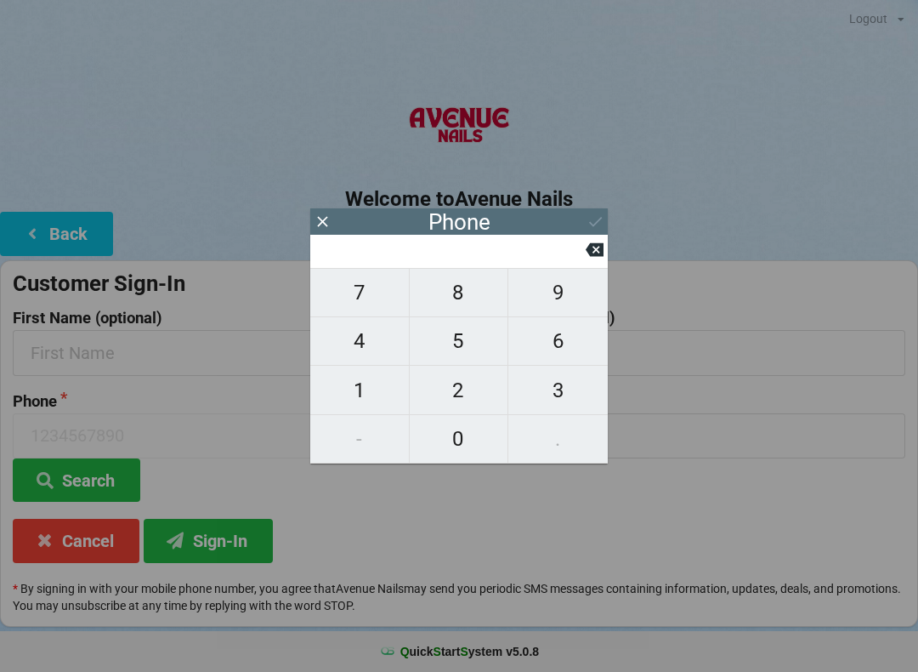
click at [600, 255] on icon at bounding box center [595, 250] width 18 height 14
click at [601, 219] on div "Phone" at bounding box center [459, 221] width 298 height 26
click at [315, 230] on icon at bounding box center [323, 222] width 18 height 18
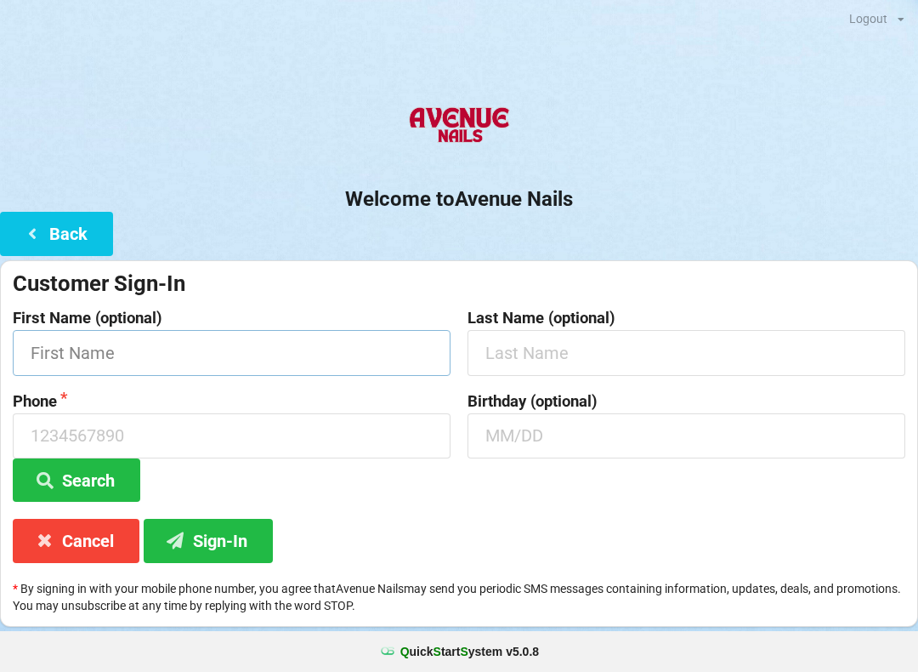
click at [184, 345] on input "text" at bounding box center [232, 352] width 438 height 45
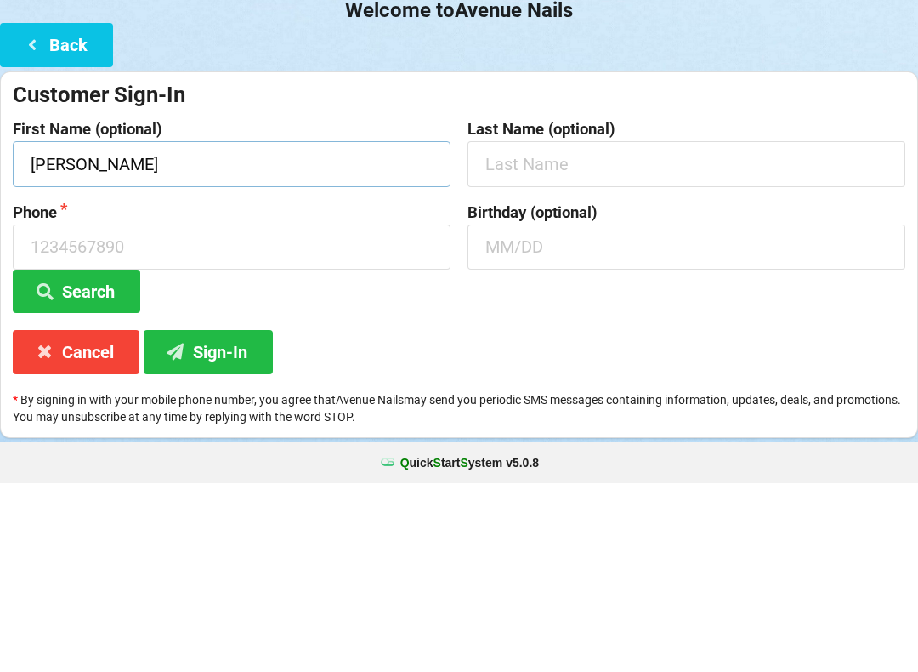
type input "[PERSON_NAME]"
click at [572, 330] on input "text" at bounding box center [687, 352] width 438 height 45
type input "Selvik"
click at [160, 393] on label "Phone" at bounding box center [232, 401] width 438 height 17
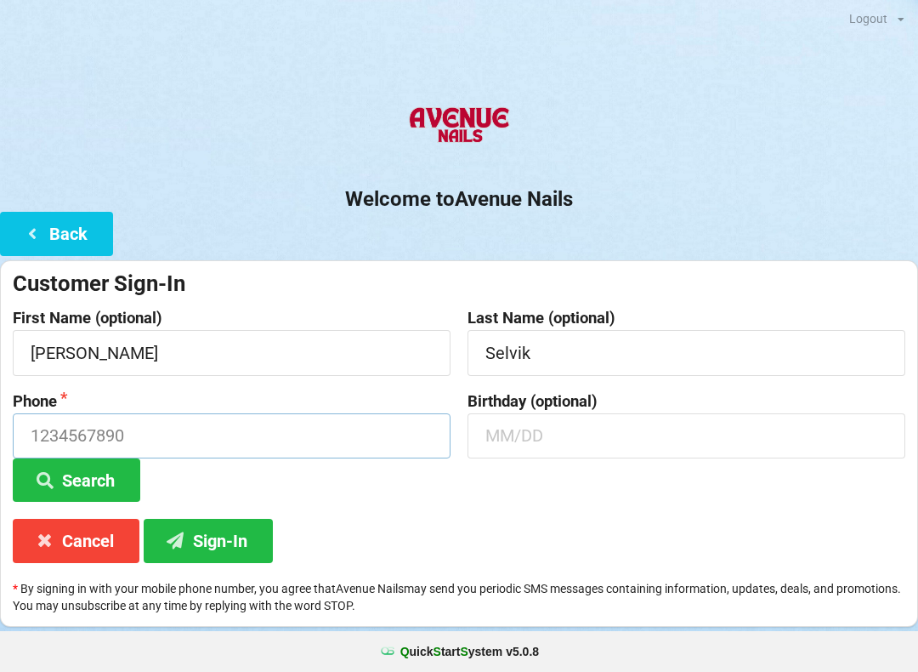
click at [147, 432] on input at bounding box center [232, 435] width 438 height 45
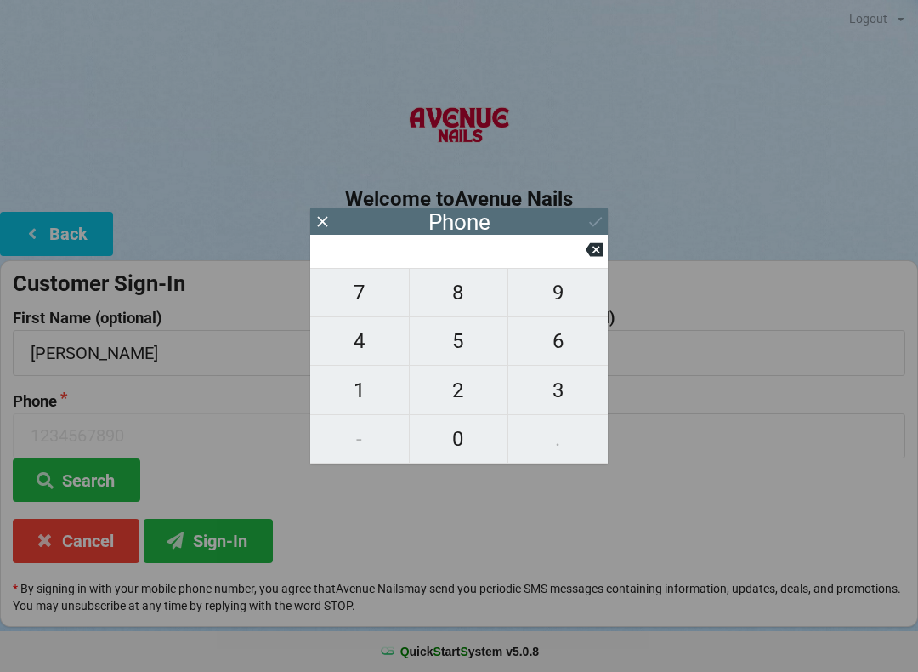
click at [360, 348] on span "4" at bounding box center [359, 341] width 99 height 36
type input "4"
click at [462, 448] on span "0" at bounding box center [459, 439] width 99 height 36
type input "40"
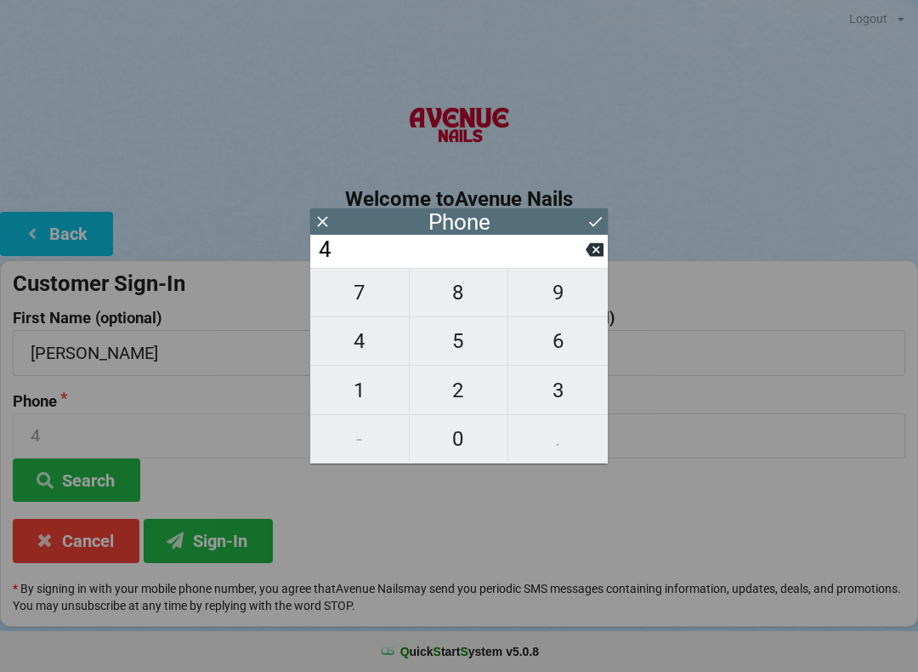
type input "40"
click at [359, 305] on span "7" at bounding box center [359, 293] width 99 height 36
type input "407"
click at [361, 305] on span "7" at bounding box center [359, 293] width 99 height 36
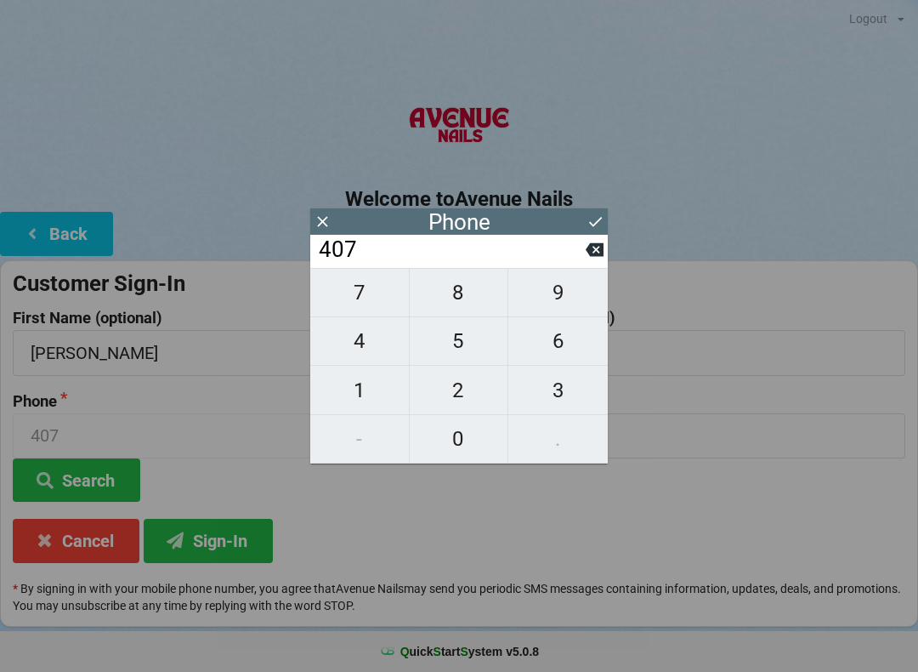
type input "4077"
click at [364, 396] on span "1" at bounding box center [359, 390] width 99 height 36
type input "40771"
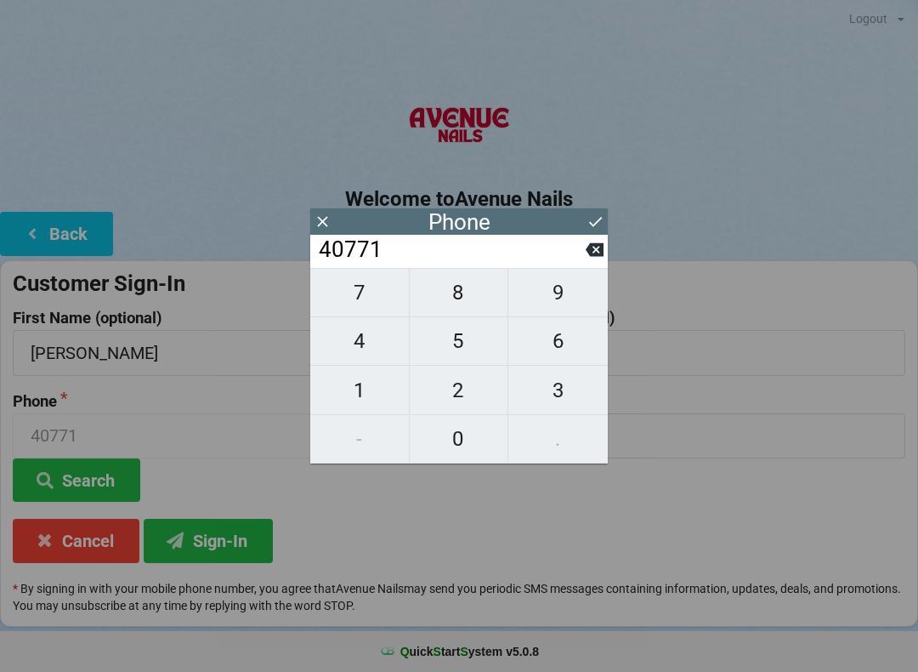
click at [561, 355] on span "6" at bounding box center [557, 341] width 99 height 36
type input "407716"
click at [453, 399] on span "2" at bounding box center [459, 390] width 99 height 36
type input "4077162"
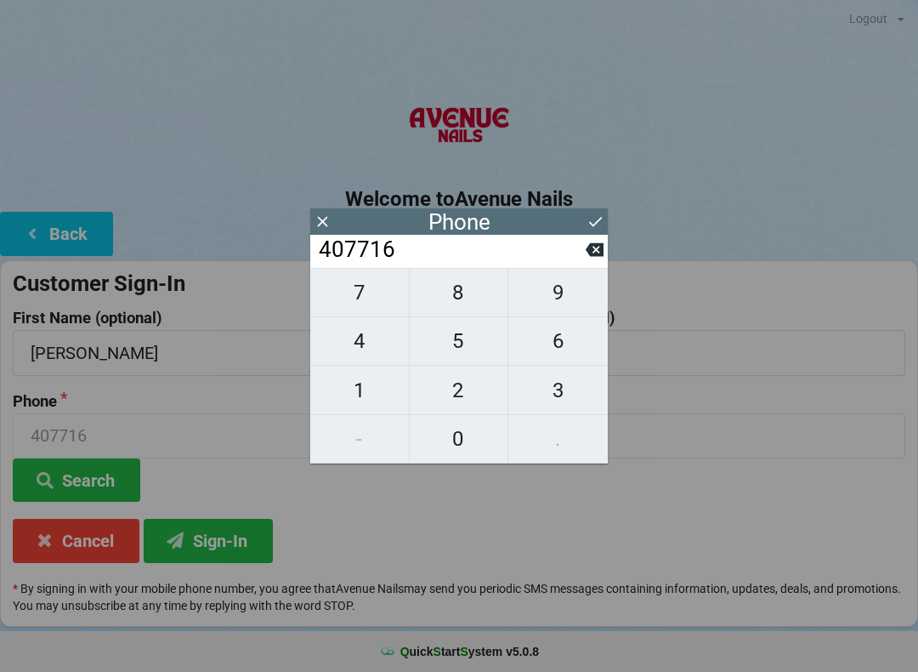
type input "4077162"
click at [362, 294] on span "7" at bounding box center [359, 293] width 99 height 36
type input "40771627"
click at [562, 298] on span "9" at bounding box center [557, 293] width 99 height 36
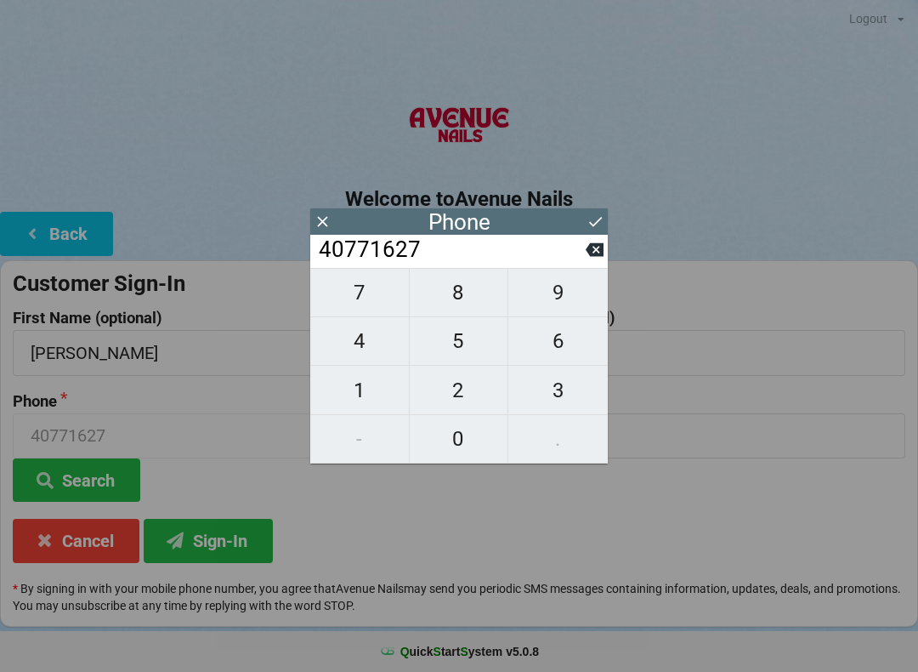
type input "407716279"
click at [562, 304] on span "9" at bounding box center [557, 293] width 99 height 36
type input "4077162799"
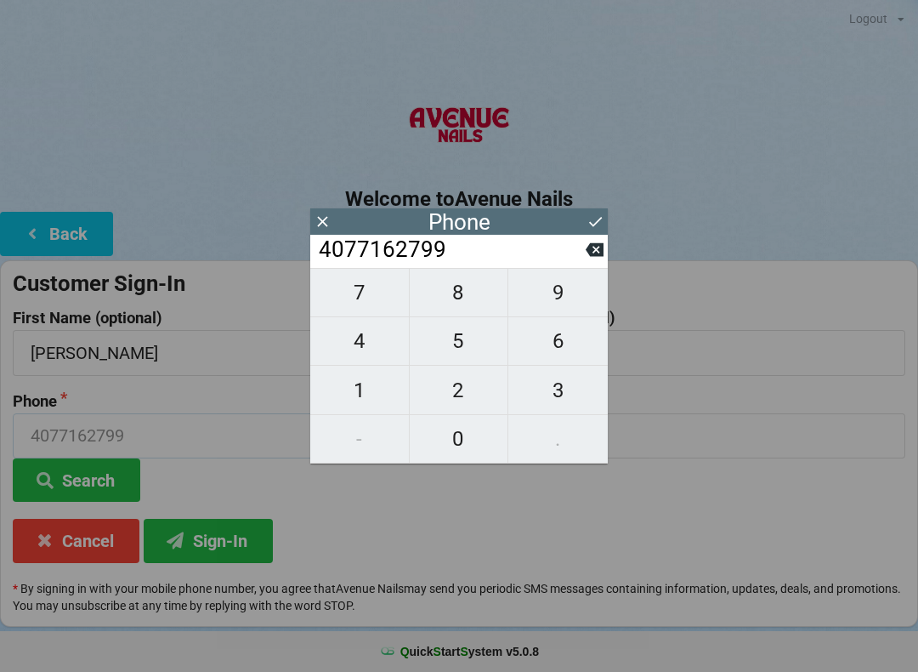
click at [223, 437] on input "4077162799" at bounding box center [232, 435] width 438 height 45
click at [602, 253] on icon at bounding box center [595, 250] width 18 height 14
type input "407716279"
click at [588, 217] on icon at bounding box center [596, 222] width 18 height 18
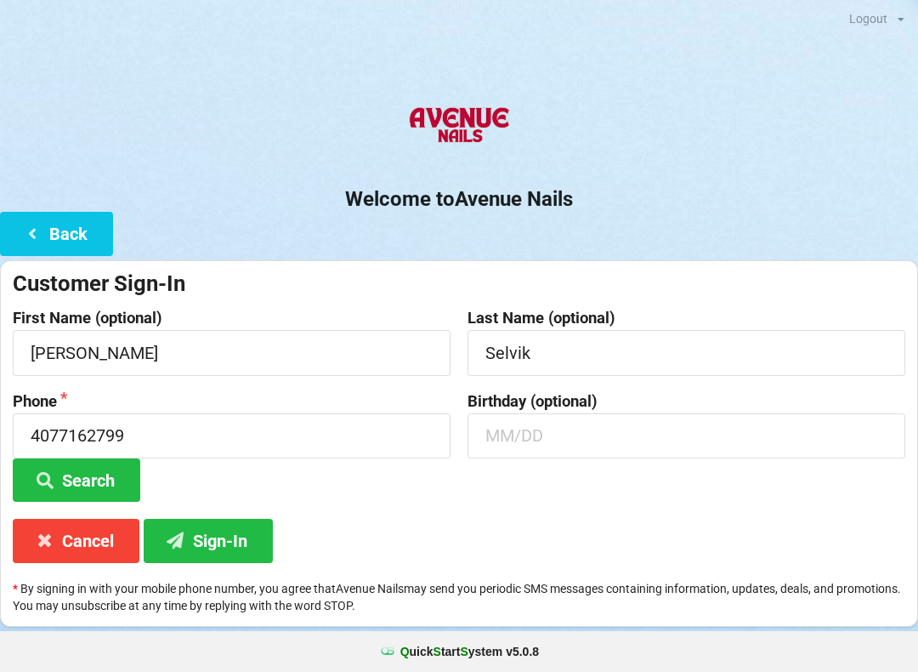
type input "407716279"
click at [200, 537] on button "Sign-In" at bounding box center [208, 540] width 129 height 43
click at [96, 475] on button "Search" at bounding box center [77, 479] width 128 height 43
click at [559, 417] on input "text" at bounding box center [687, 435] width 438 height 45
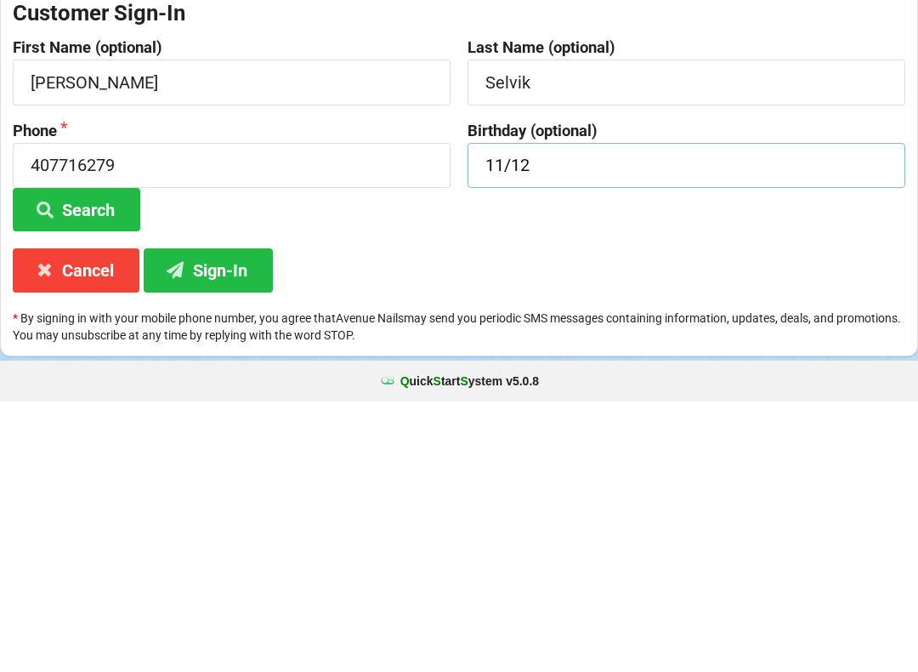
type input "11/12"
click at [229, 519] on button "Sign-In" at bounding box center [208, 540] width 129 height 43
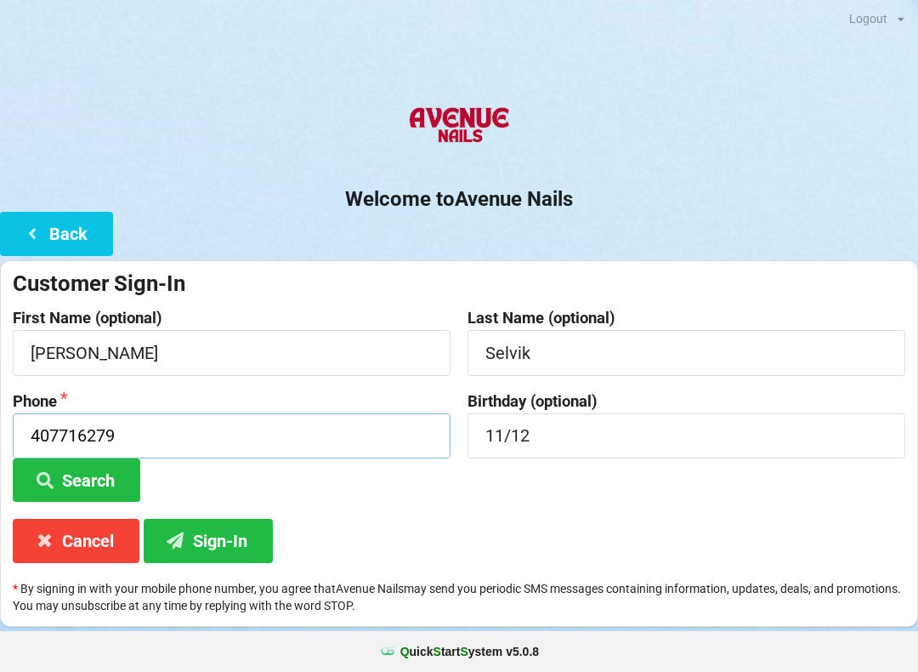
click at [142, 429] on input "407716279" at bounding box center [232, 435] width 438 height 45
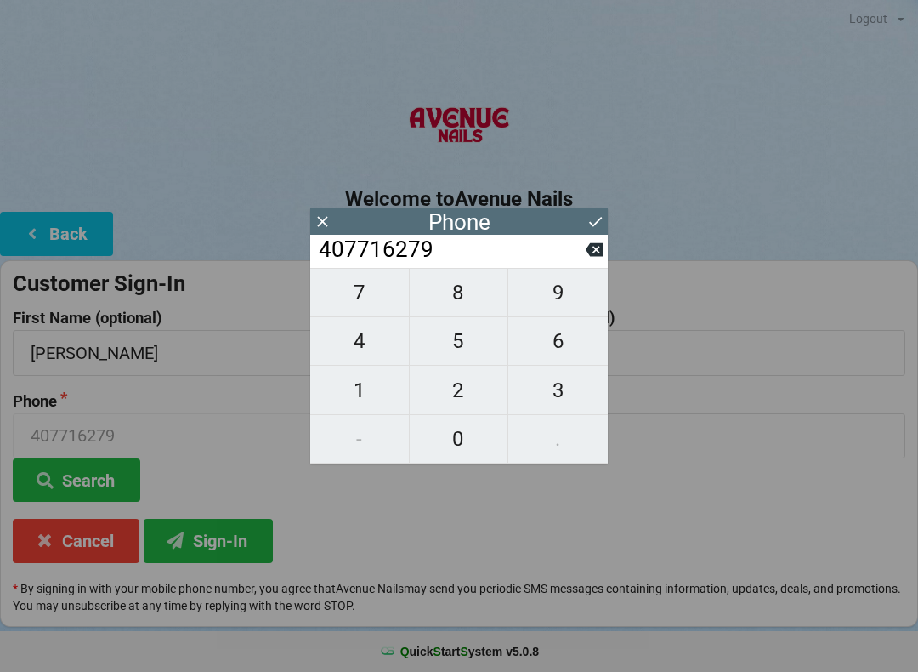
click at [554, 303] on span "9" at bounding box center [557, 293] width 99 height 36
type input "4077162799"
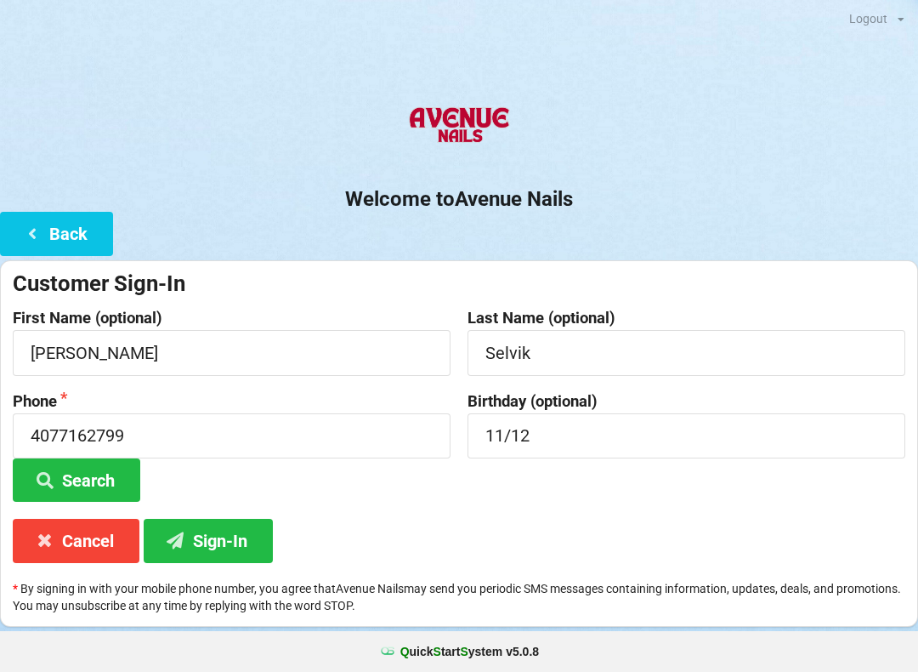
click at [239, 523] on button "Sign-In" at bounding box center [208, 540] width 129 height 43
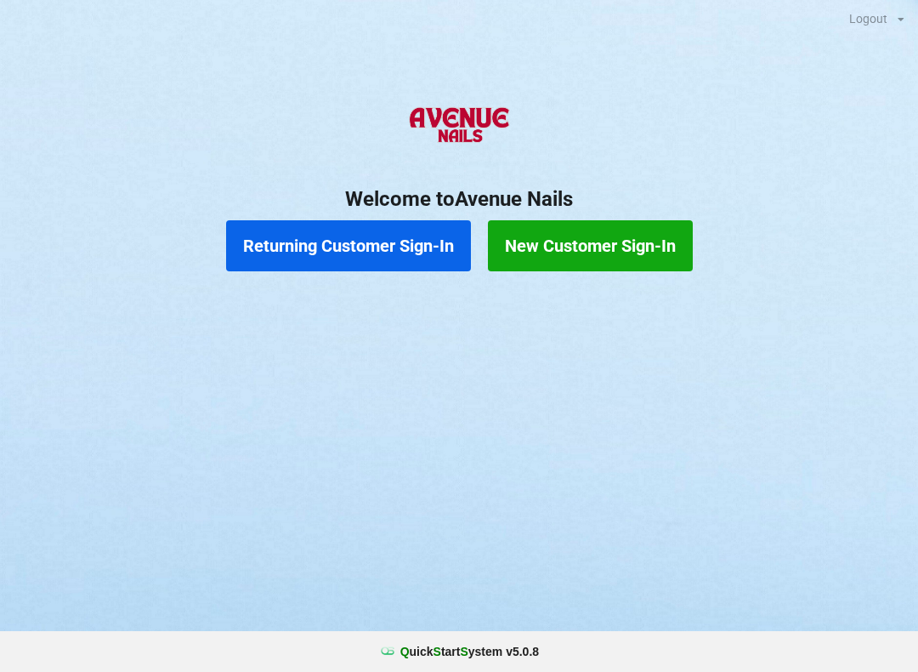
click at [763, 47] on div "Done Sign-In Success ✕" at bounding box center [770, 39] width 84 height 18
click at [364, 248] on button "Returning Customer Sign-In" at bounding box center [348, 245] width 245 height 51
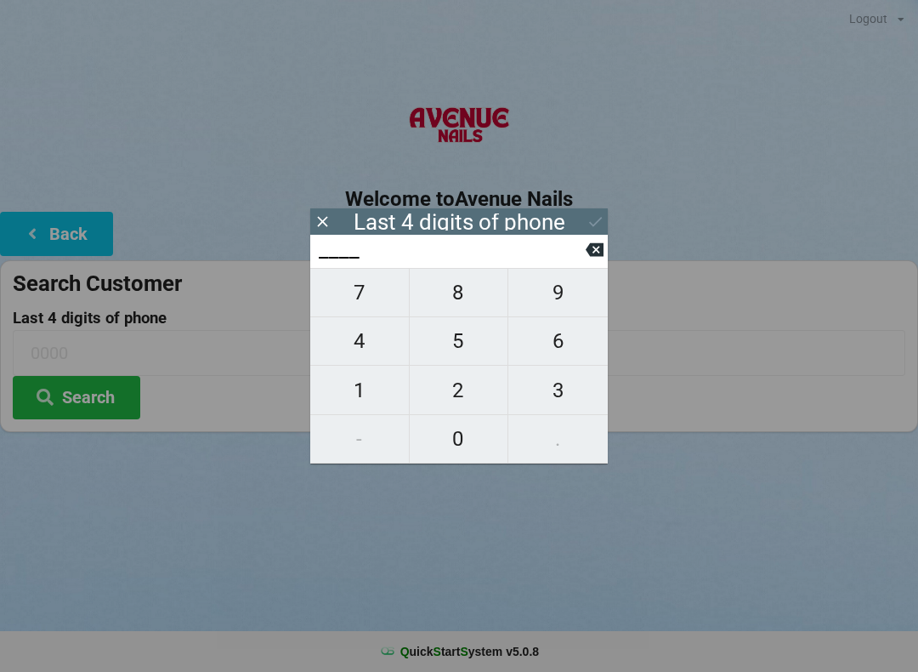
click at [562, 342] on span "6" at bounding box center [557, 341] width 99 height 36
type input "6___"
click at [372, 295] on span "7" at bounding box center [359, 293] width 99 height 36
type input "67__"
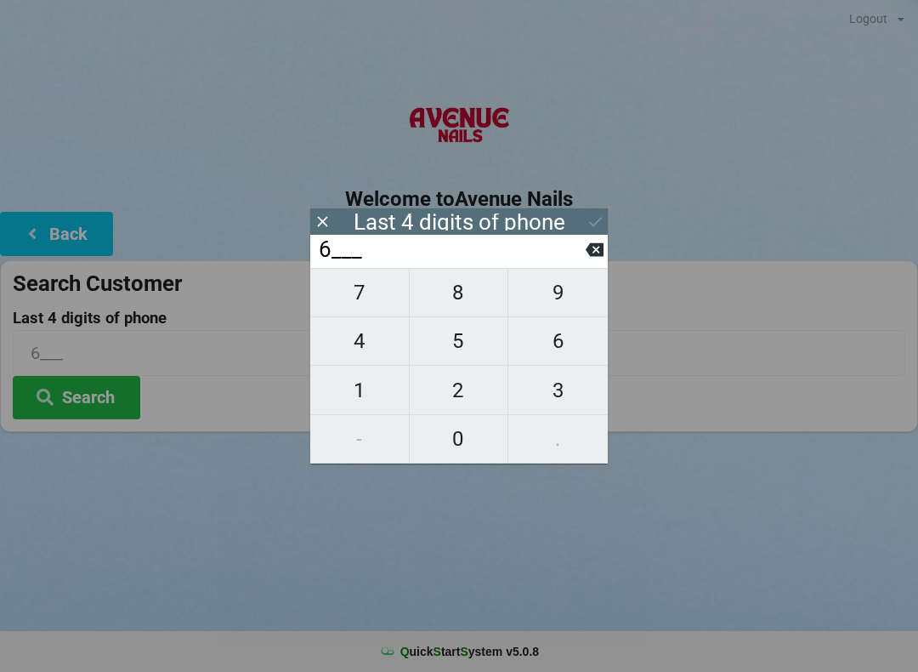
type input "67__"
click at [557, 345] on span "6" at bounding box center [557, 341] width 99 height 36
type input "676_"
click at [362, 293] on span "7" at bounding box center [359, 293] width 99 height 36
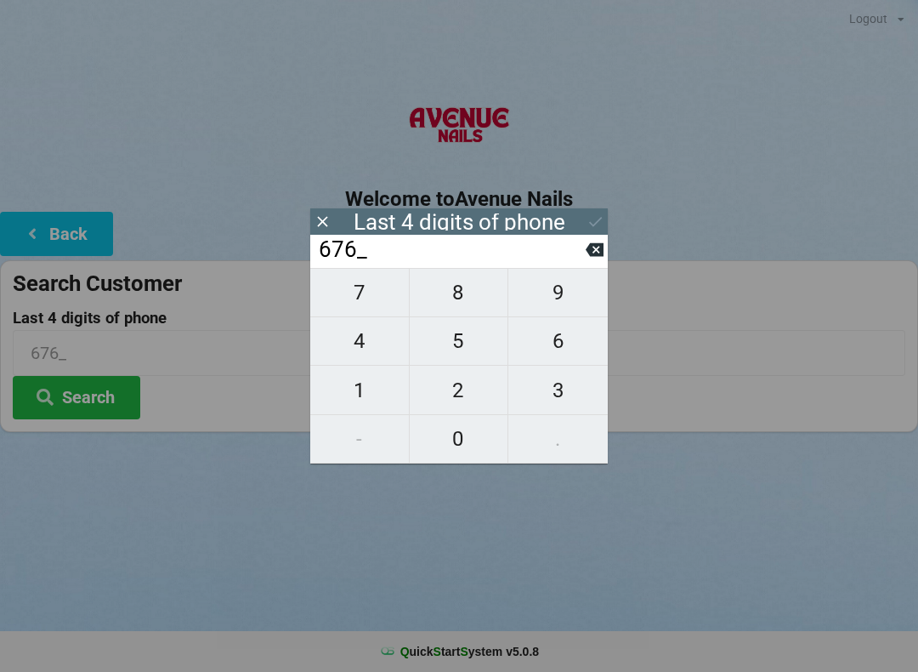
type input "6767"
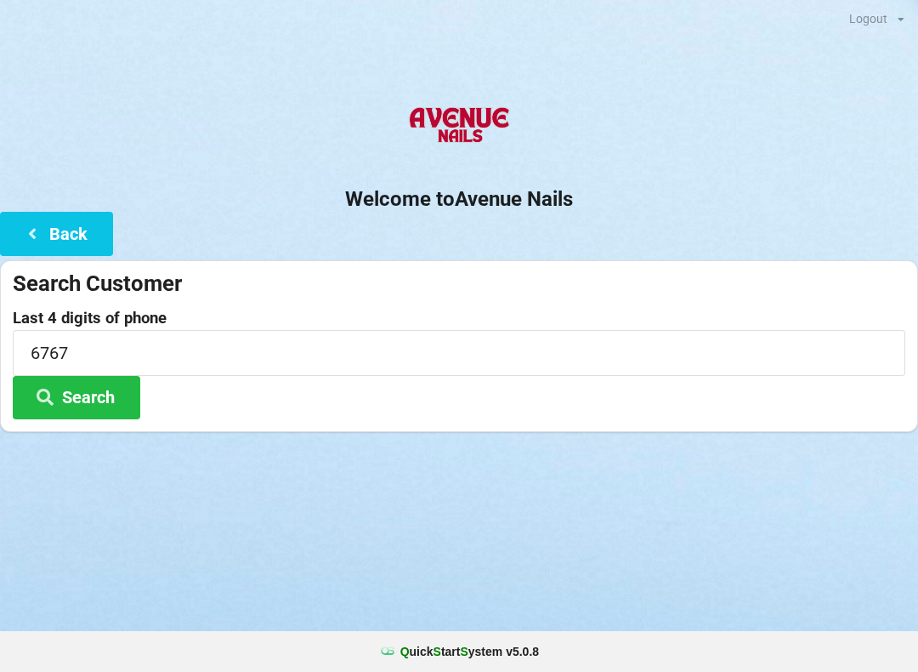
click at [682, 513] on div "Logout Logout Sign-In Welcome to Avenue Nails Back Search Customer Last 4 digit…" at bounding box center [459, 336] width 918 height 672
click at [88, 393] on button "Search" at bounding box center [77, 397] width 128 height 43
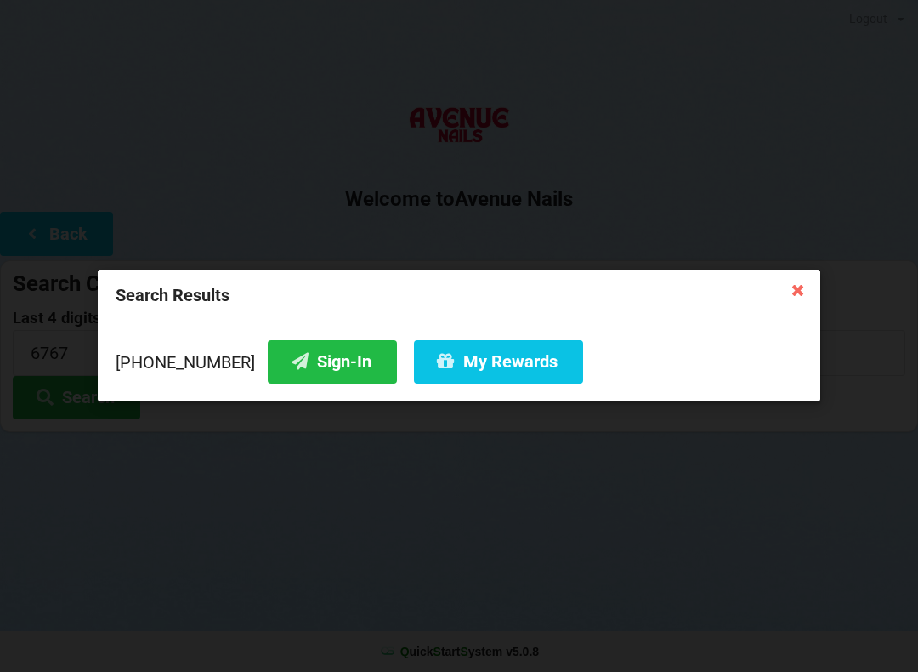
click at [313, 361] on button "Sign-In" at bounding box center [332, 361] width 129 height 43
